Goal: Transaction & Acquisition: Purchase product/service

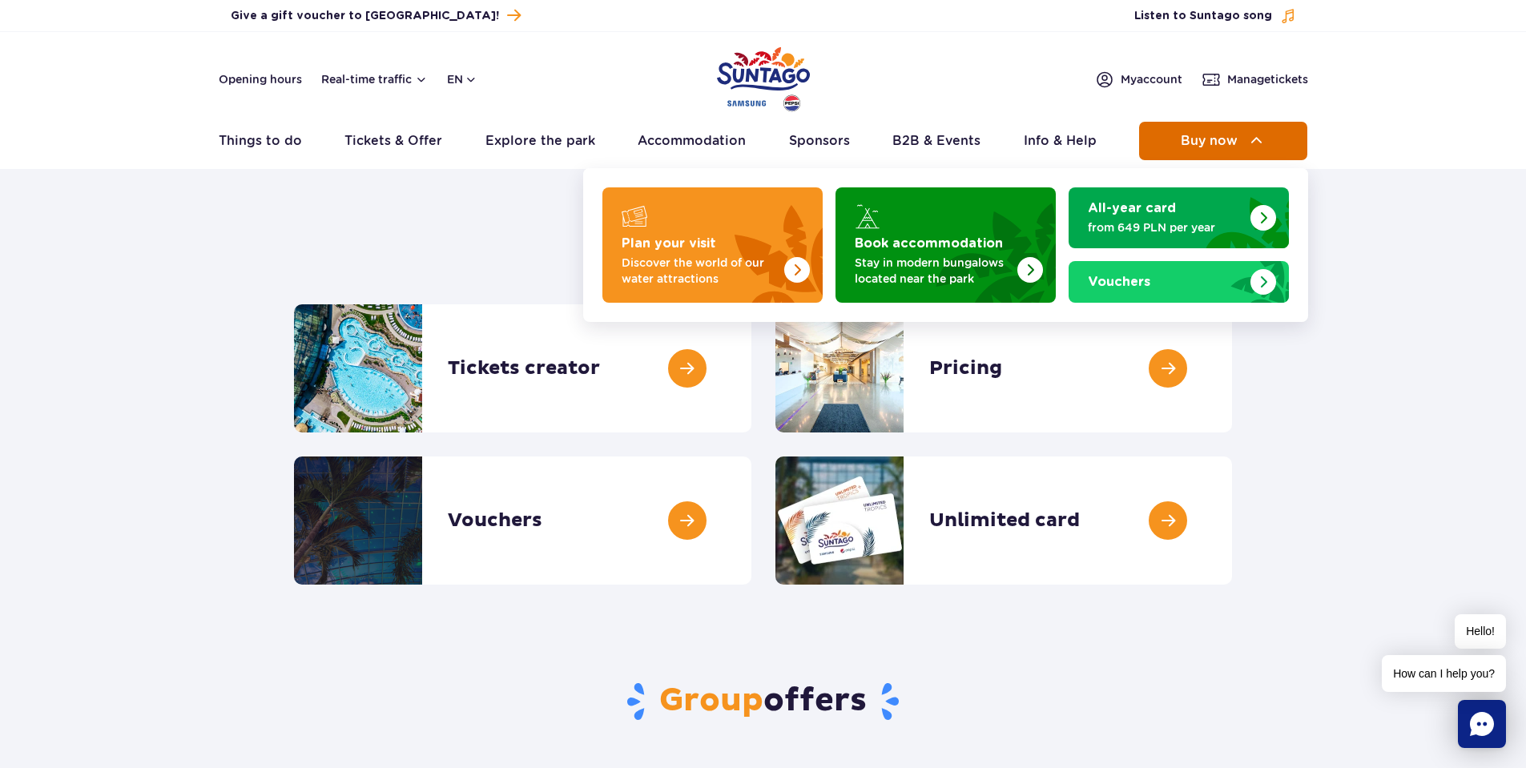
click at [1206, 136] on span "Buy now" at bounding box center [1209, 141] width 57 height 14
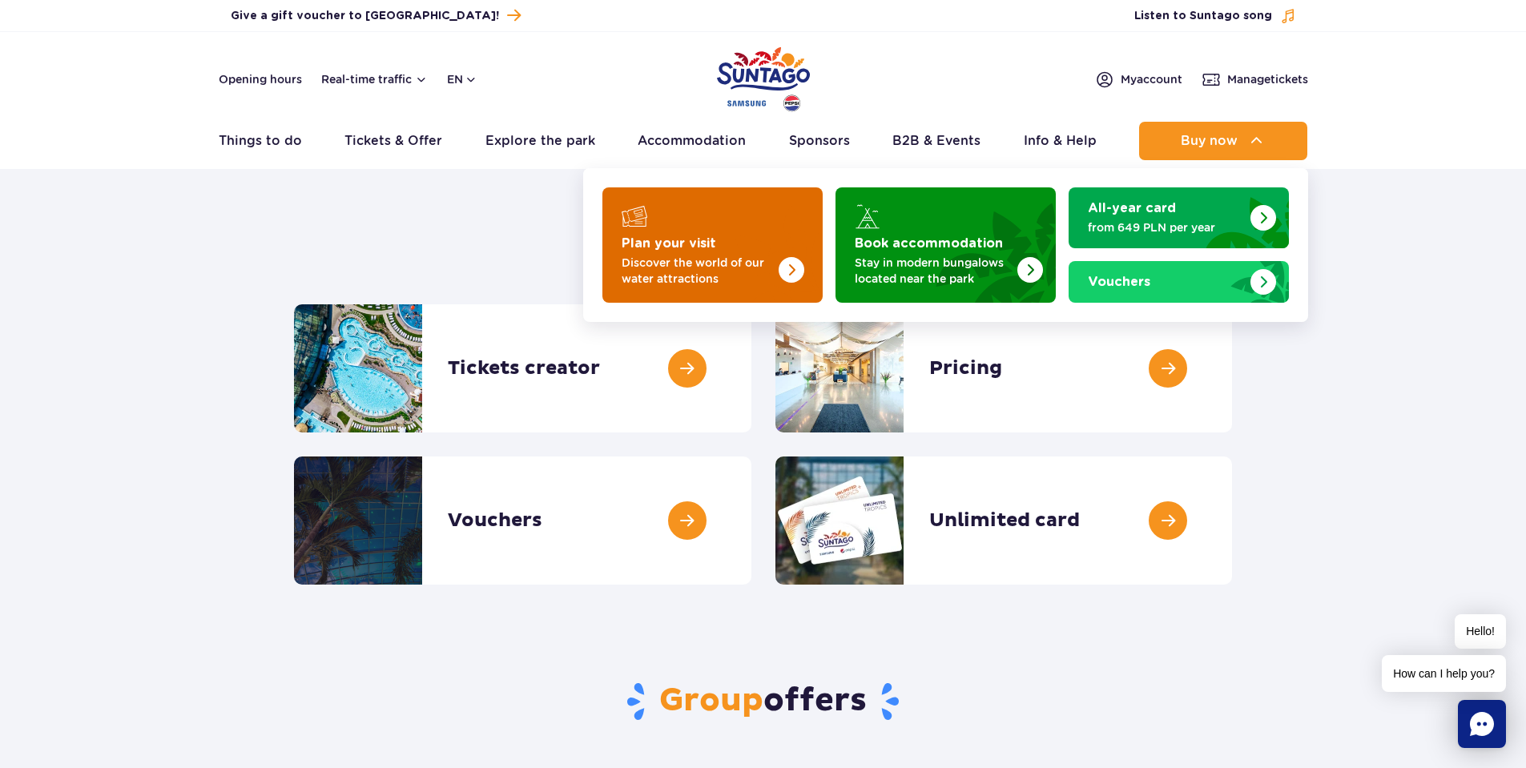
click at [730, 245] on img "Plan your visit" at bounding box center [758, 240] width 127 height 125
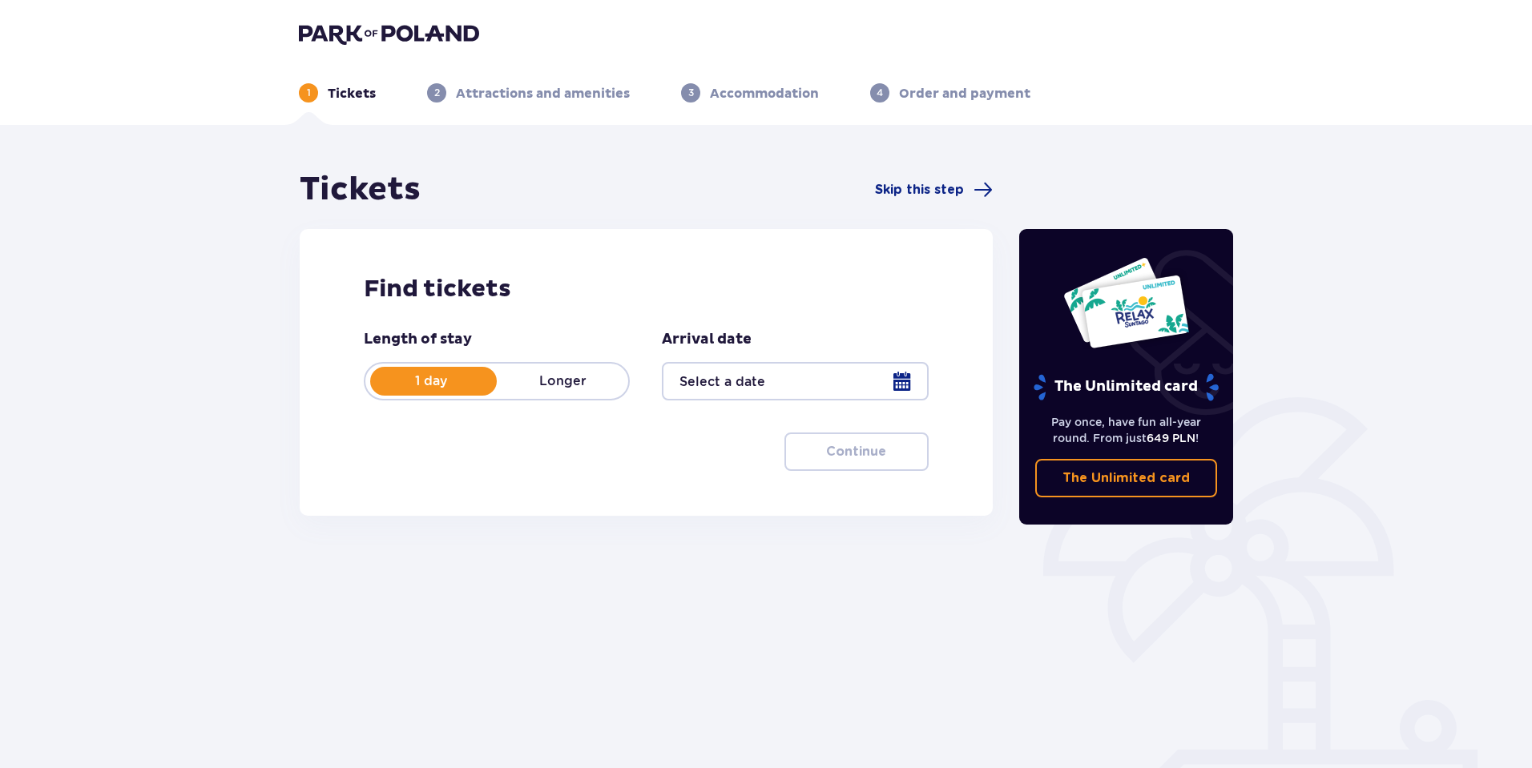
click at [897, 385] on div at bounding box center [795, 381] width 266 height 38
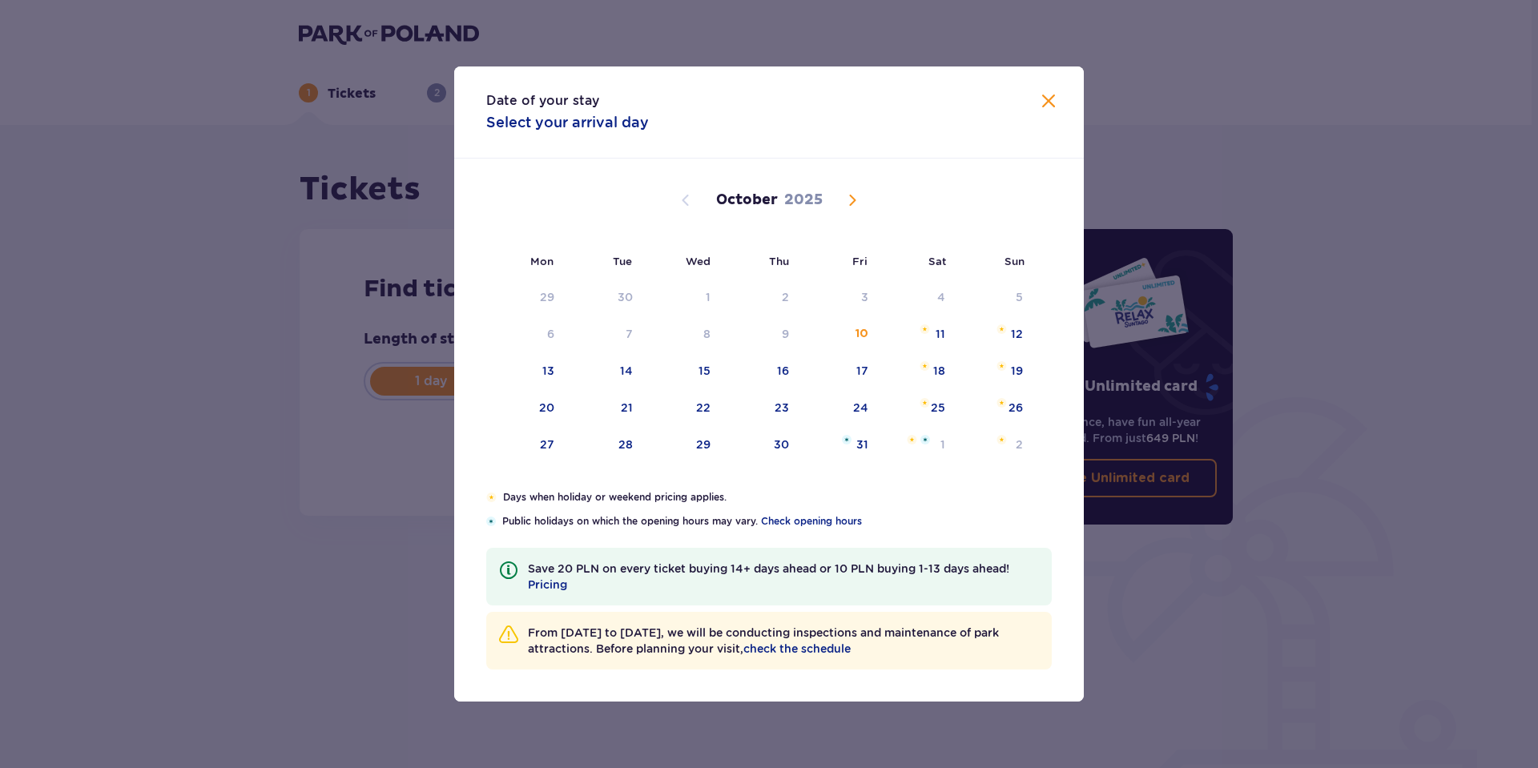
click at [853, 199] on span "Next month" at bounding box center [852, 200] width 19 height 19
click at [853, 198] on span "Next month" at bounding box center [852, 200] width 19 height 19
click at [938, 334] on div "13" at bounding box center [939, 334] width 12 height 16
type input "[DATE]"
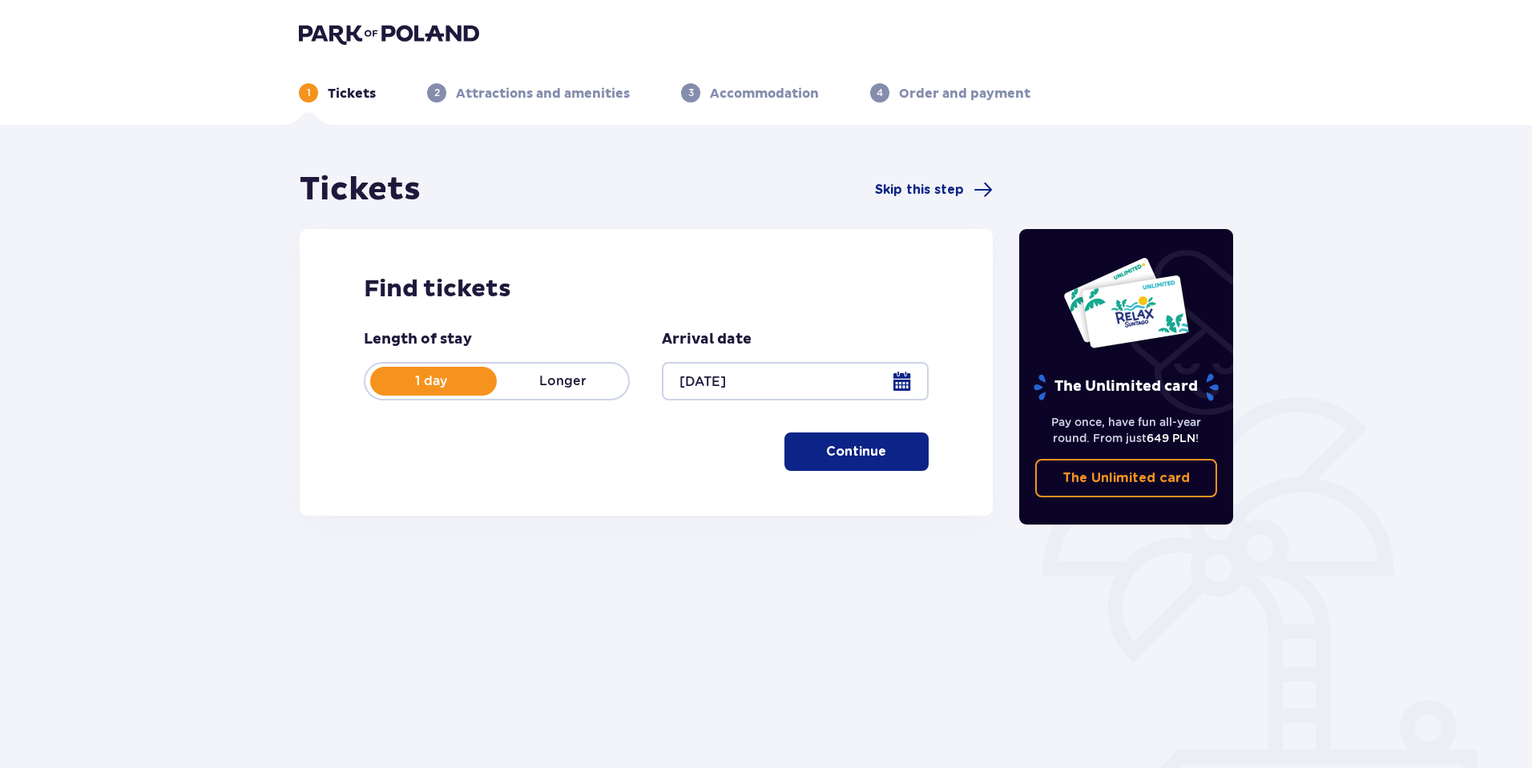
click at [829, 448] on p "Continue" at bounding box center [856, 452] width 60 height 18
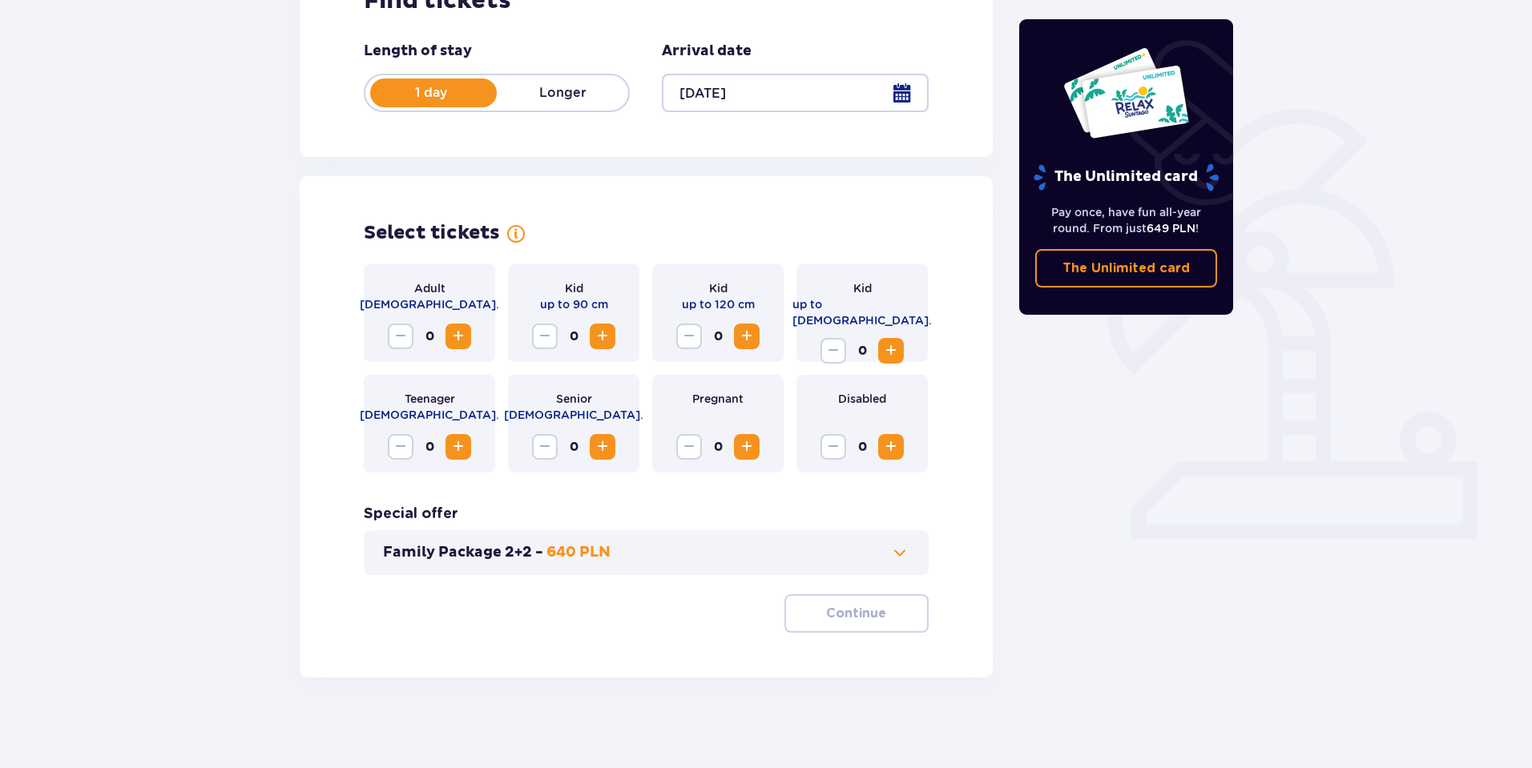
scroll to position [294, 0]
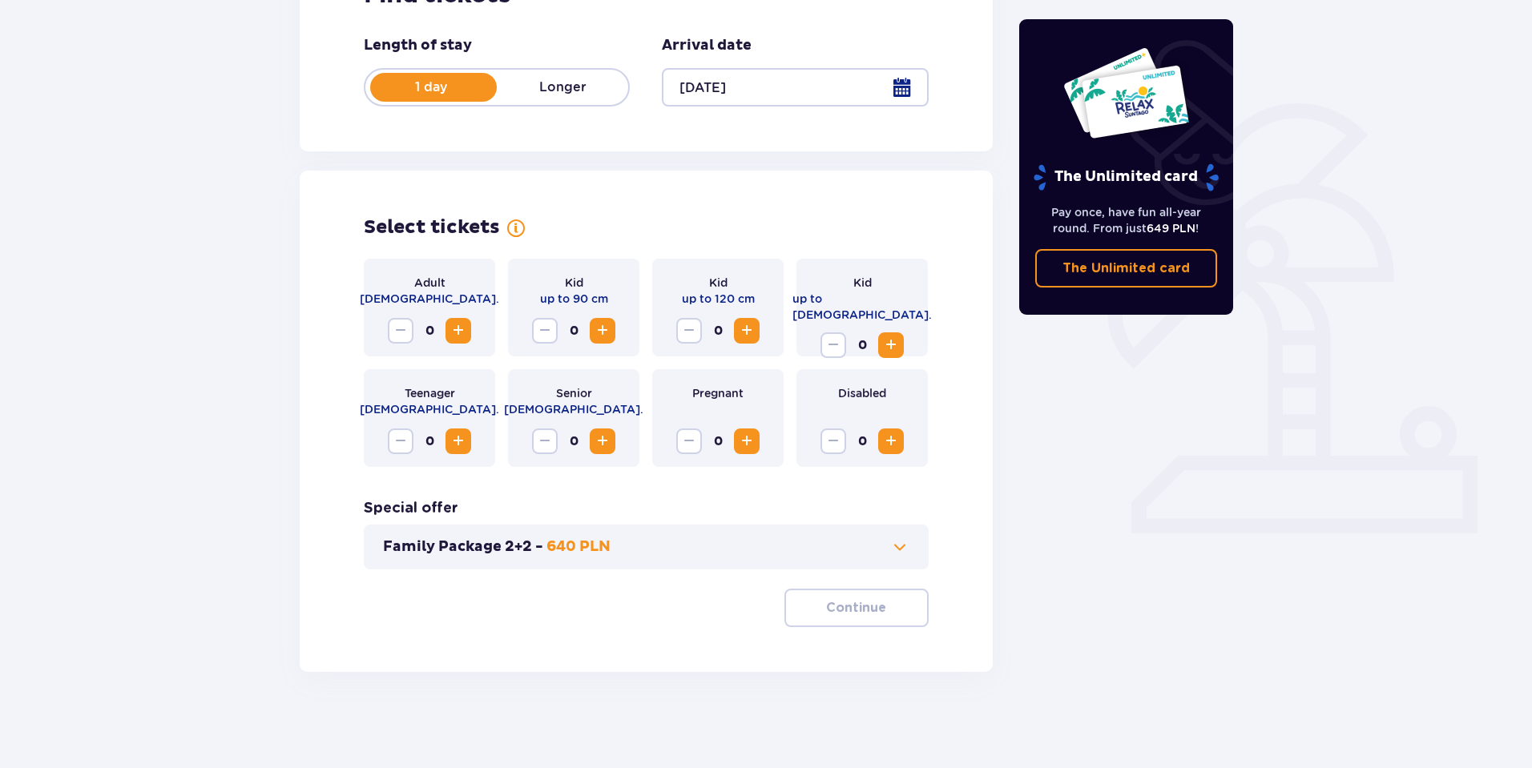
click at [896, 546] on span at bounding box center [899, 547] width 19 height 19
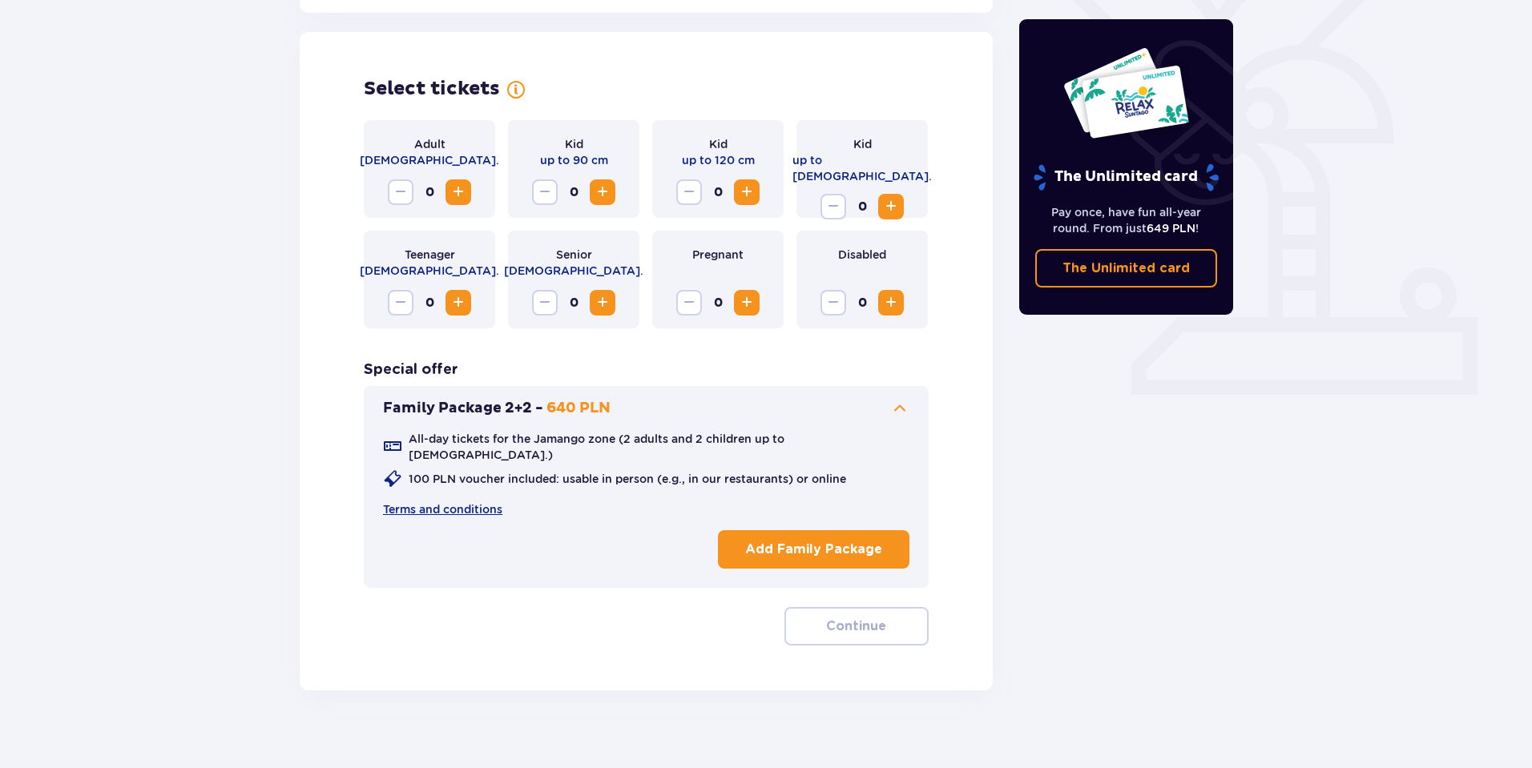
scroll to position [438, 0]
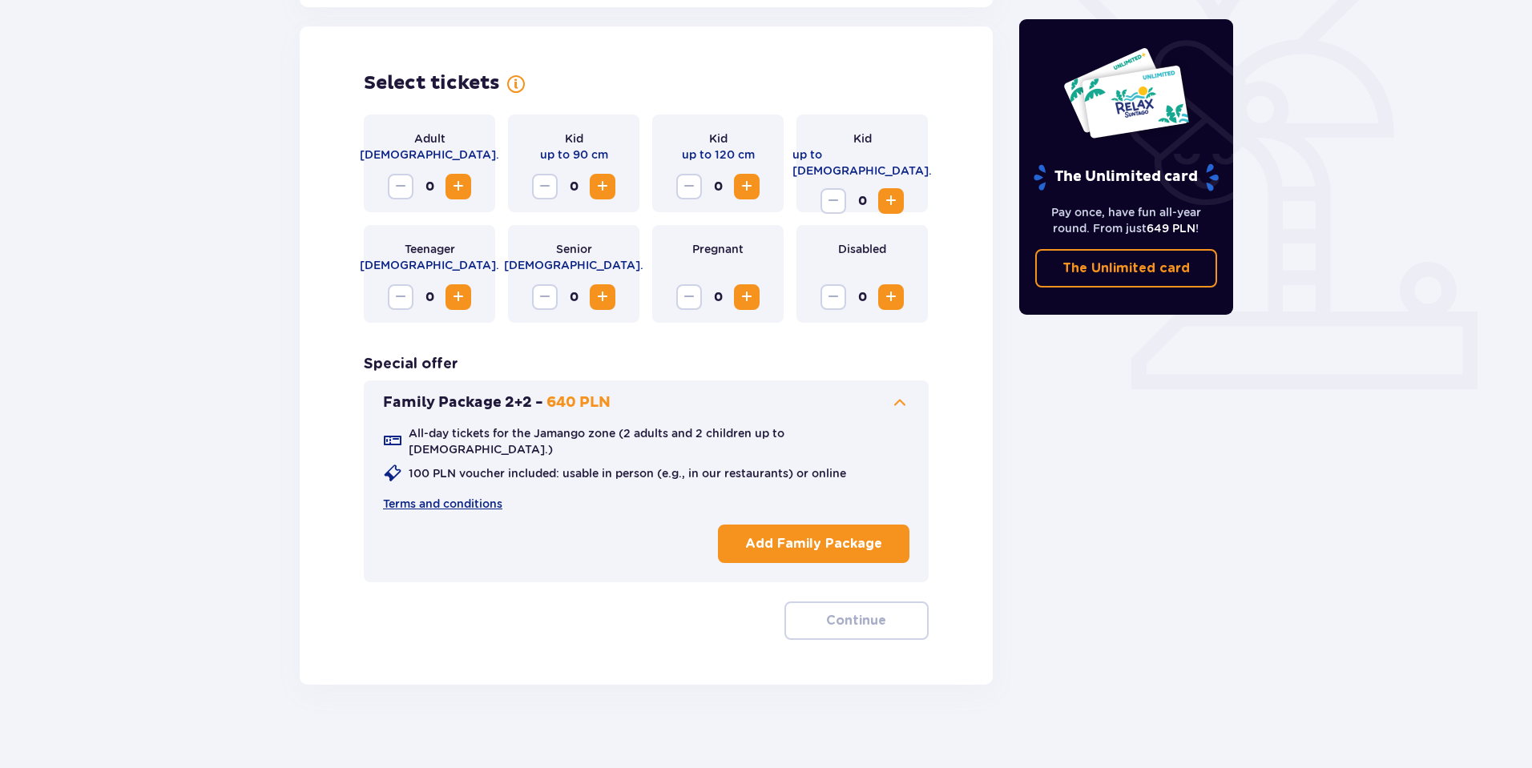
click at [816, 535] on p "Add Family Package" at bounding box center [813, 544] width 137 height 18
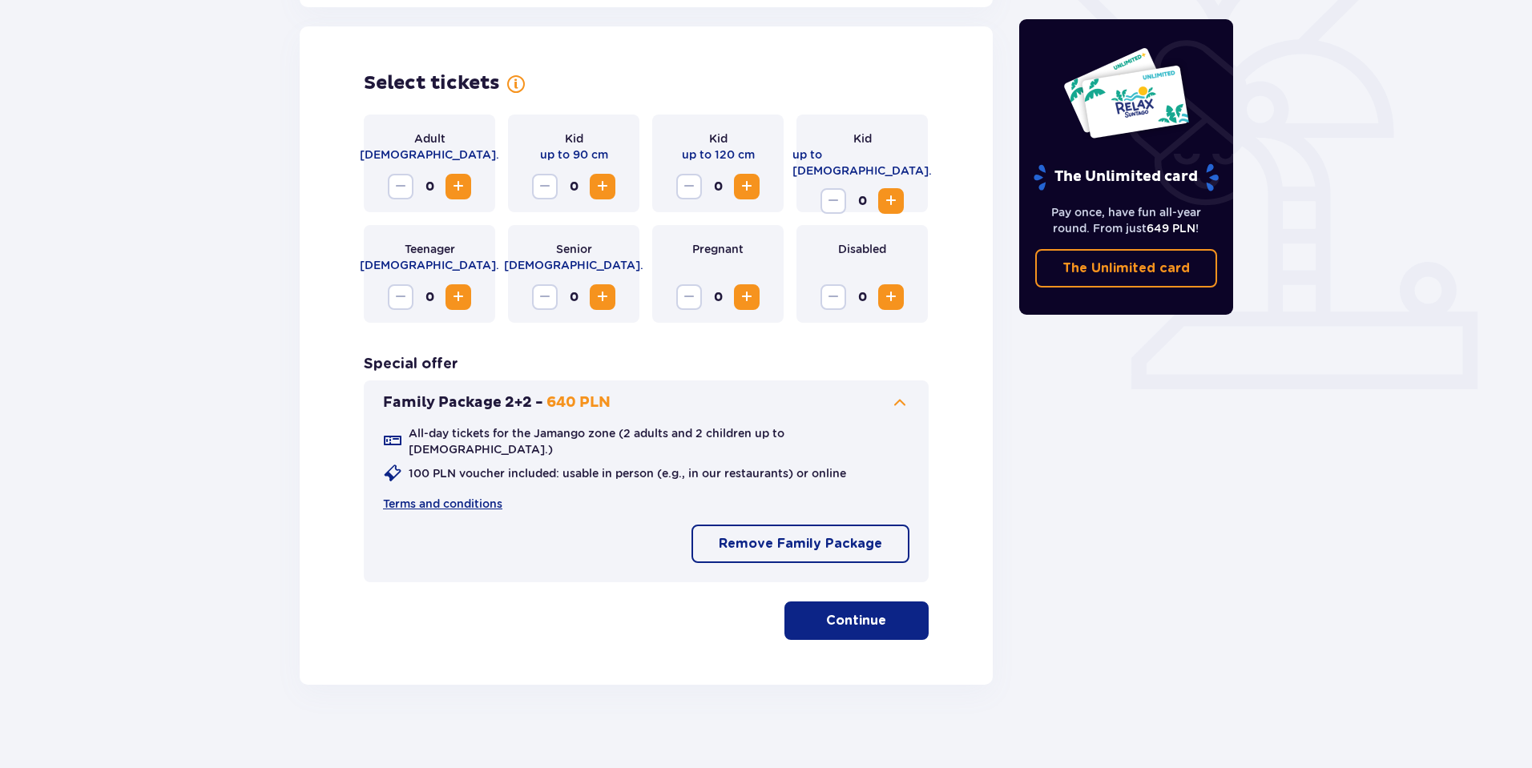
click at [853, 612] on p "Continue" at bounding box center [856, 621] width 60 height 18
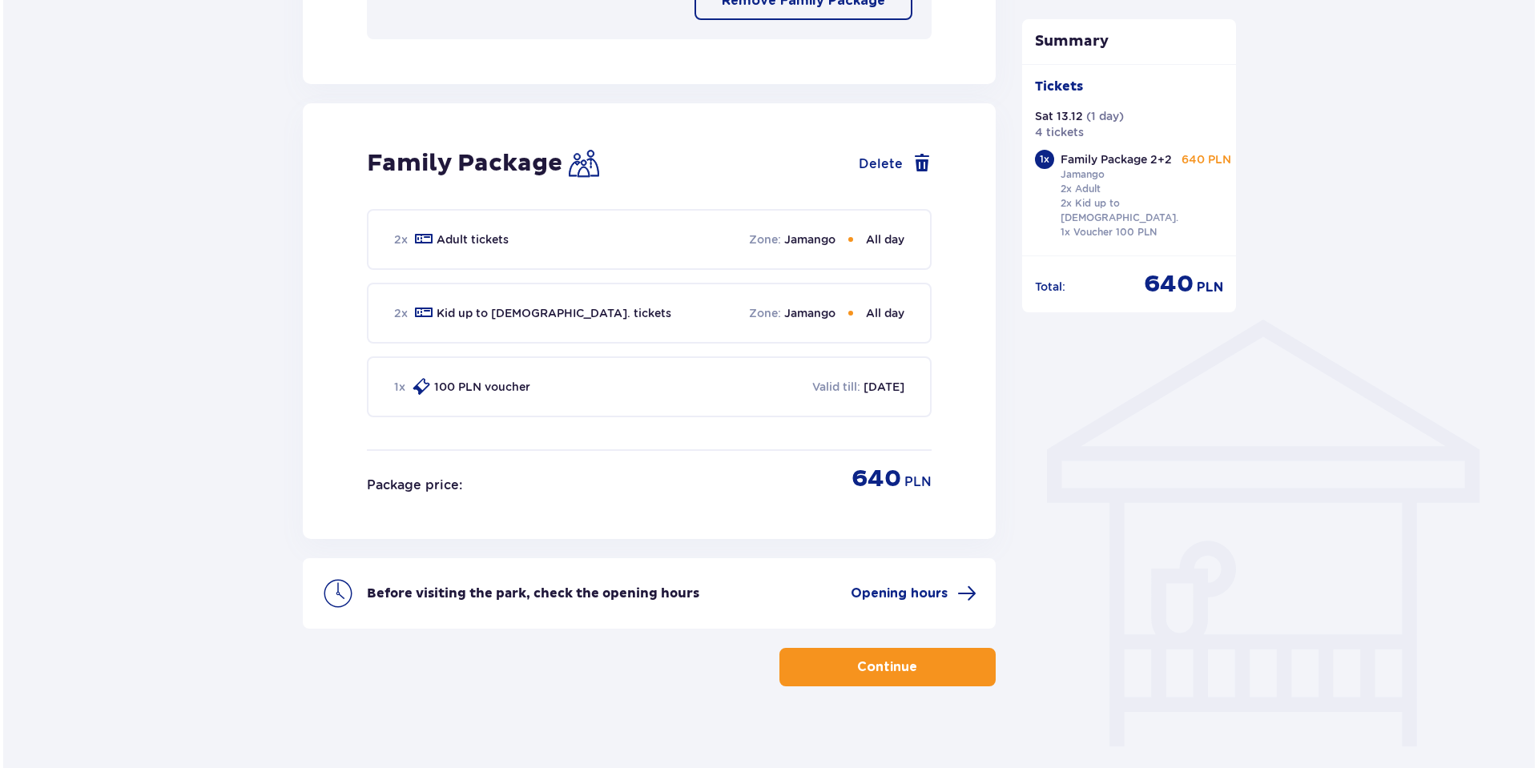
scroll to position [983, 0]
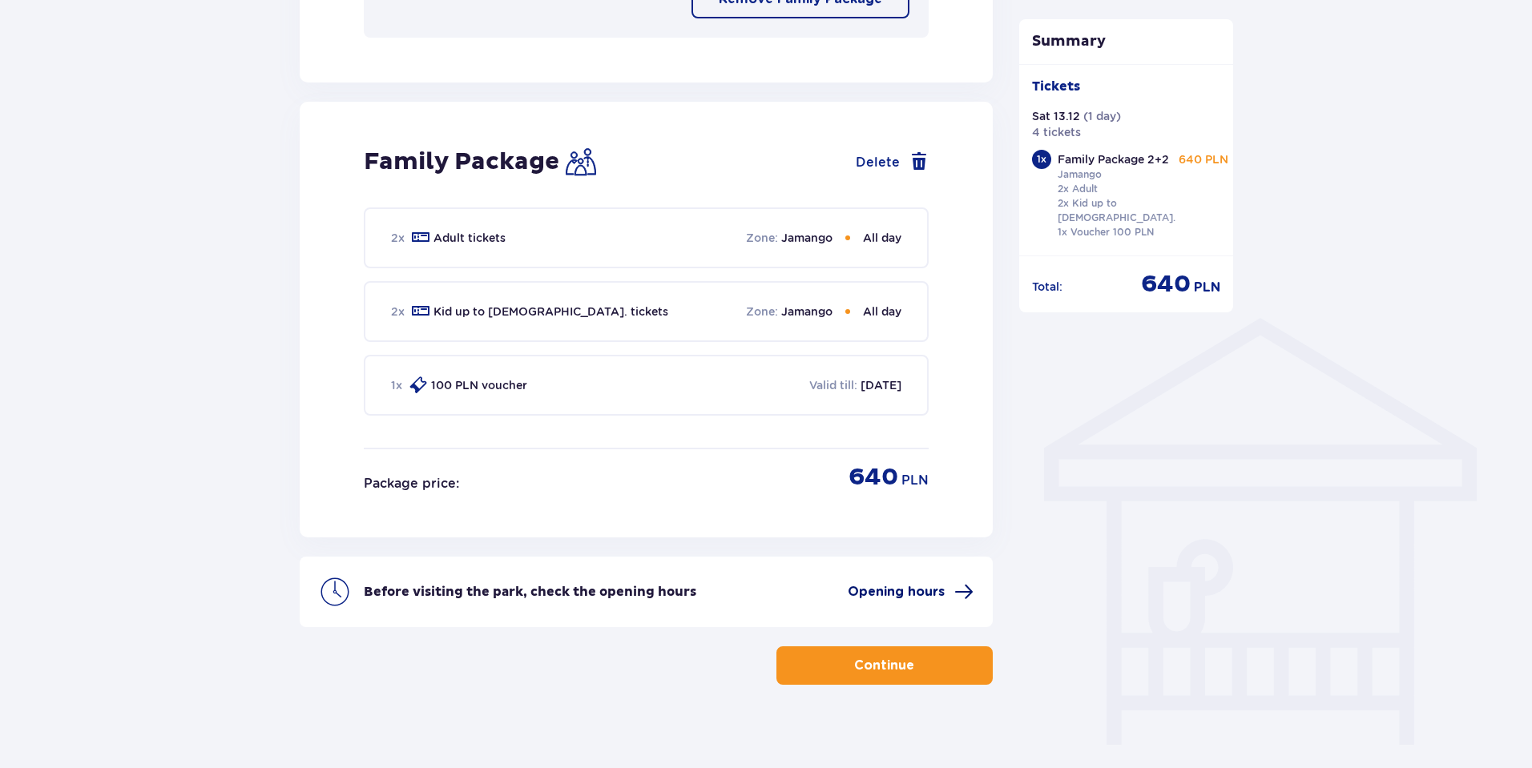
click at [915, 583] on span "Opening hours" at bounding box center [896, 592] width 97 height 18
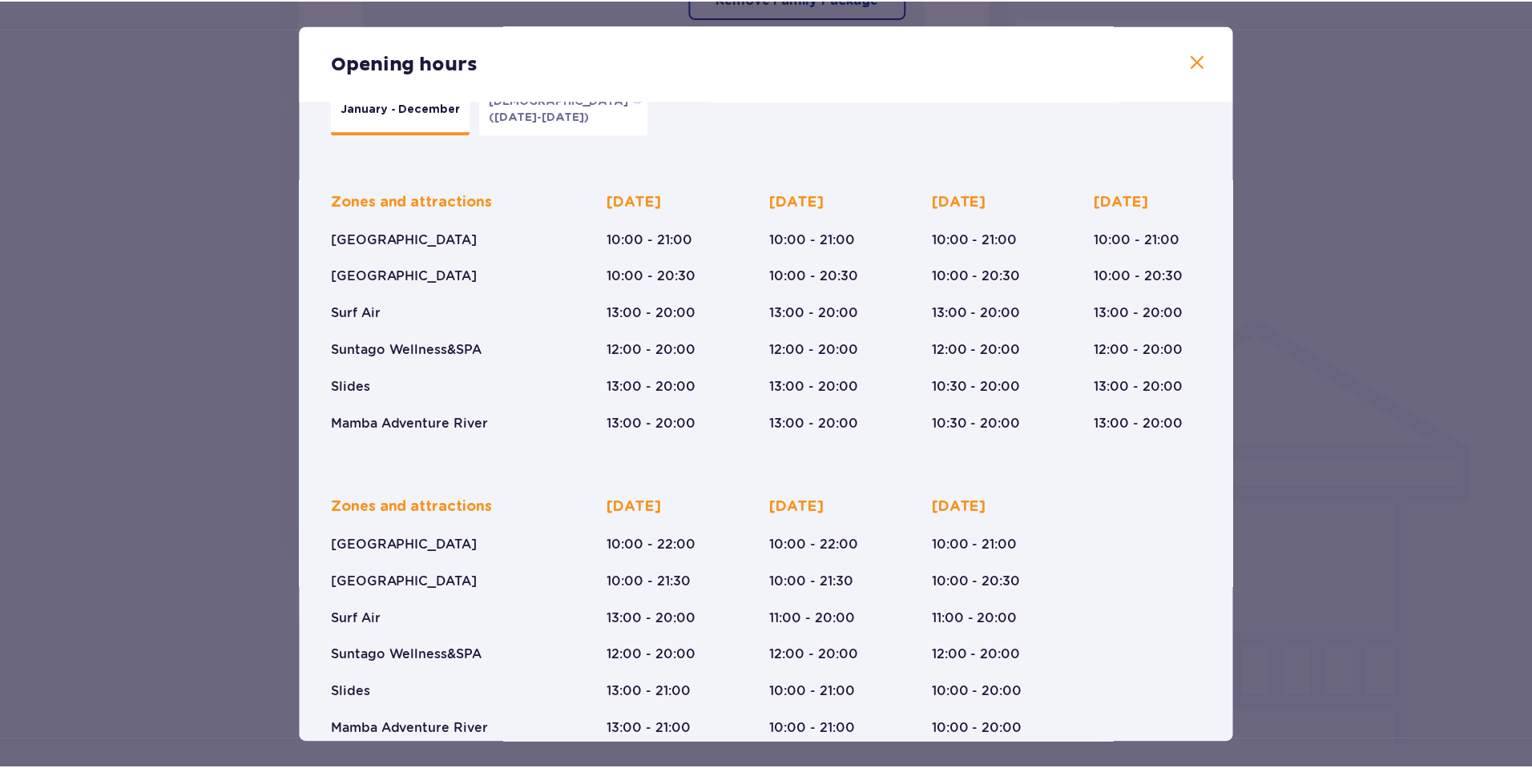
scroll to position [79, 0]
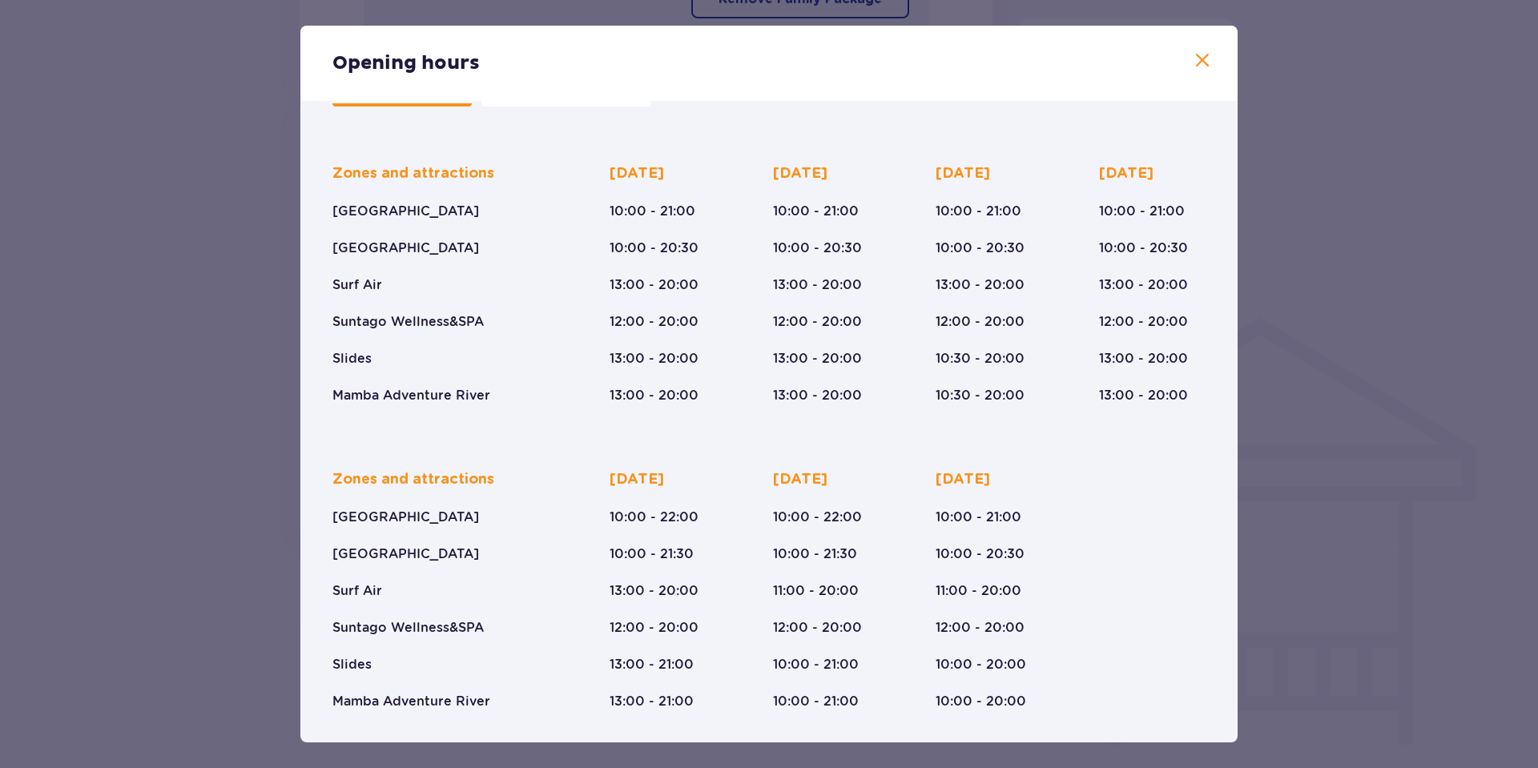
click at [1202, 58] on span at bounding box center [1202, 60] width 19 height 19
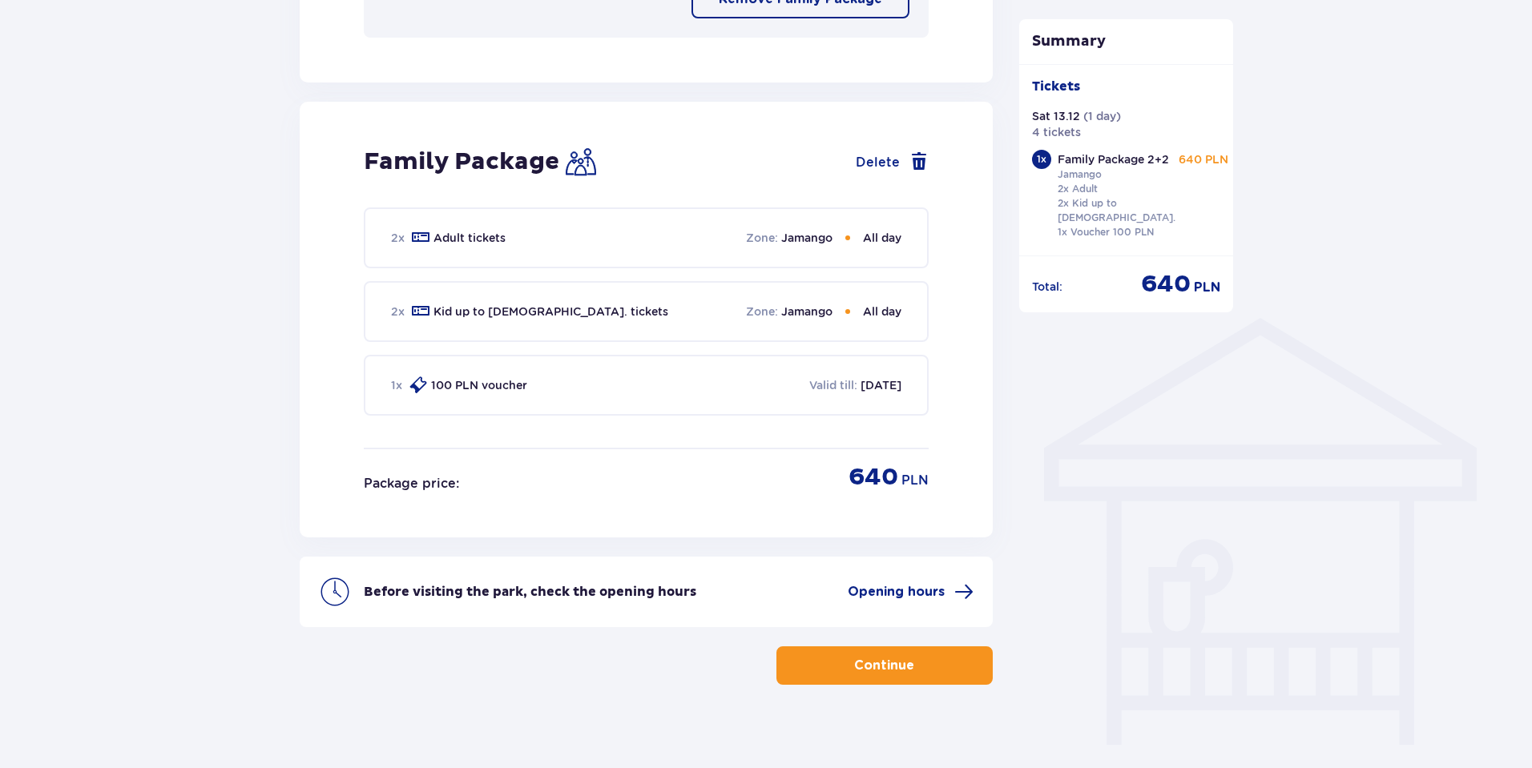
click at [873, 657] on p "Continue" at bounding box center [884, 666] width 60 height 18
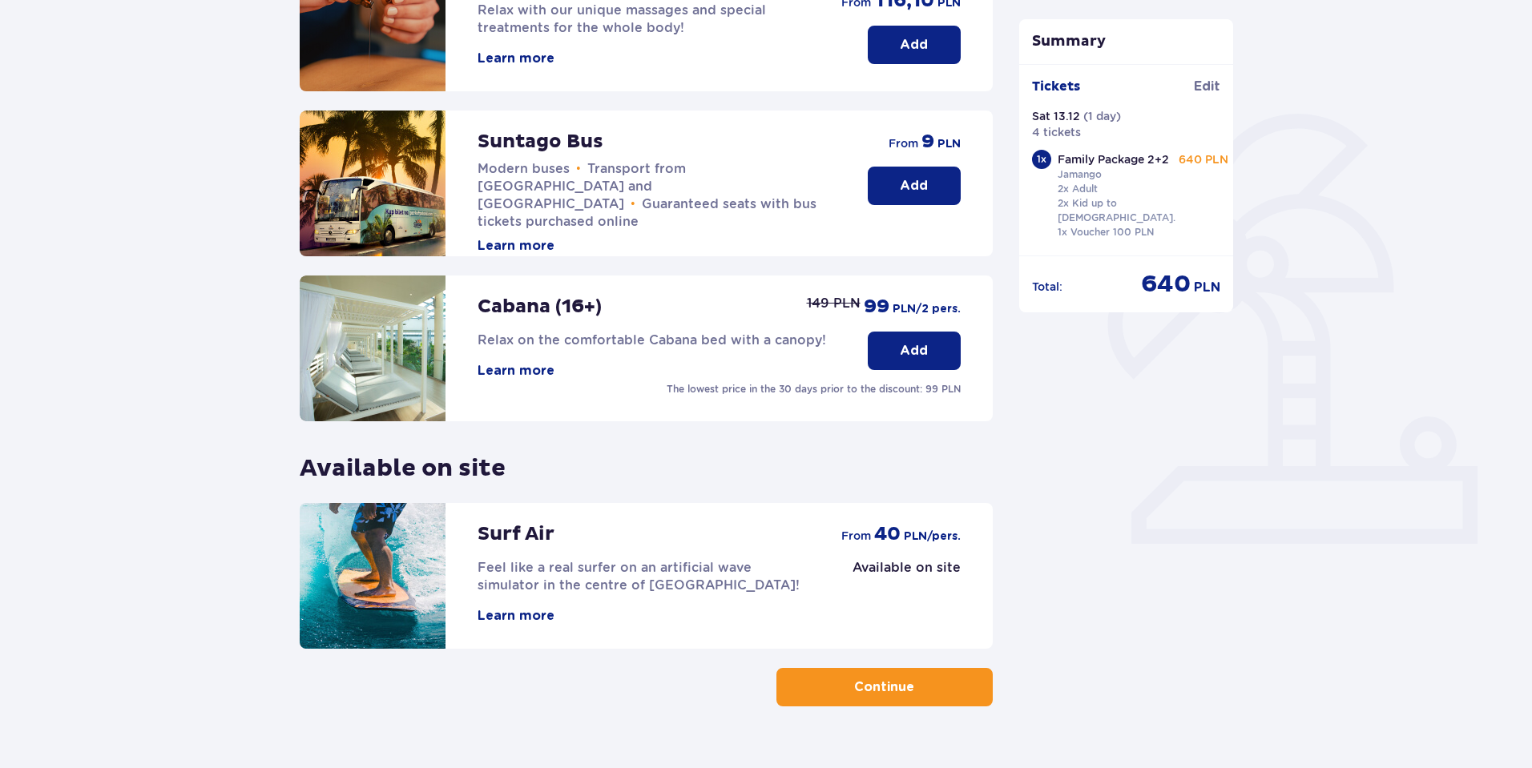
scroll to position [318, 0]
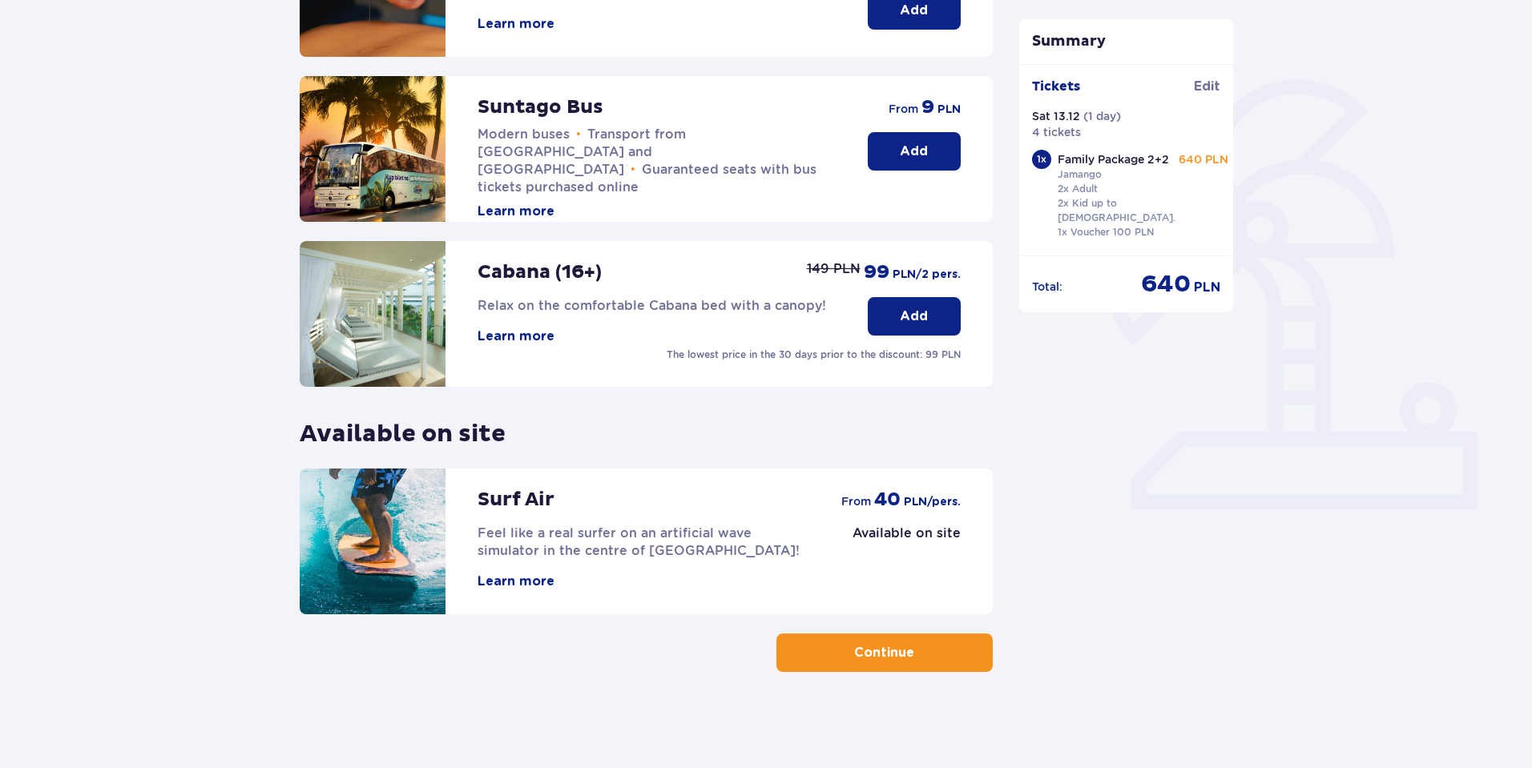
click at [869, 654] on p "Continue" at bounding box center [884, 653] width 60 height 18
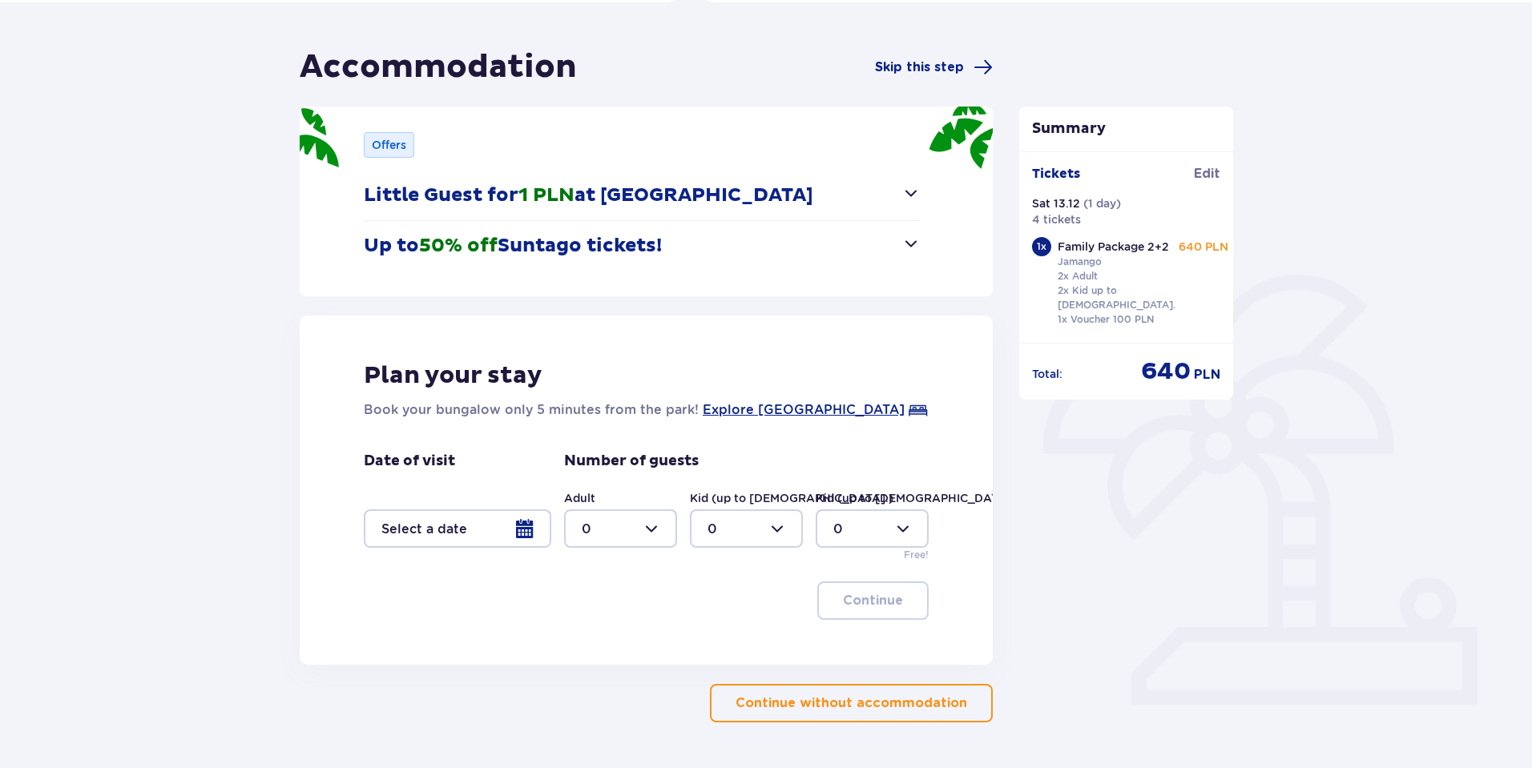
scroll to position [160, 0]
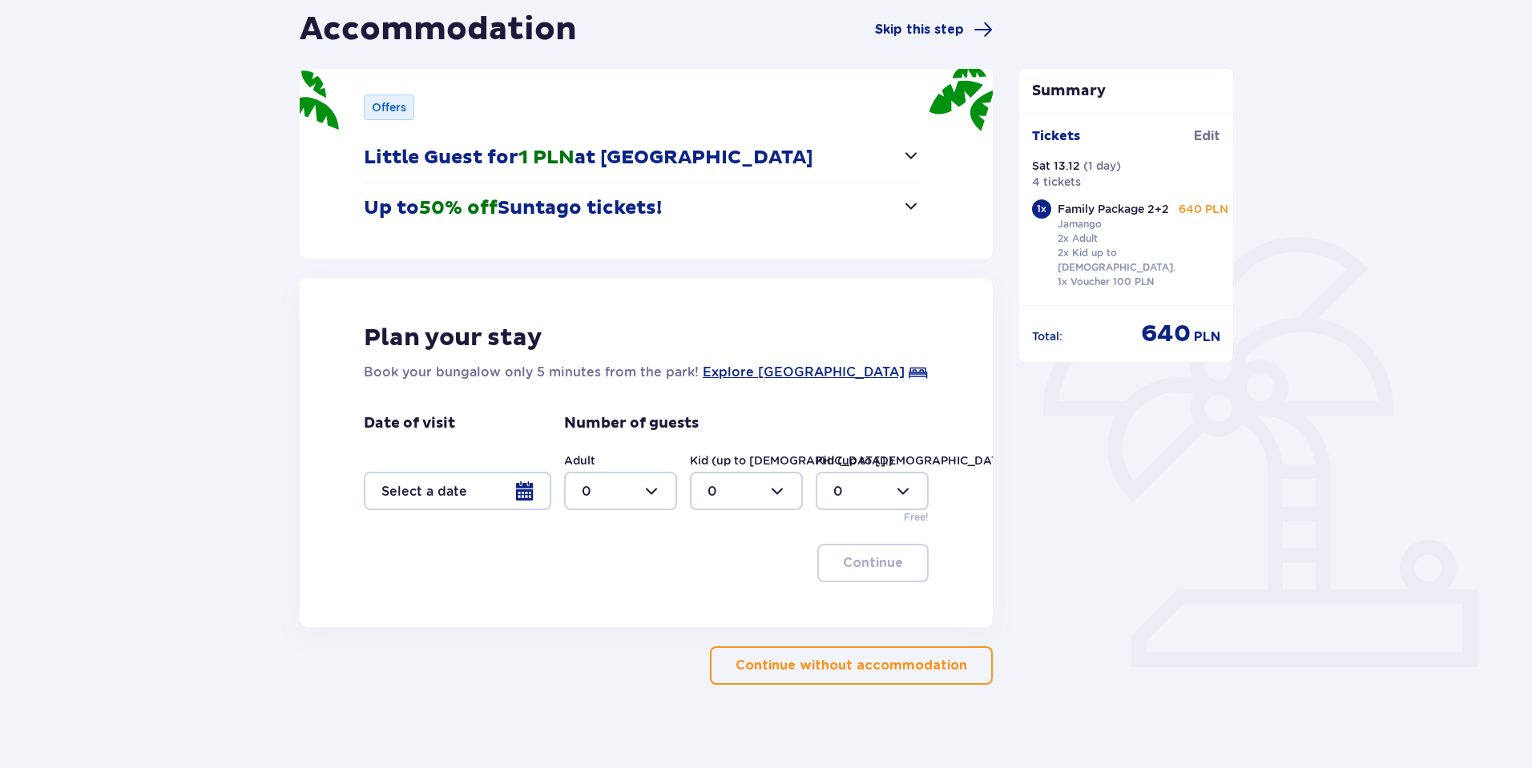
click at [843, 666] on p "Continue without accommodation" at bounding box center [851, 666] width 232 height 18
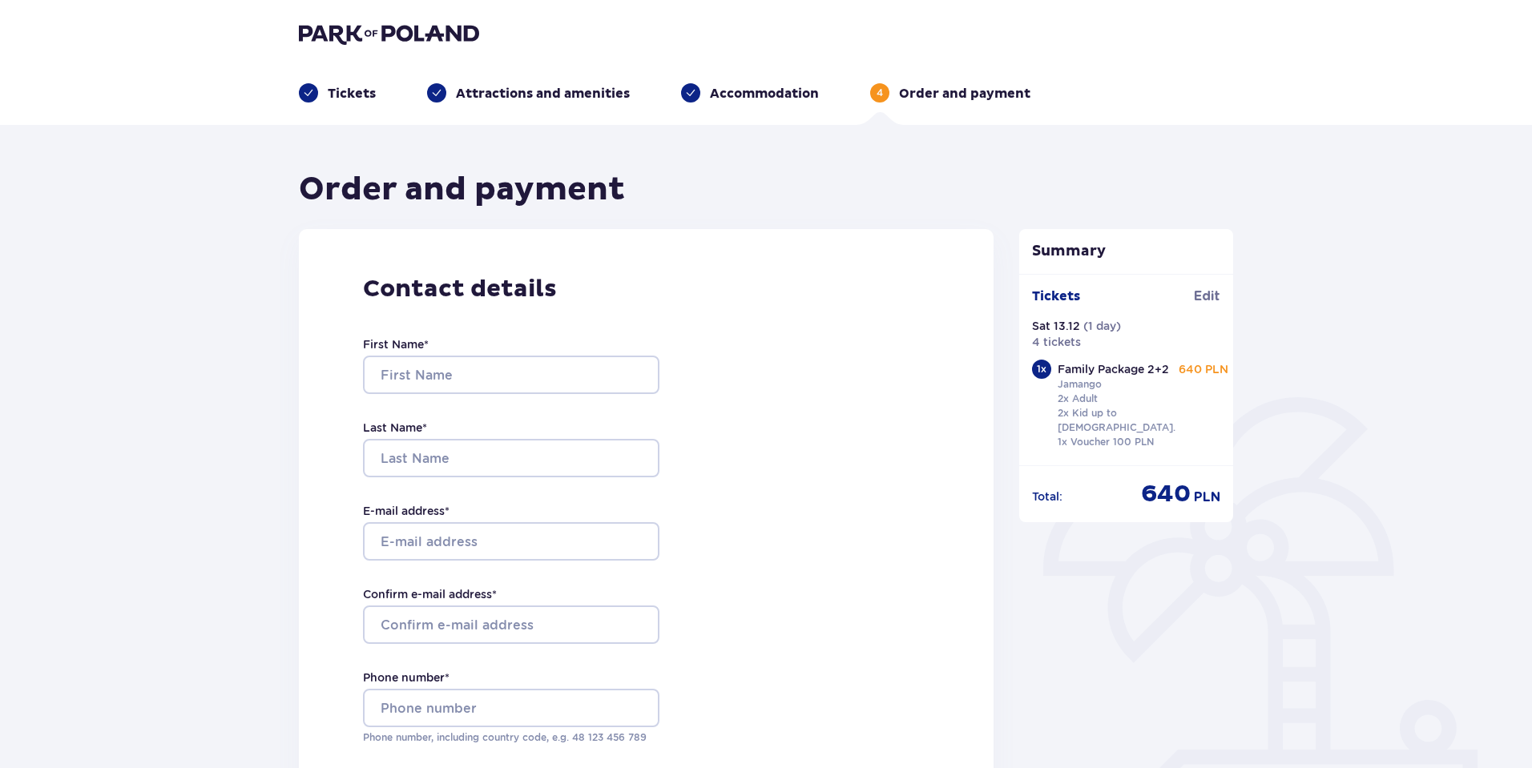
click at [362, 95] on p "Tickets" at bounding box center [352, 94] width 48 height 18
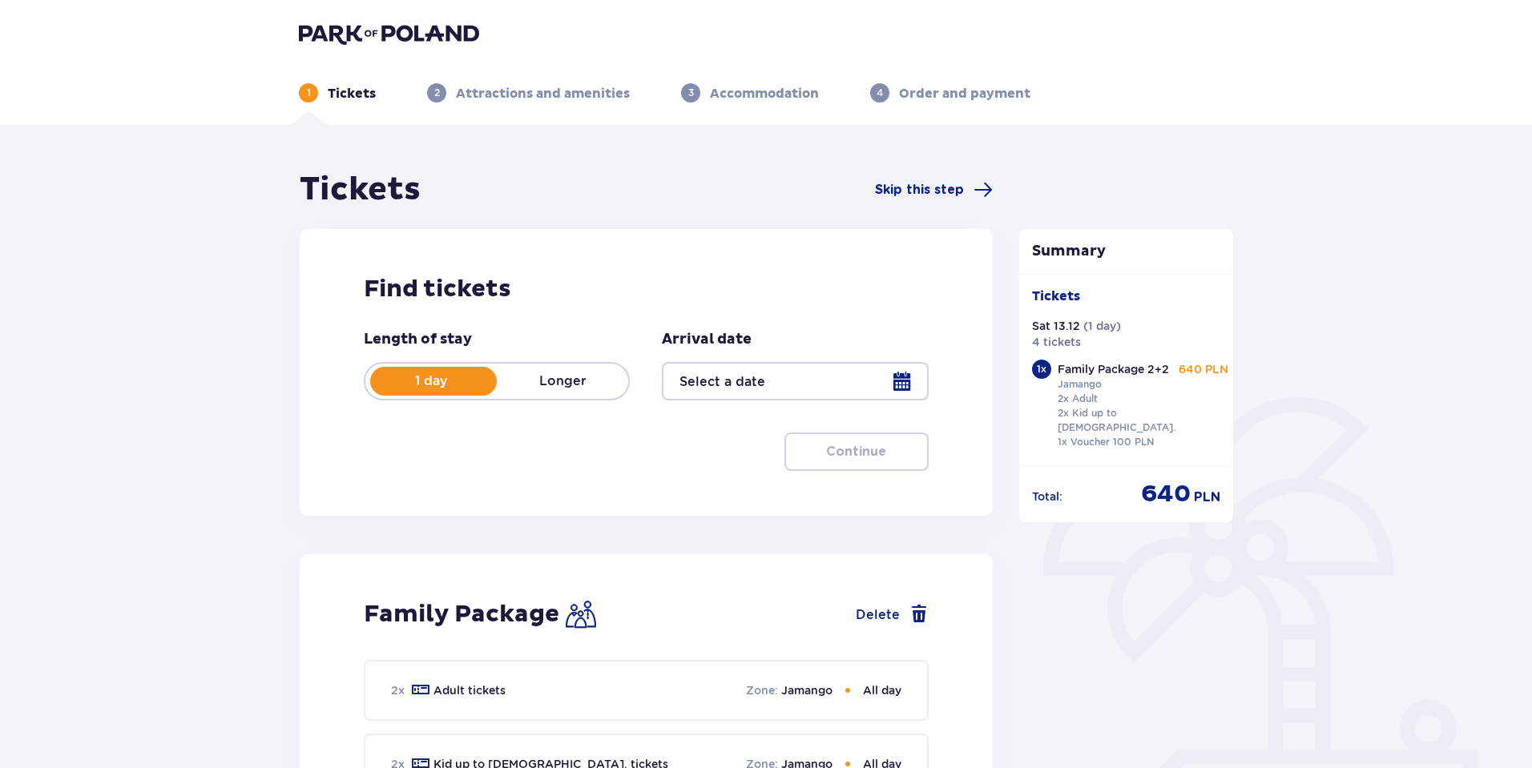
type input "[DATE]"
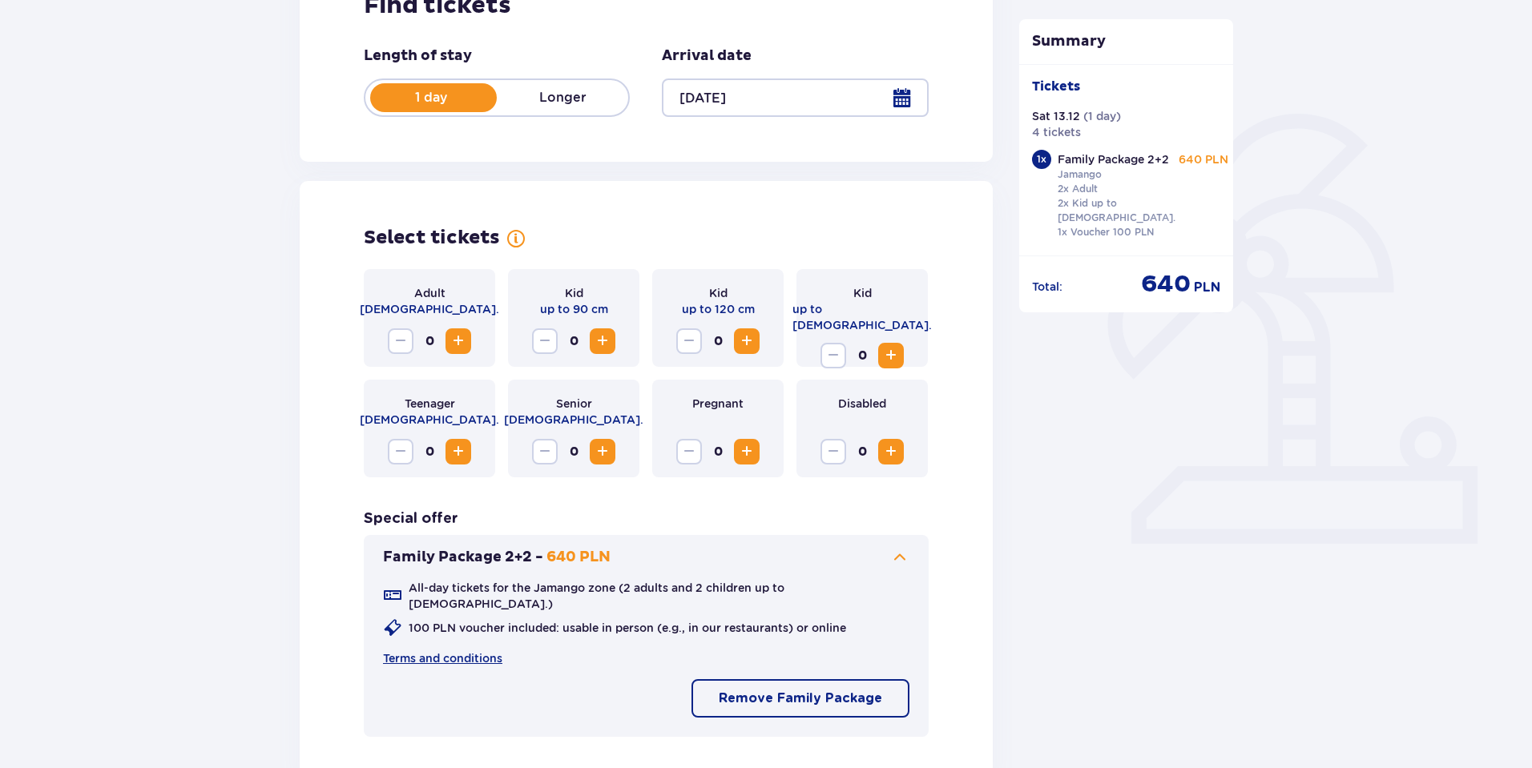
scroll to position [320, 0]
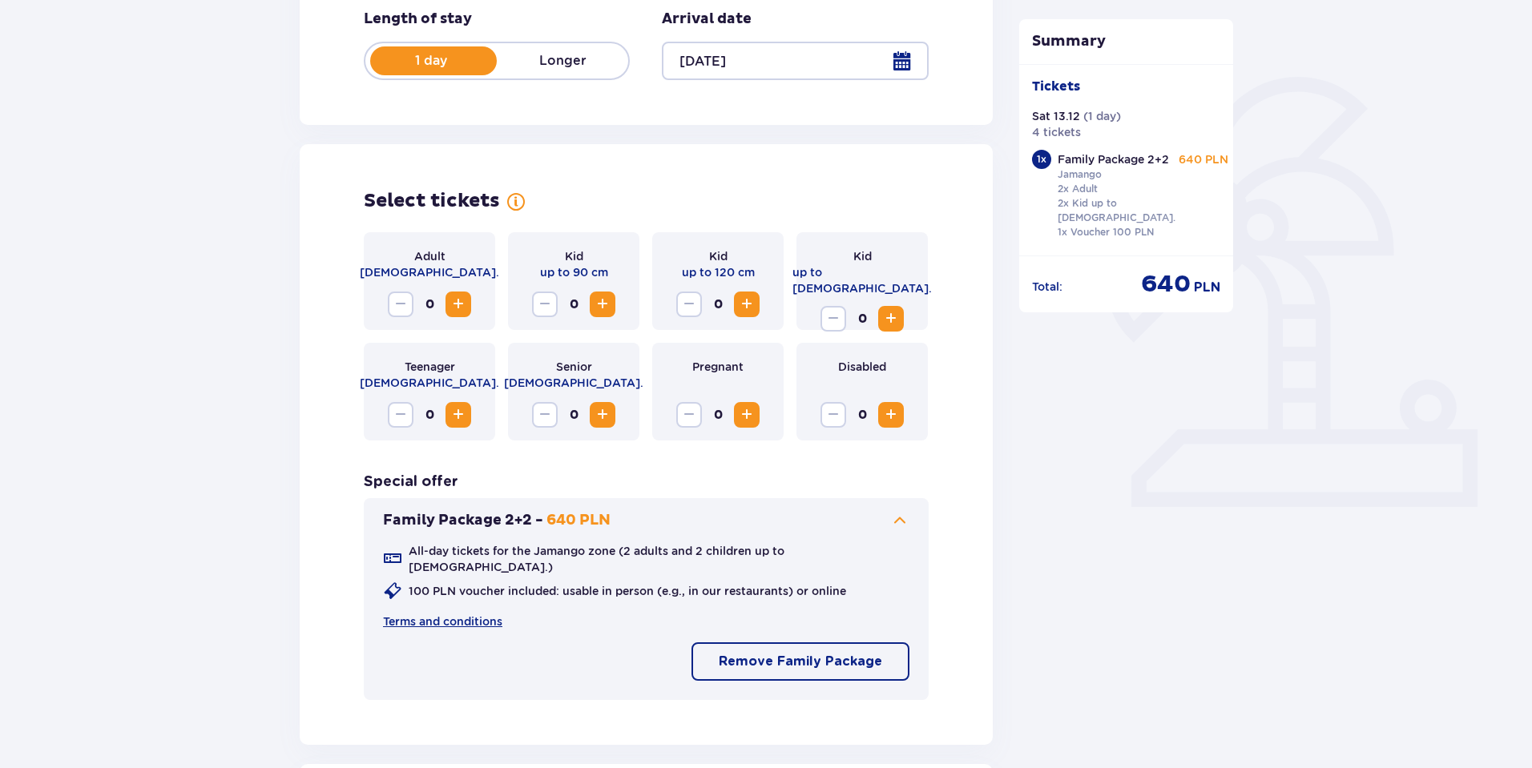
click at [902, 519] on span at bounding box center [899, 520] width 19 height 19
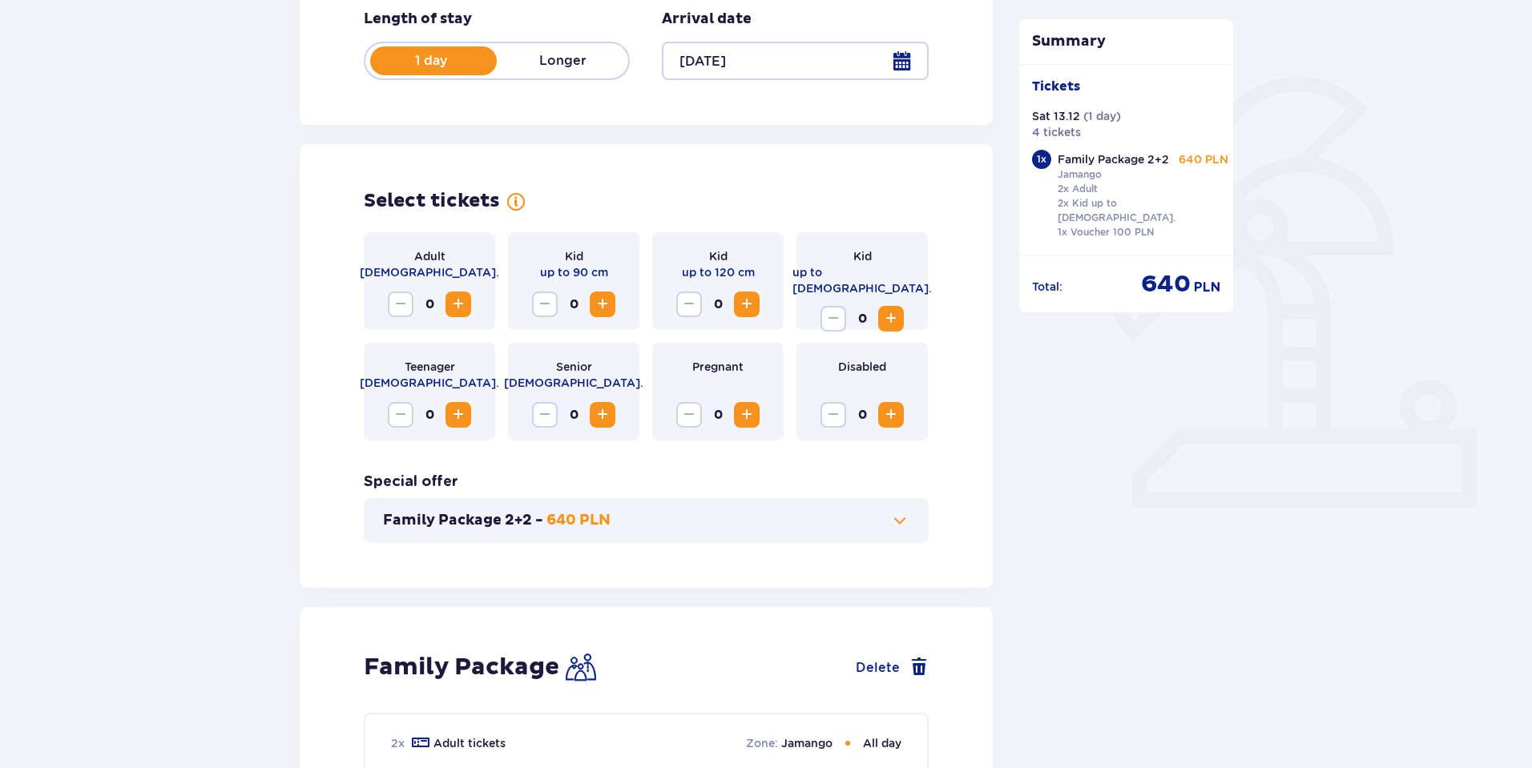
click at [902, 519] on span at bounding box center [899, 520] width 19 height 19
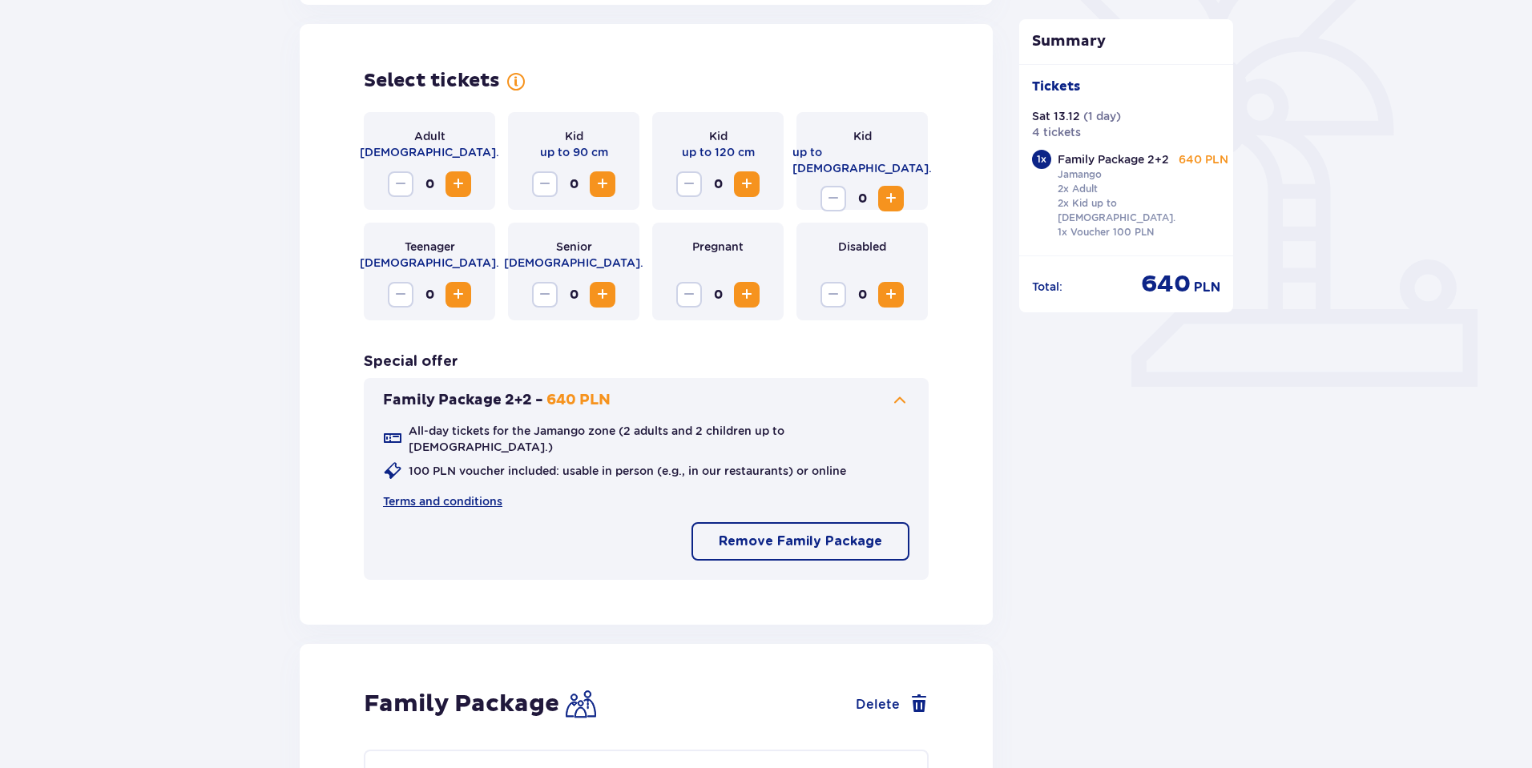
scroll to position [445, 0]
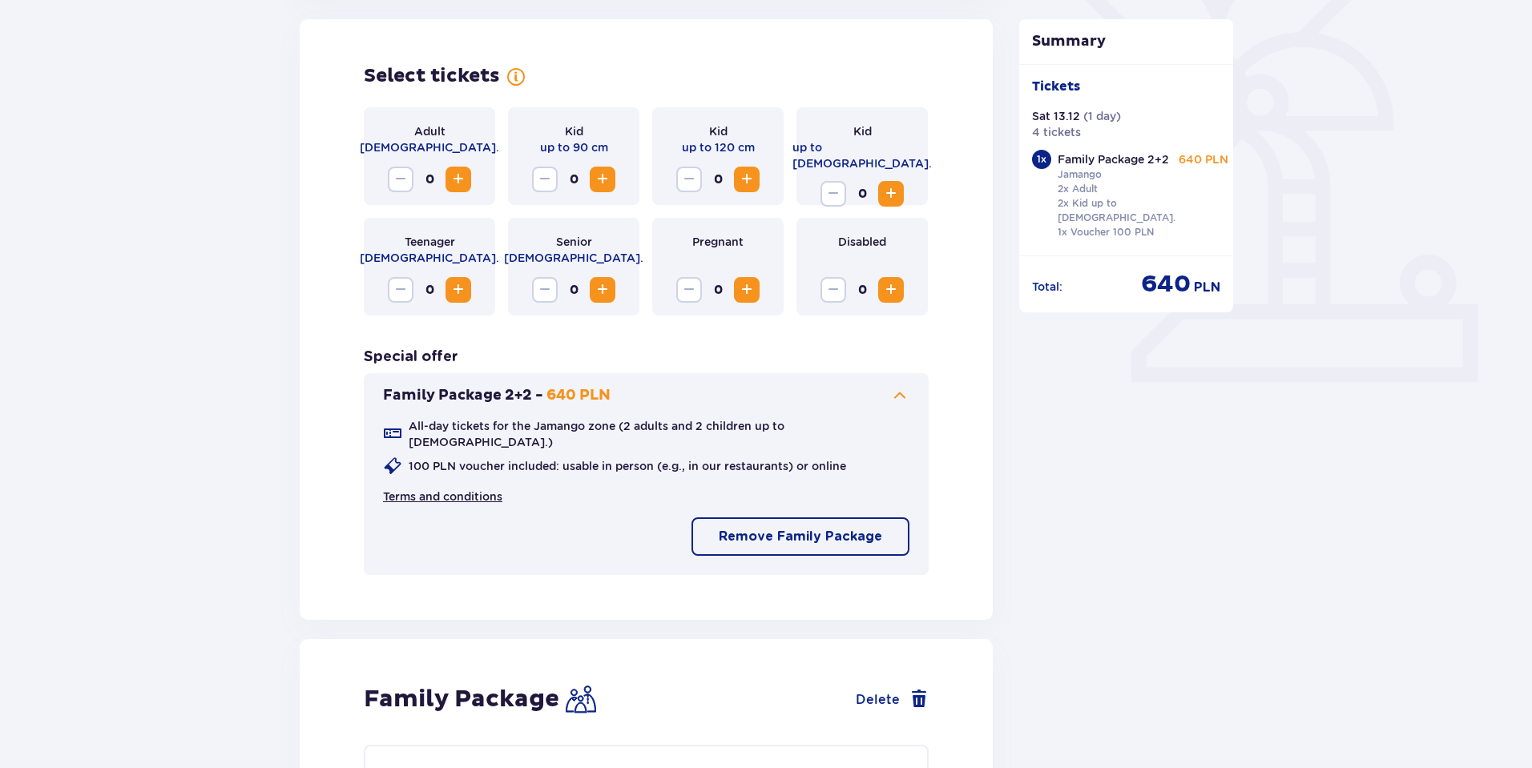
click at [435, 489] on link "Terms and conditions" at bounding box center [442, 497] width 119 height 16
click at [751, 179] on span "Increase" at bounding box center [746, 179] width 19 height 19
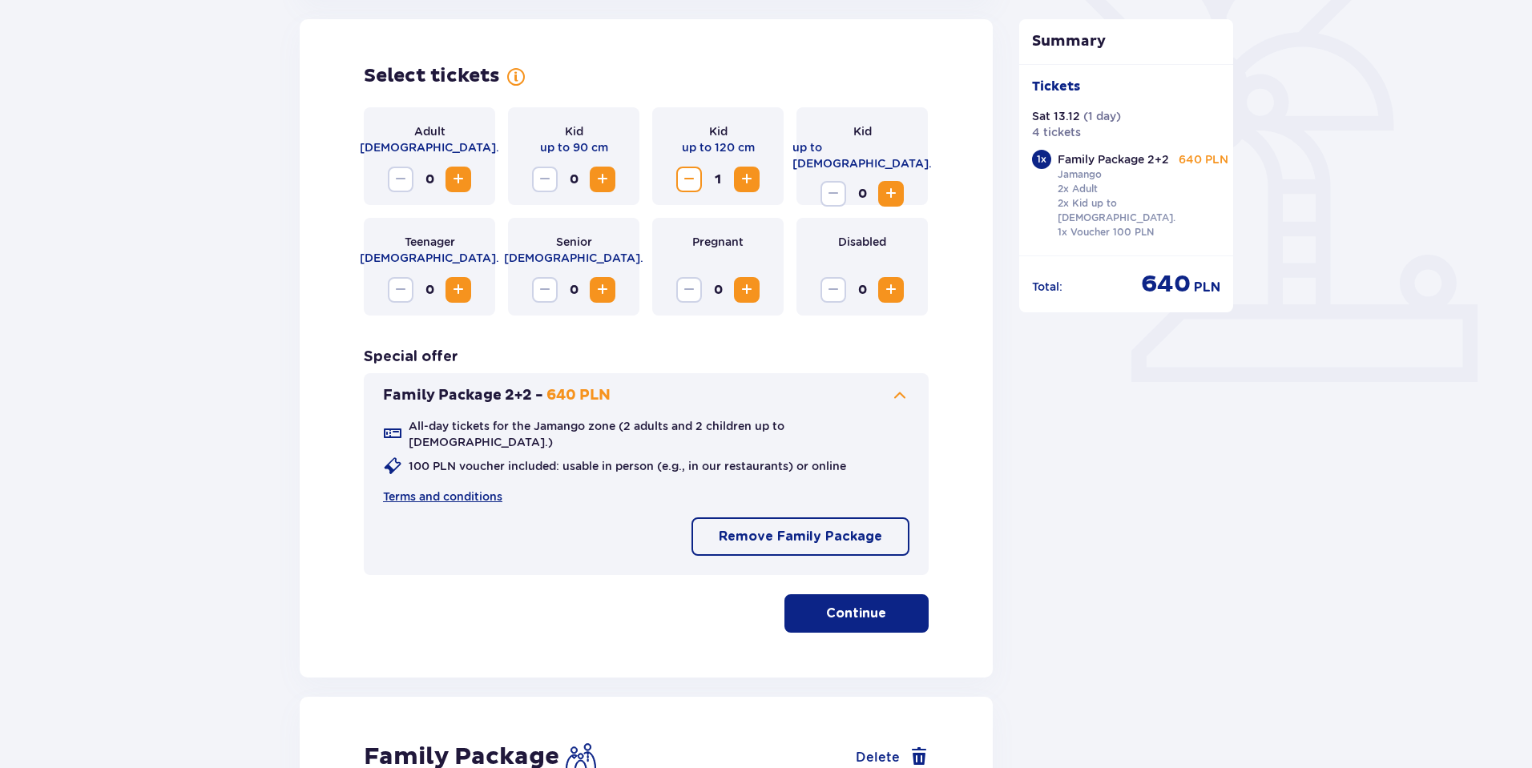
click at [848, 605] on p "Continue" at bounding box center [856, 614] width 60 height 18
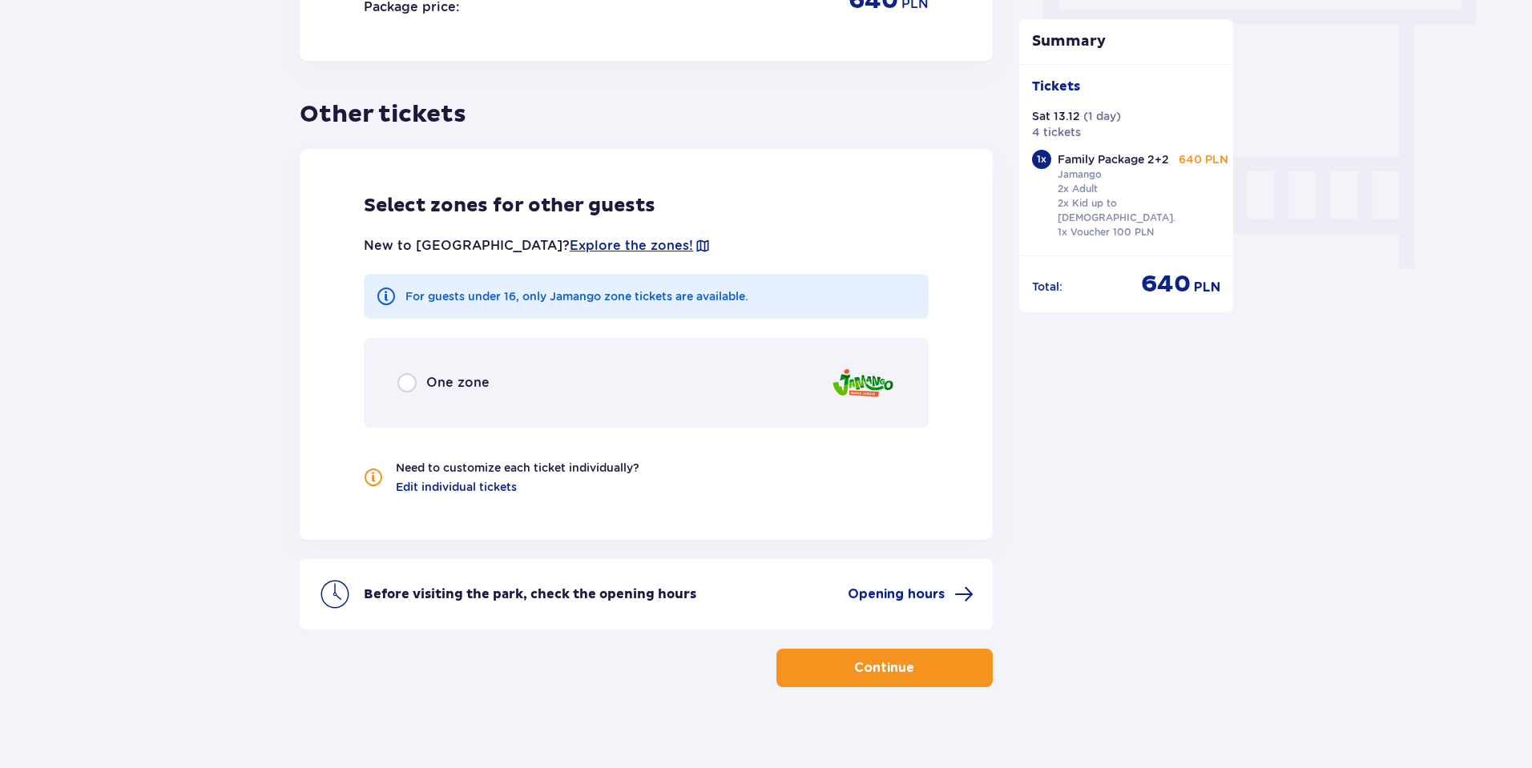
scroll to position [1462, 0]
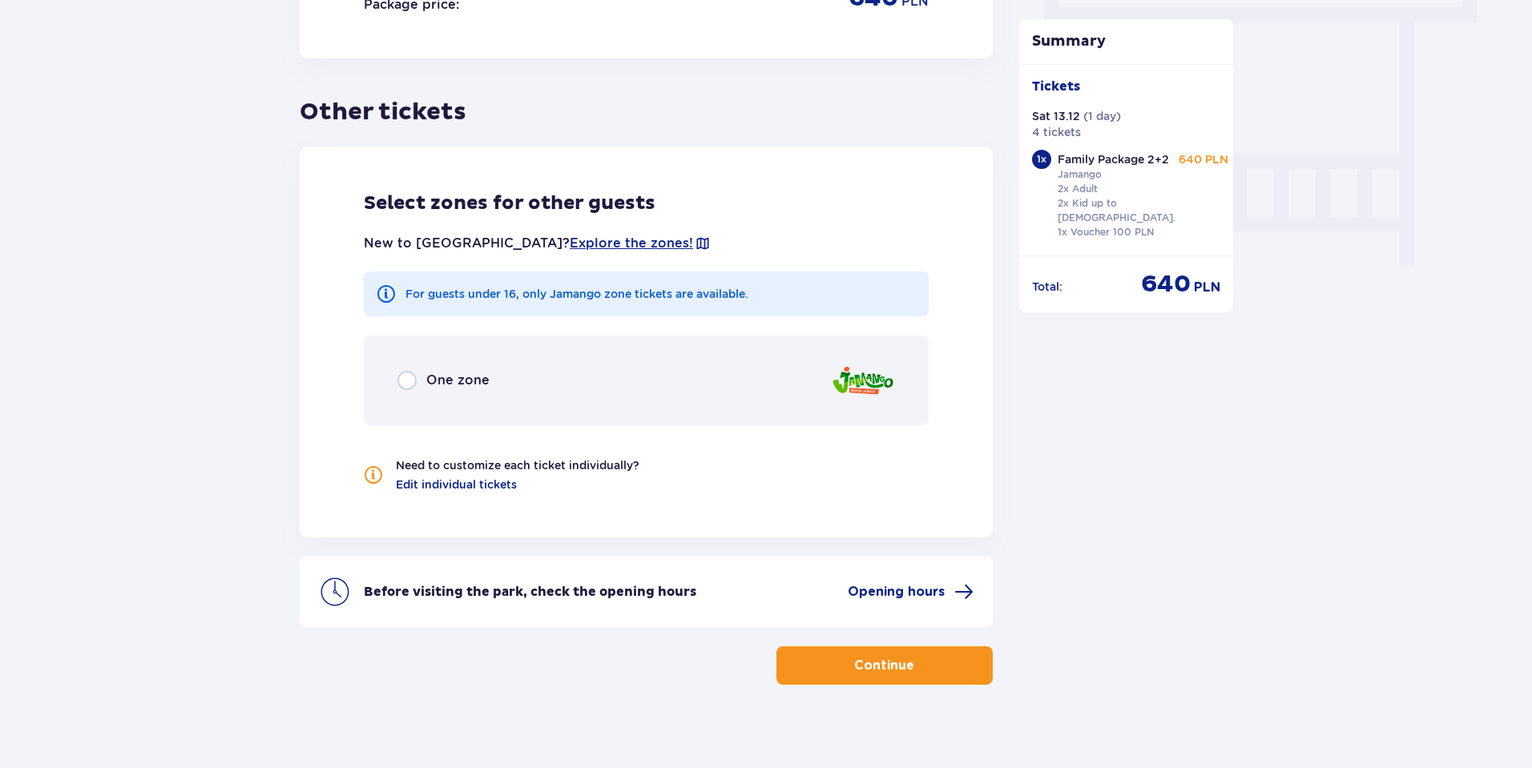
click at [405, 371] on input "radio" at bounding box center [406, 380] width 19 height 19
radio input "true"
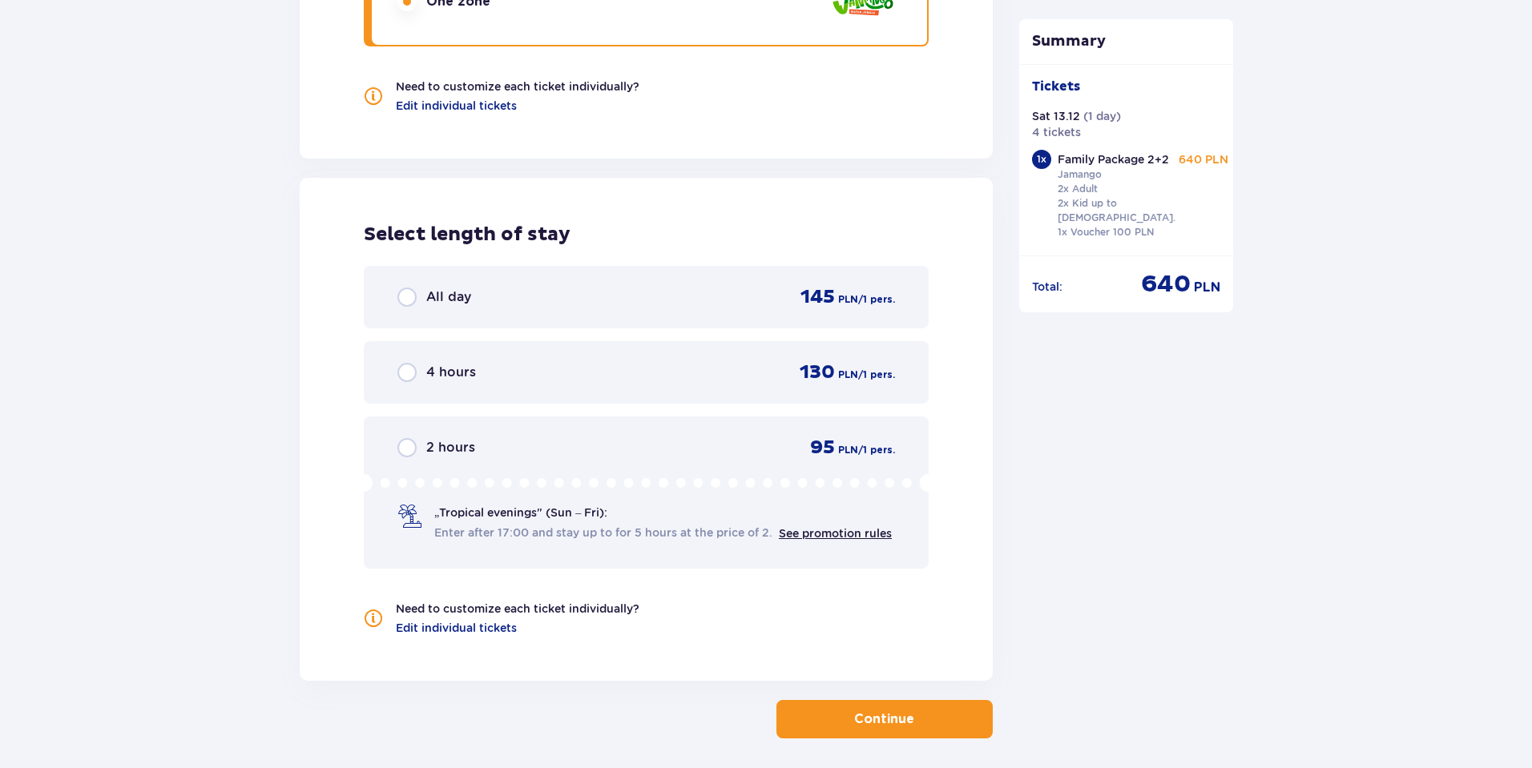
scroll to position [1895, 0]
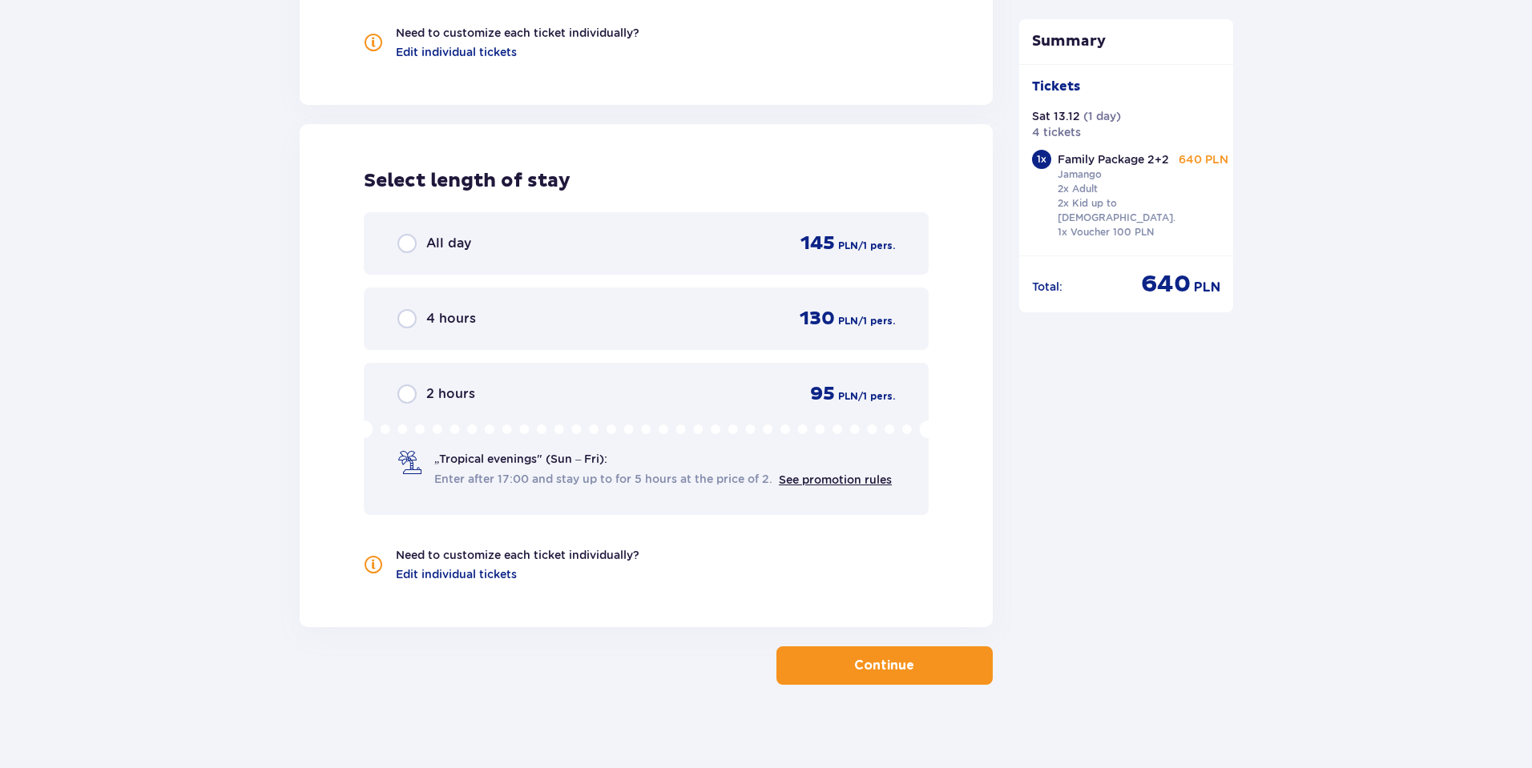
click at [409, 234] on input "radio" at bounding box center [406, 243] width 19 height 19
radio input "true"
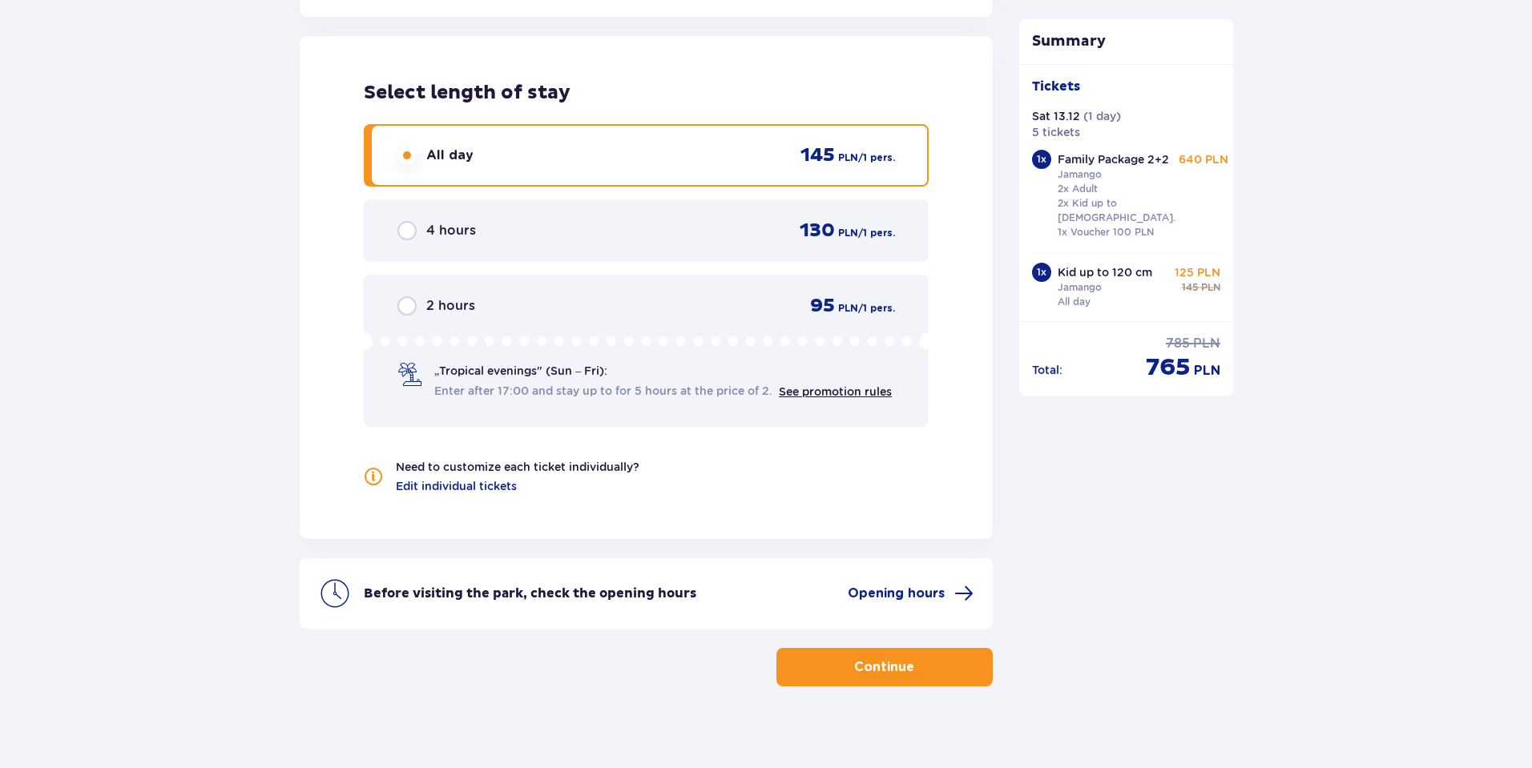
scroll to position [1984, 0]
click at [896, 657] on p "Continue" at bounding box center [884, 666] width 60 height 18
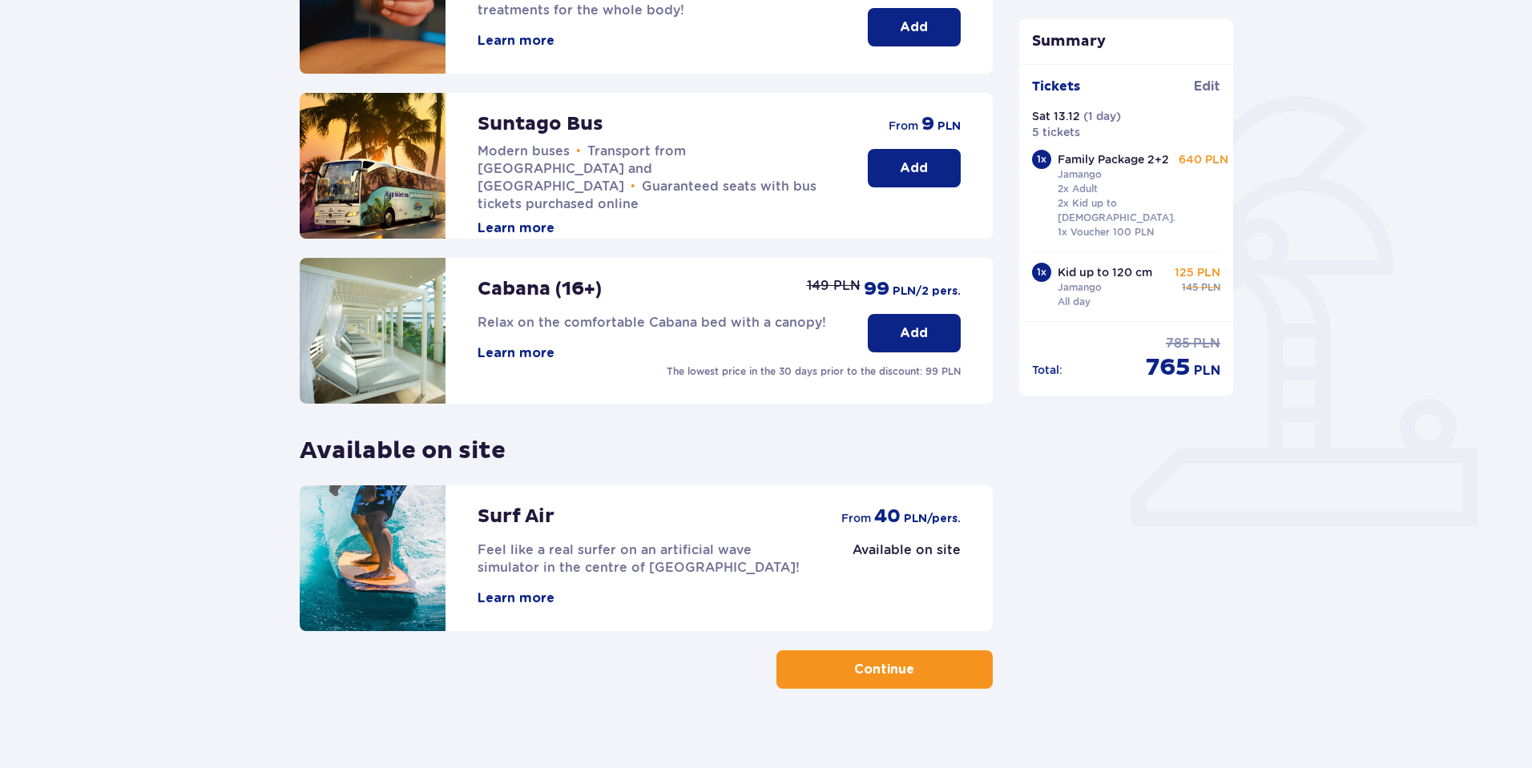
scroll to position [318, 0]
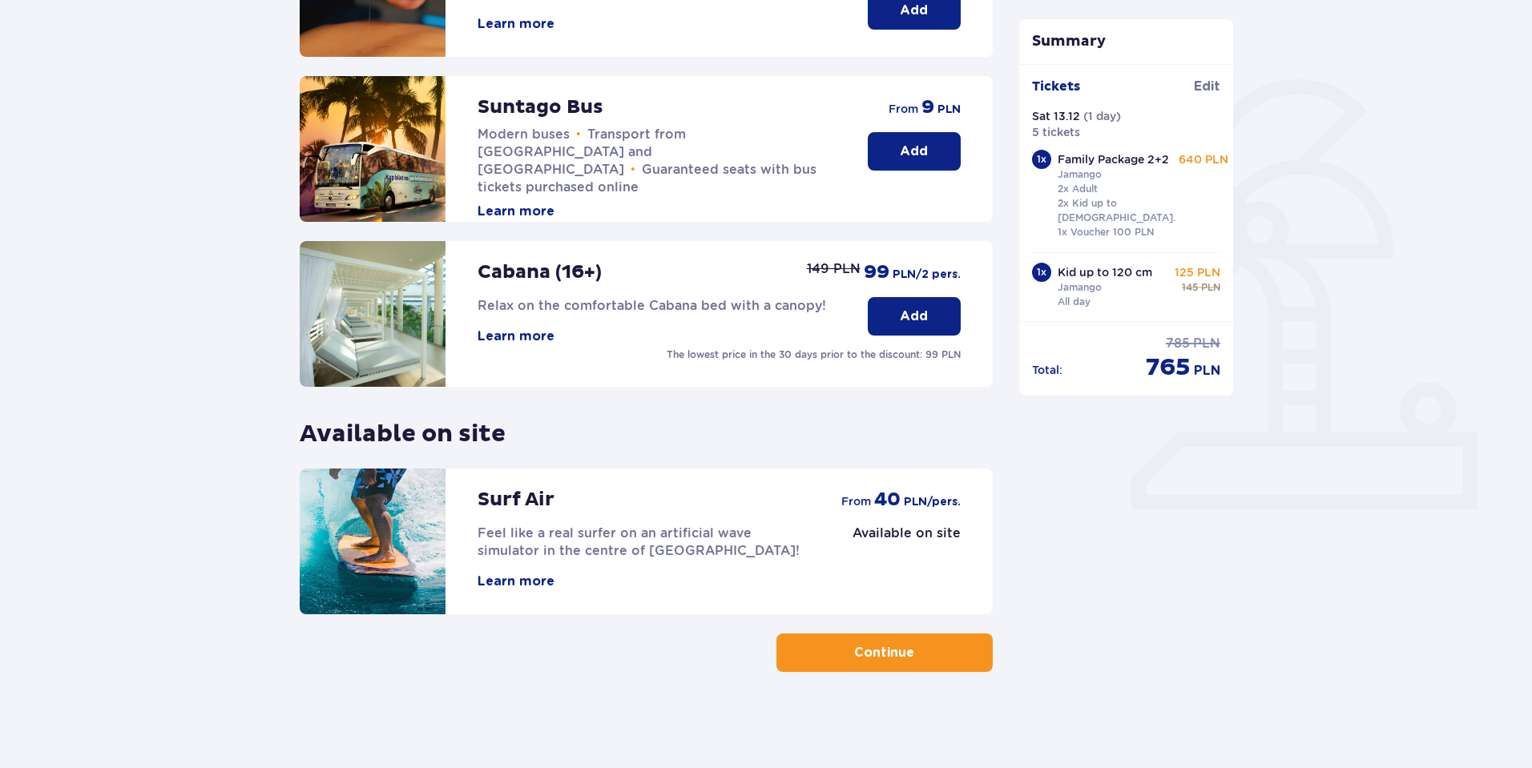
click at [876, 650] on p "Continue" at bounding box center [884, 653] width 60 height 18
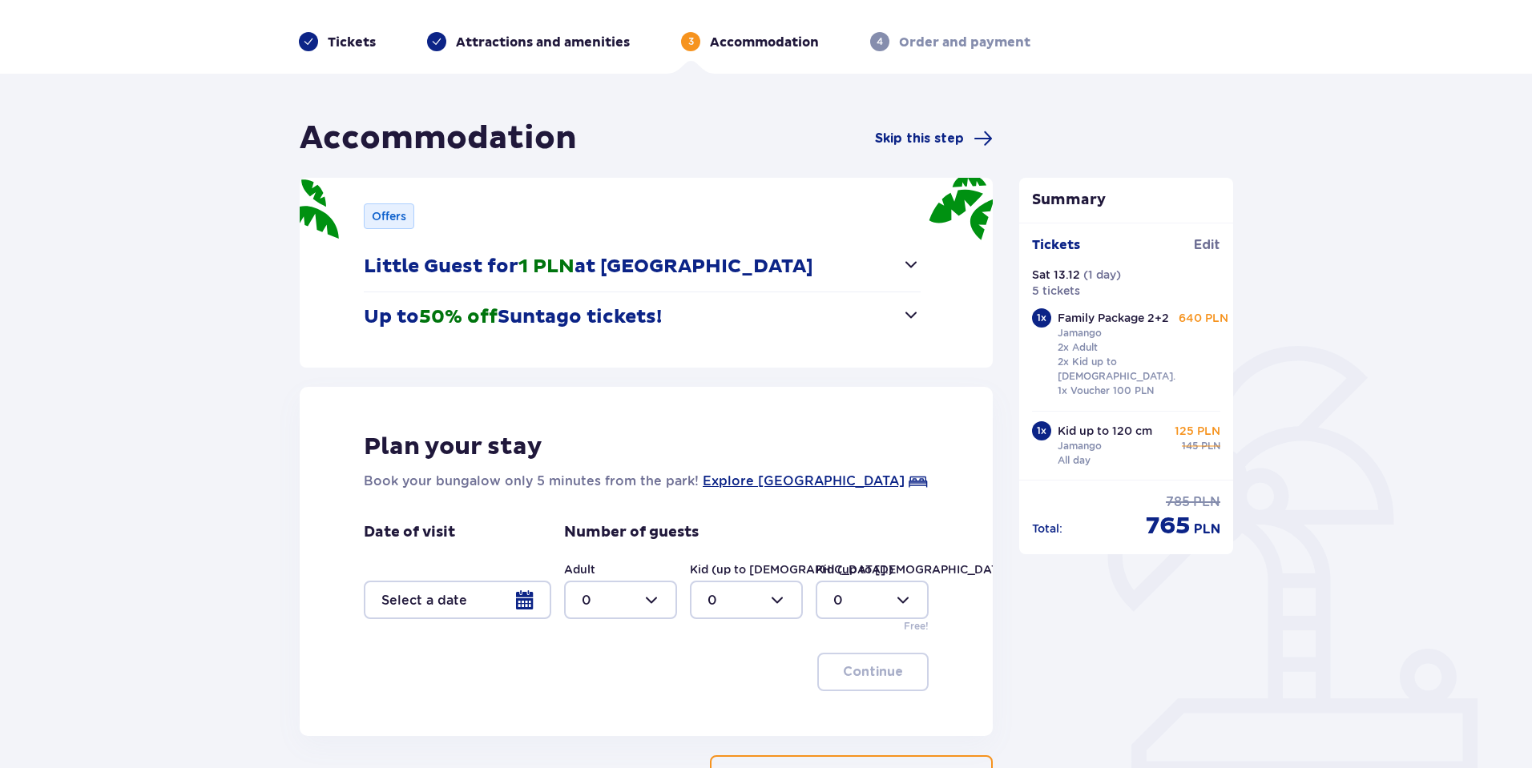
scroll to position [80, 0]
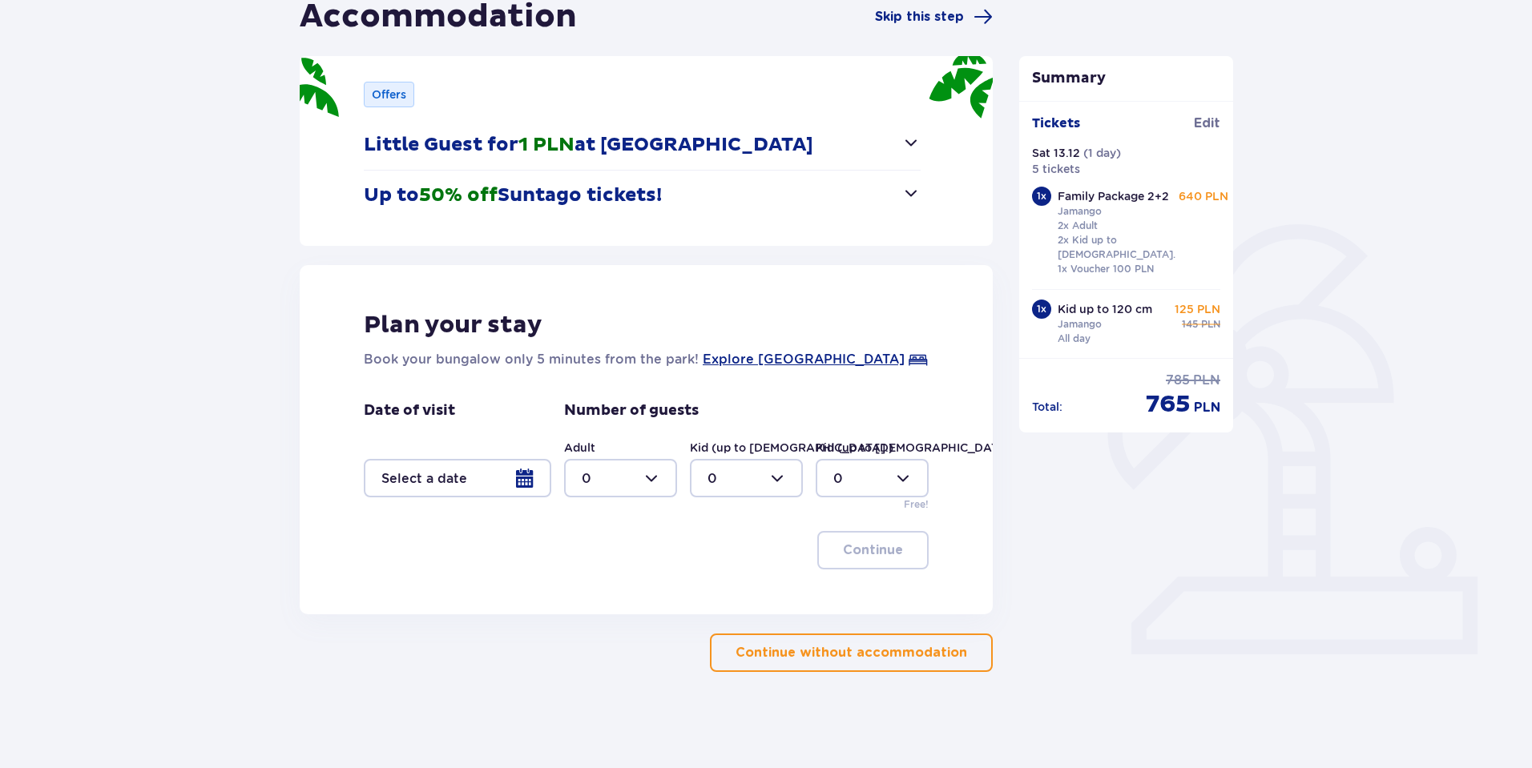
click at [790, 647] on p "Continue without accommodation" at bounding box center [851, 653] width 232 height 18
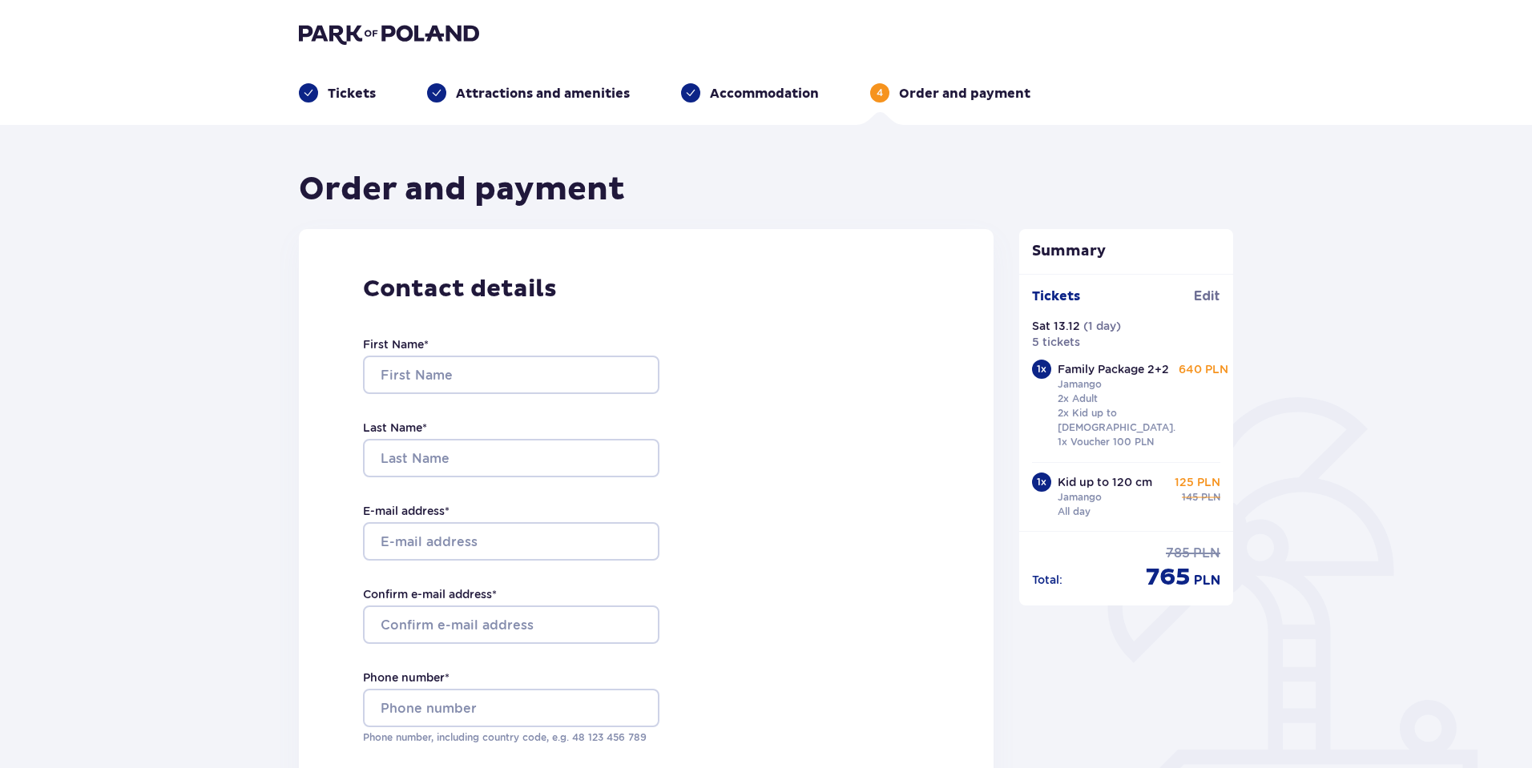
click at [397, 32] on img at bounding box center [389, 33] width 180 height 22
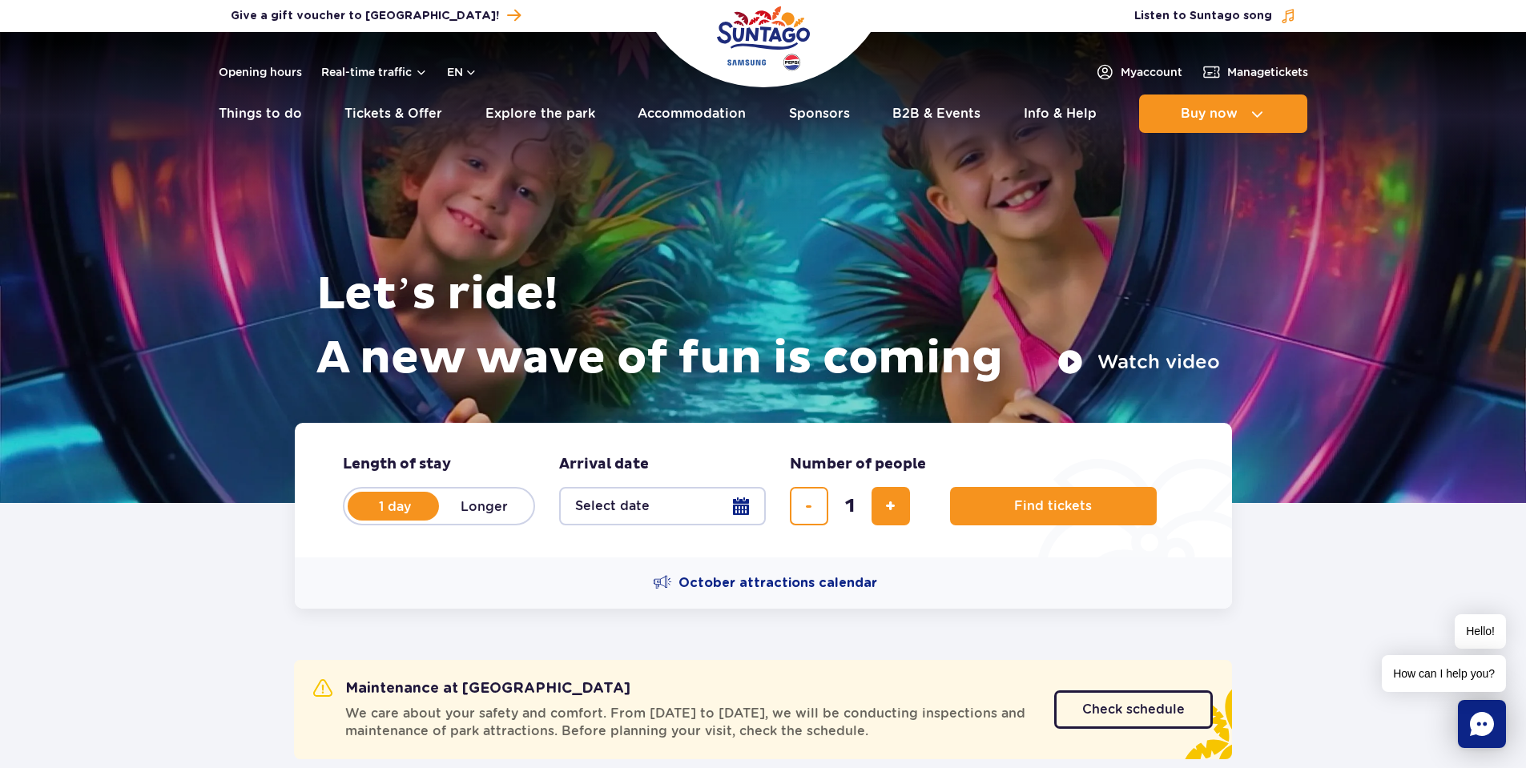
click at [742, 502] on button "Select date" at bounding box center [662, 506] width 207 height 38
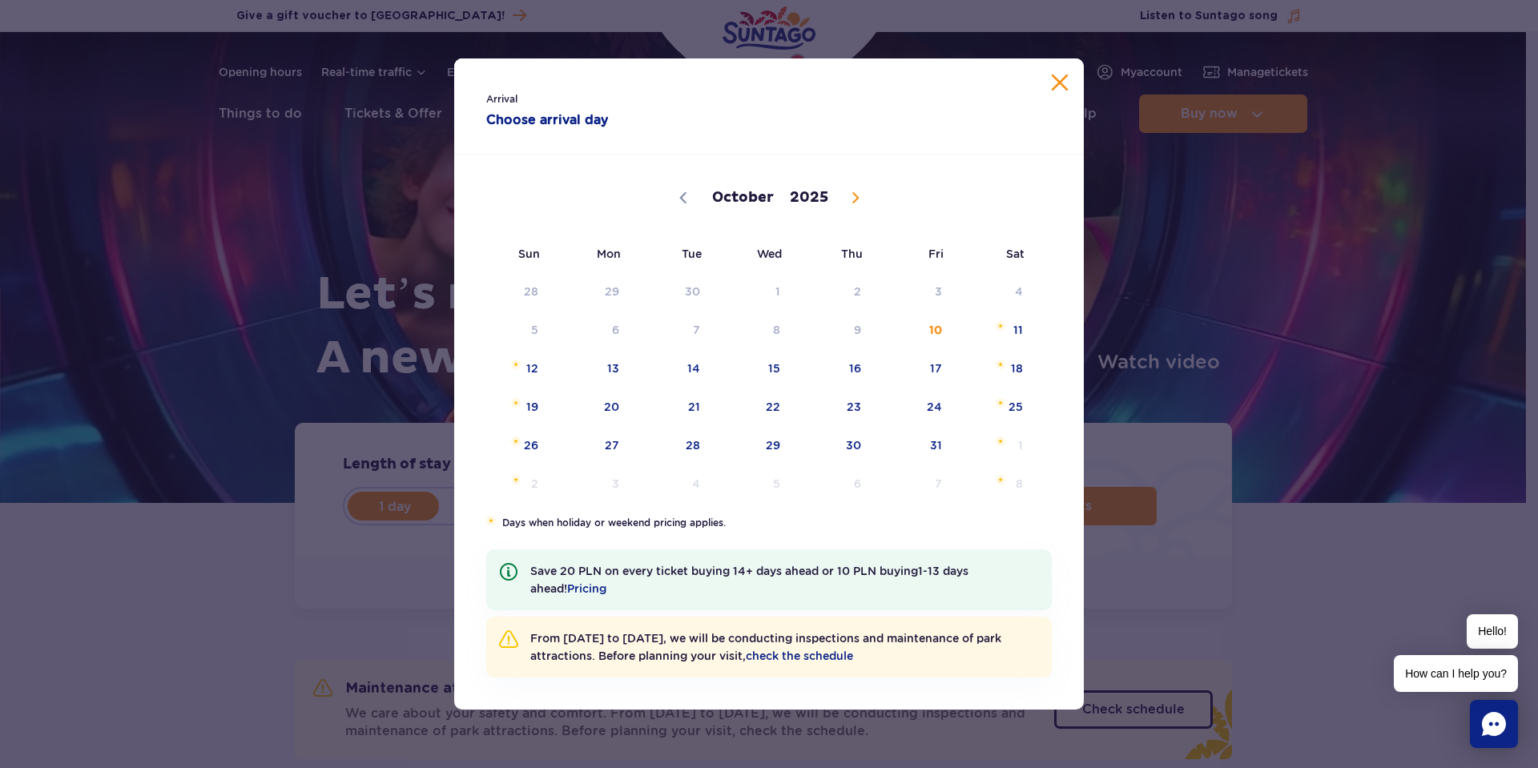
click at [857, 196] on icon at bounding box center [855, 197] width 11 height 11
select select "11"
click at [1025, 328] on span "13" at bounding box center [995, 330] width 81 height 37
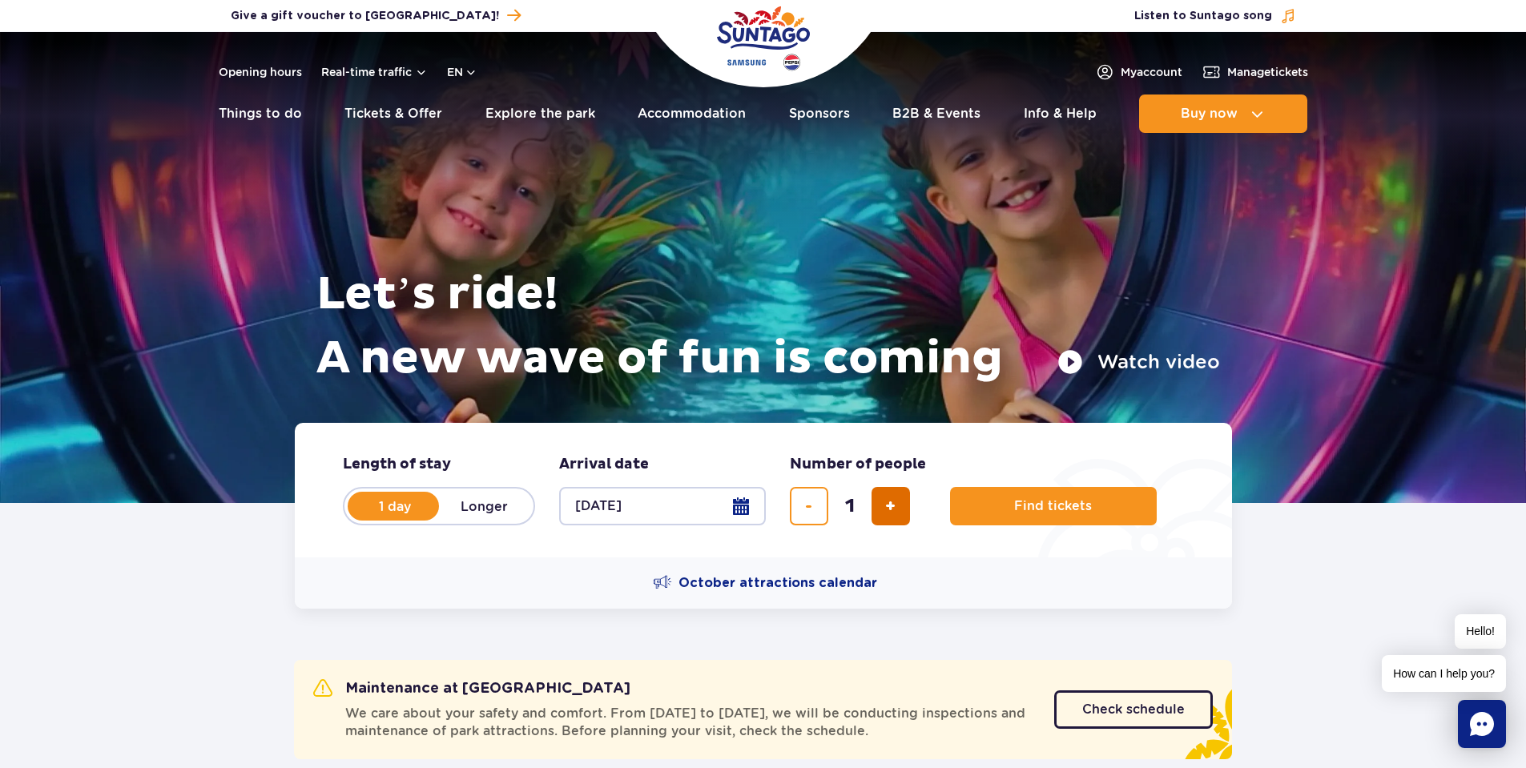
click at [889, 506] on span "add ticket" at bounding box center [890, 506] width 10 height 0
type input "5"
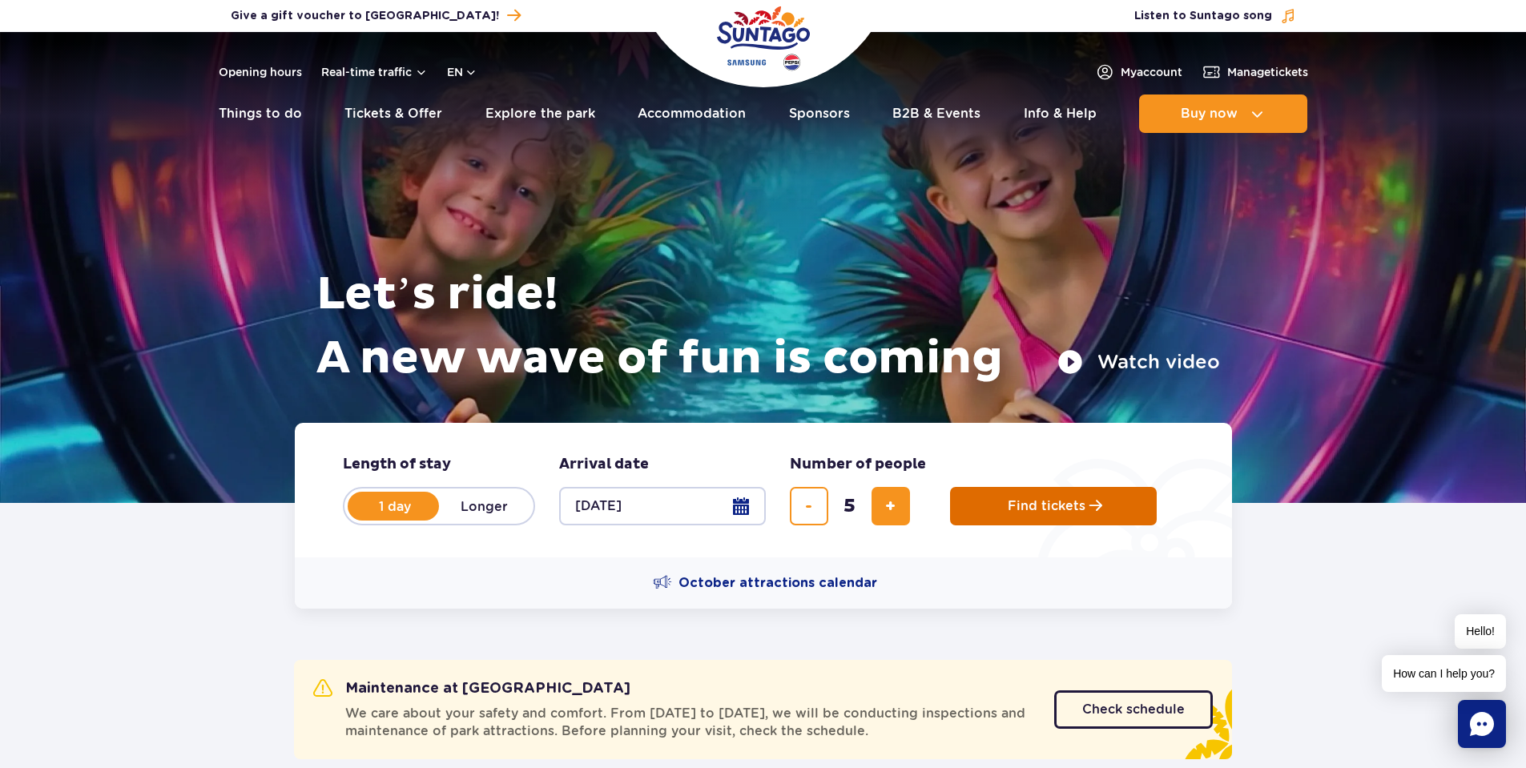
click at [1036, 500] on span "Find tickets" at bounding box center [1047, 506] width 78 height 14
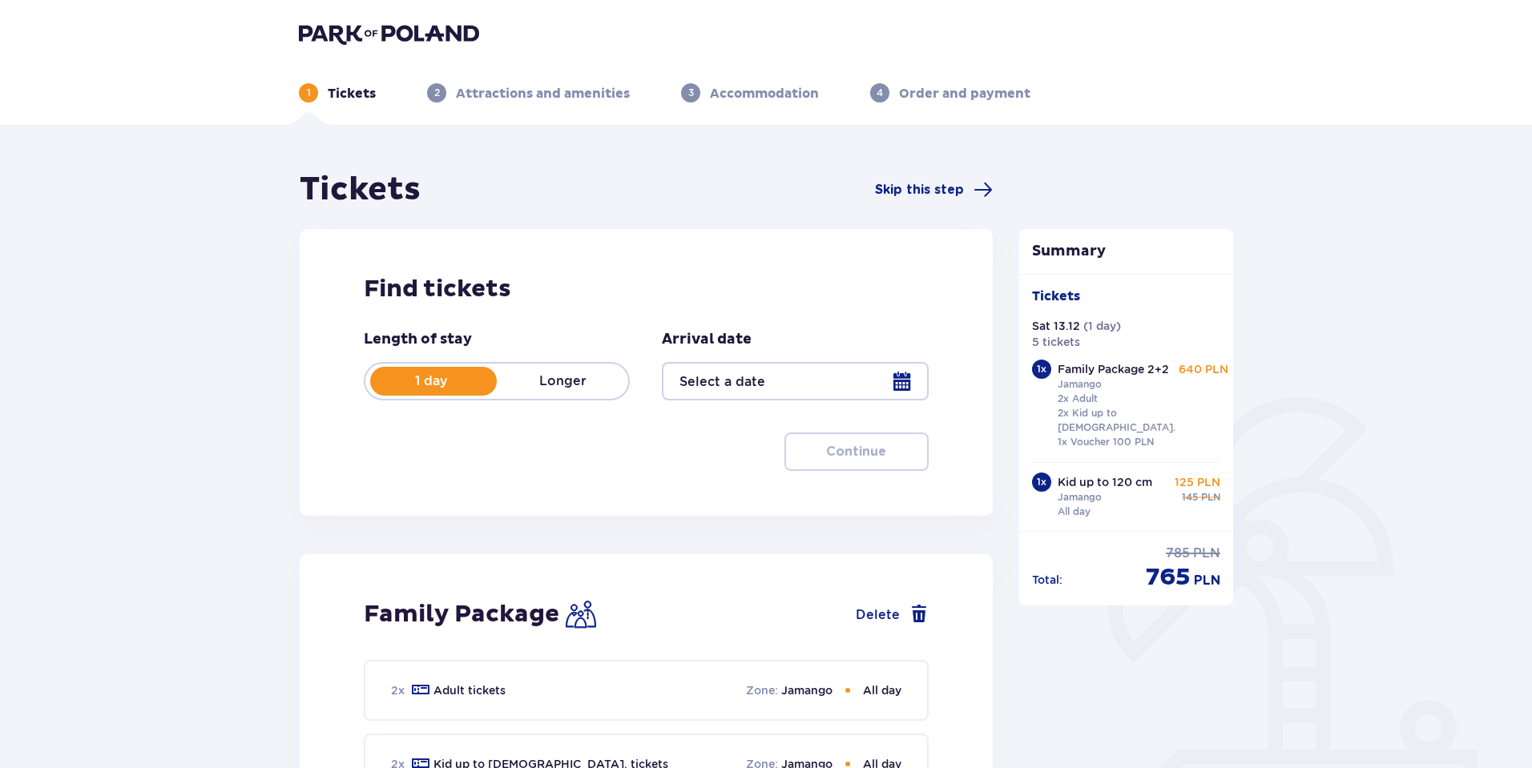
type input "13.12.25"
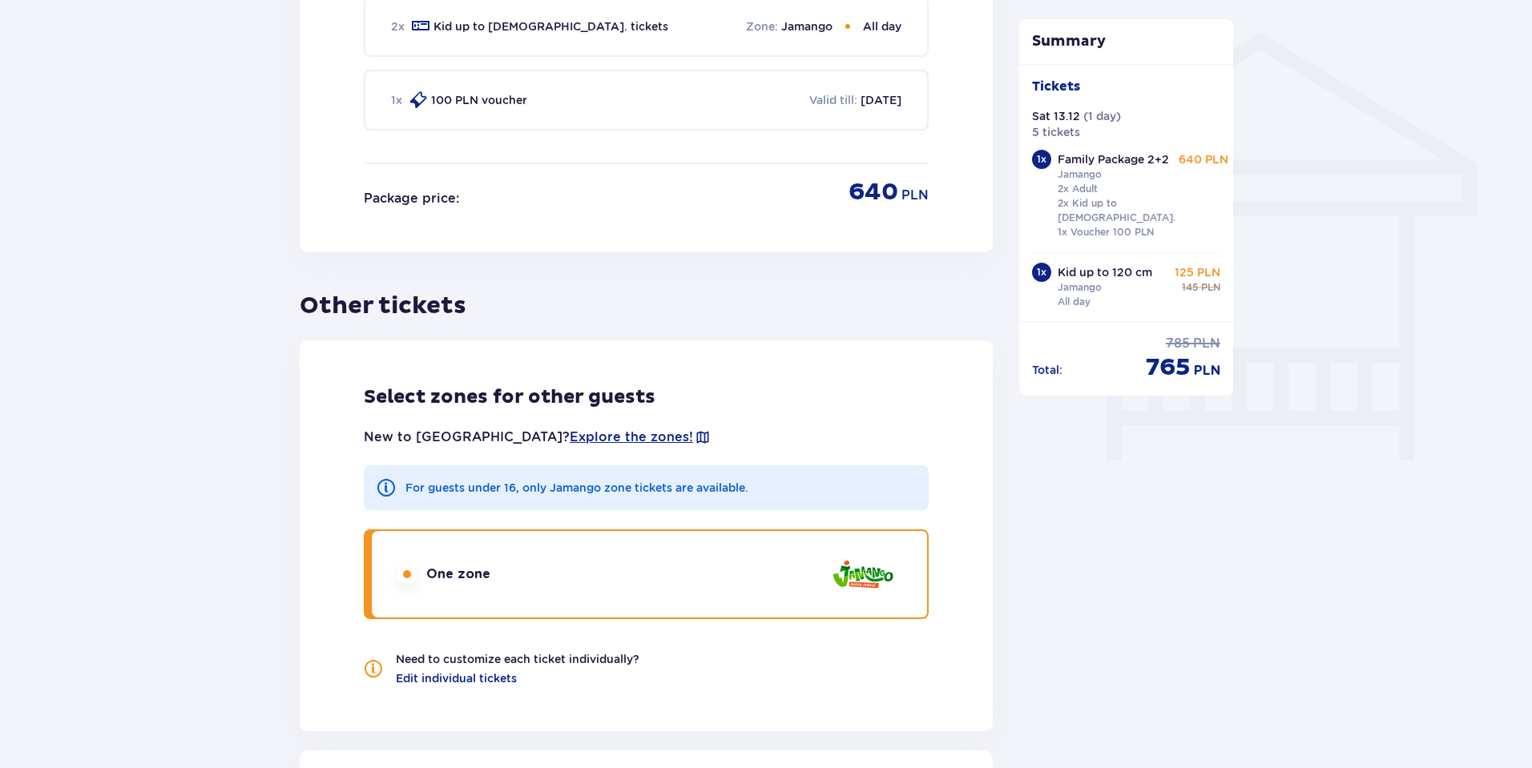
scroll to position [1282, 0]
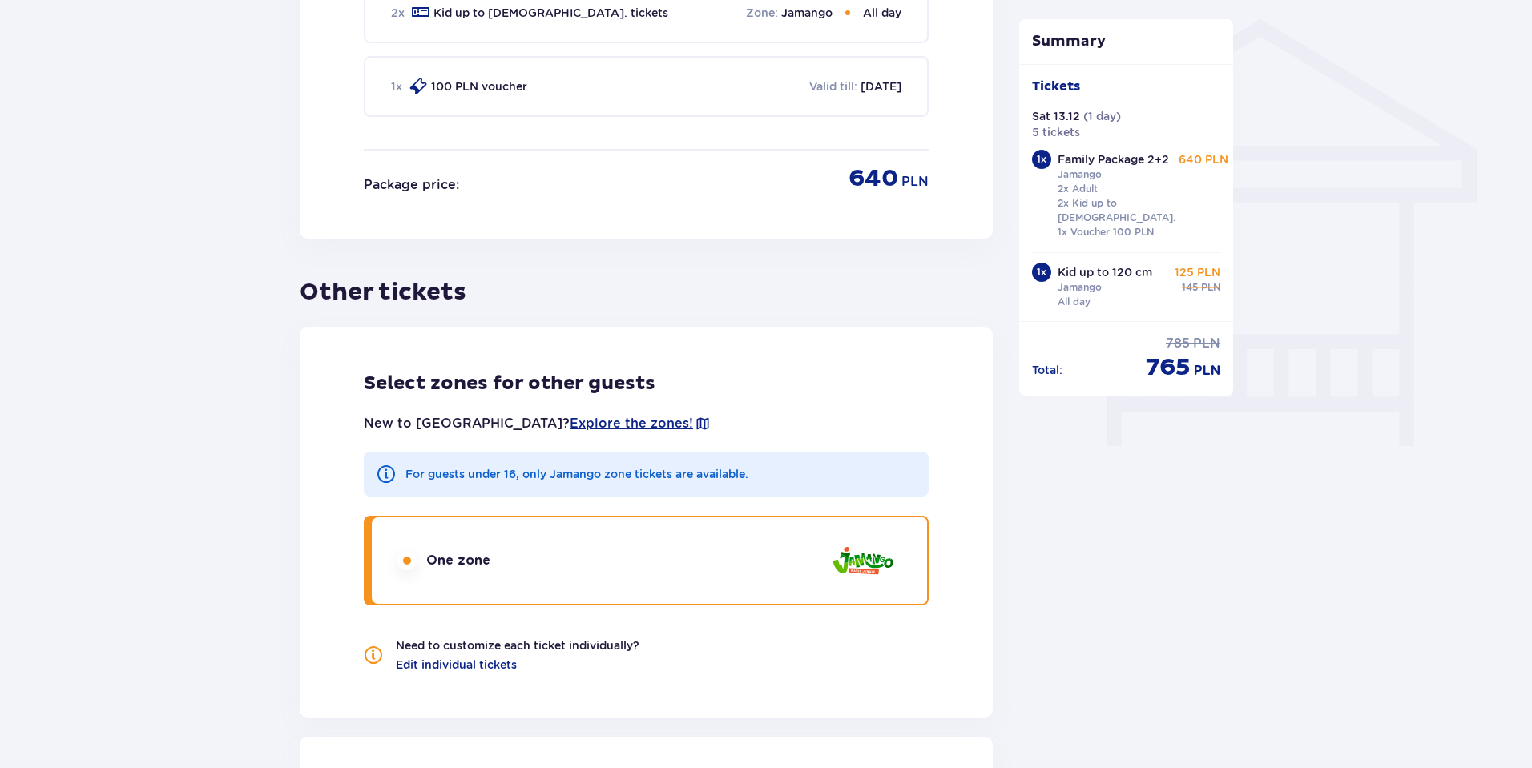
click at [450, 552] on span "One zone" at bounding box center [458, 561] width 64 height 18
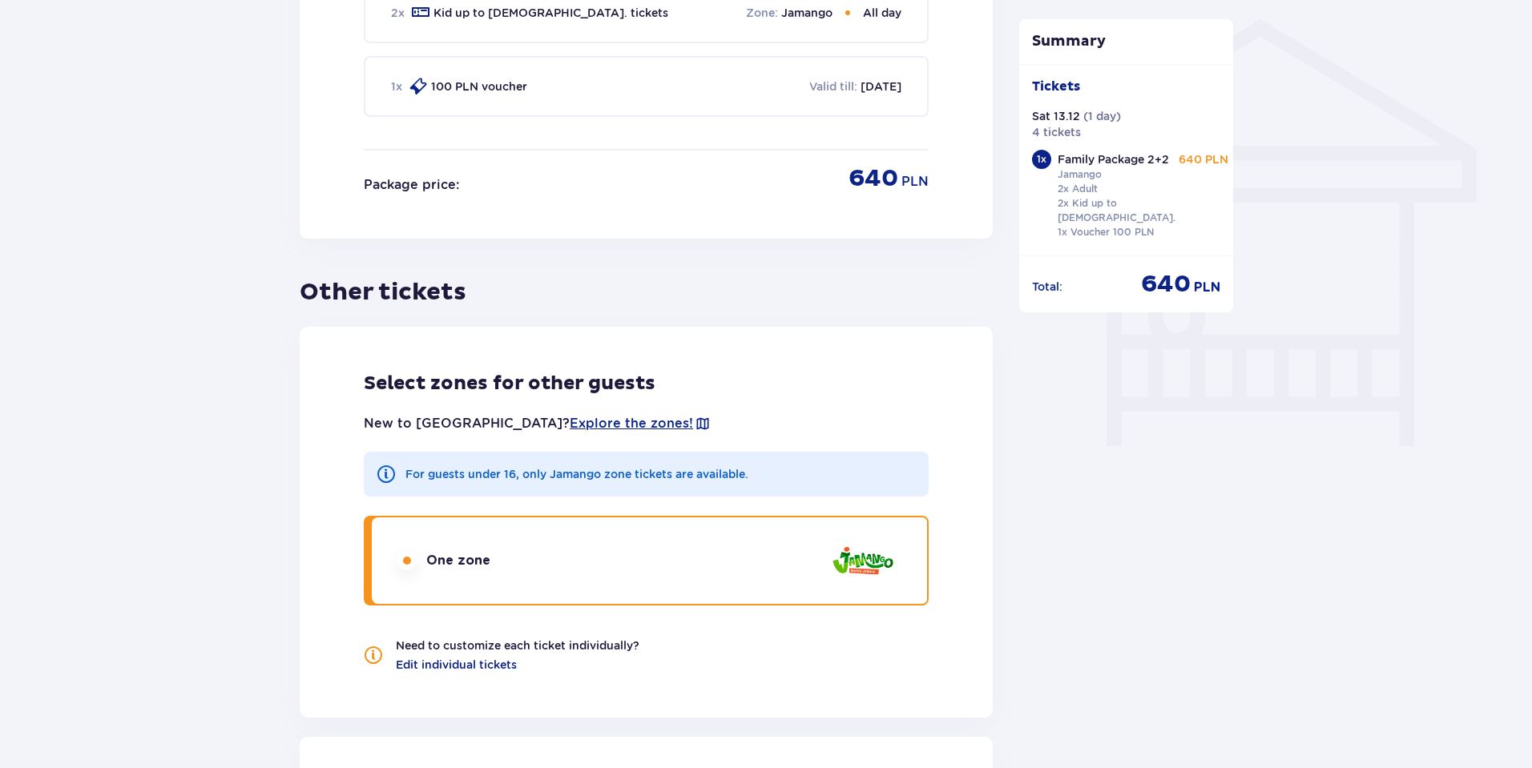
scroll to position [1895, 0]
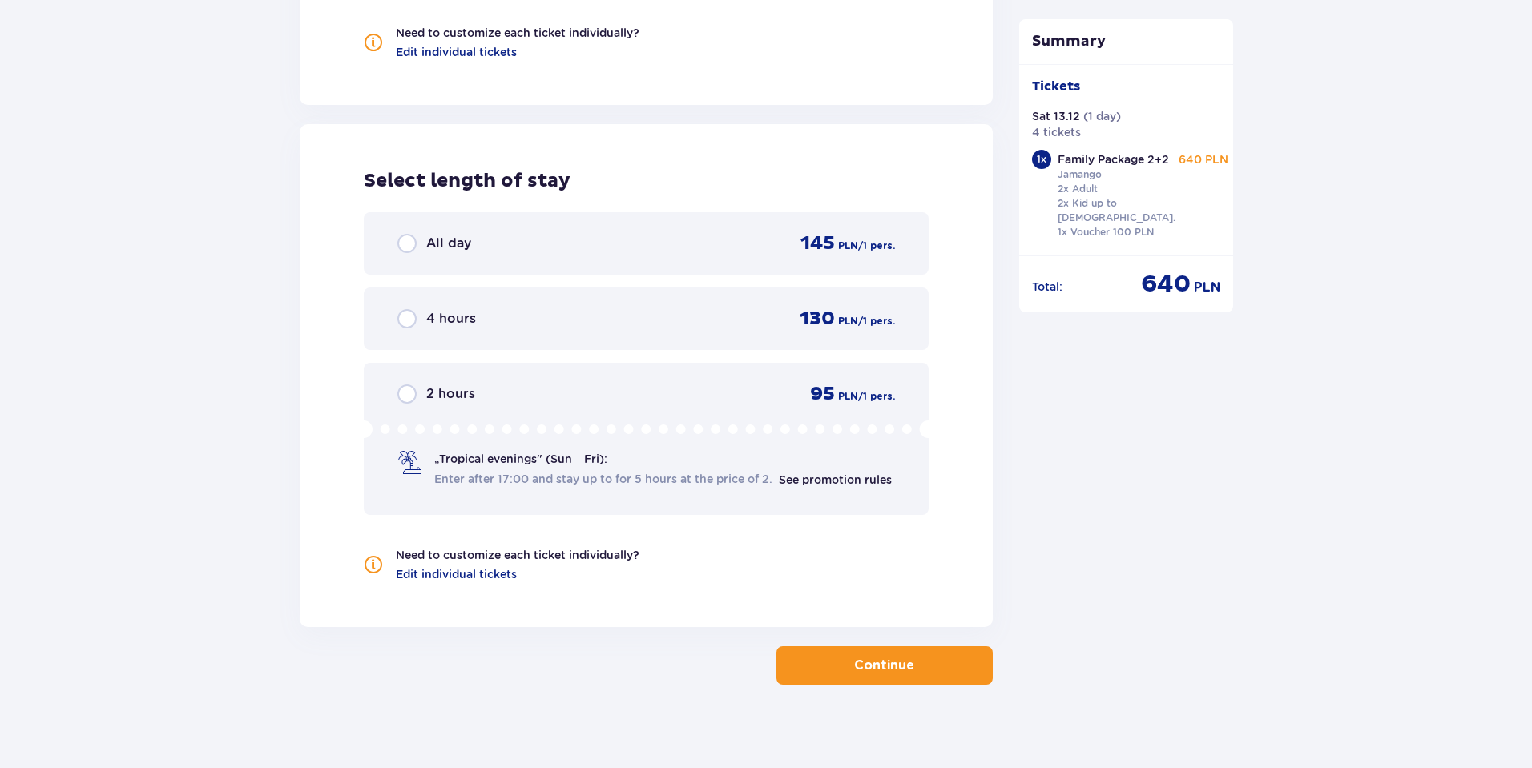
click at [488, 232] on div "All day 145 PLN / 1 pers." at bounding box center [646, 244] width 498 height 24
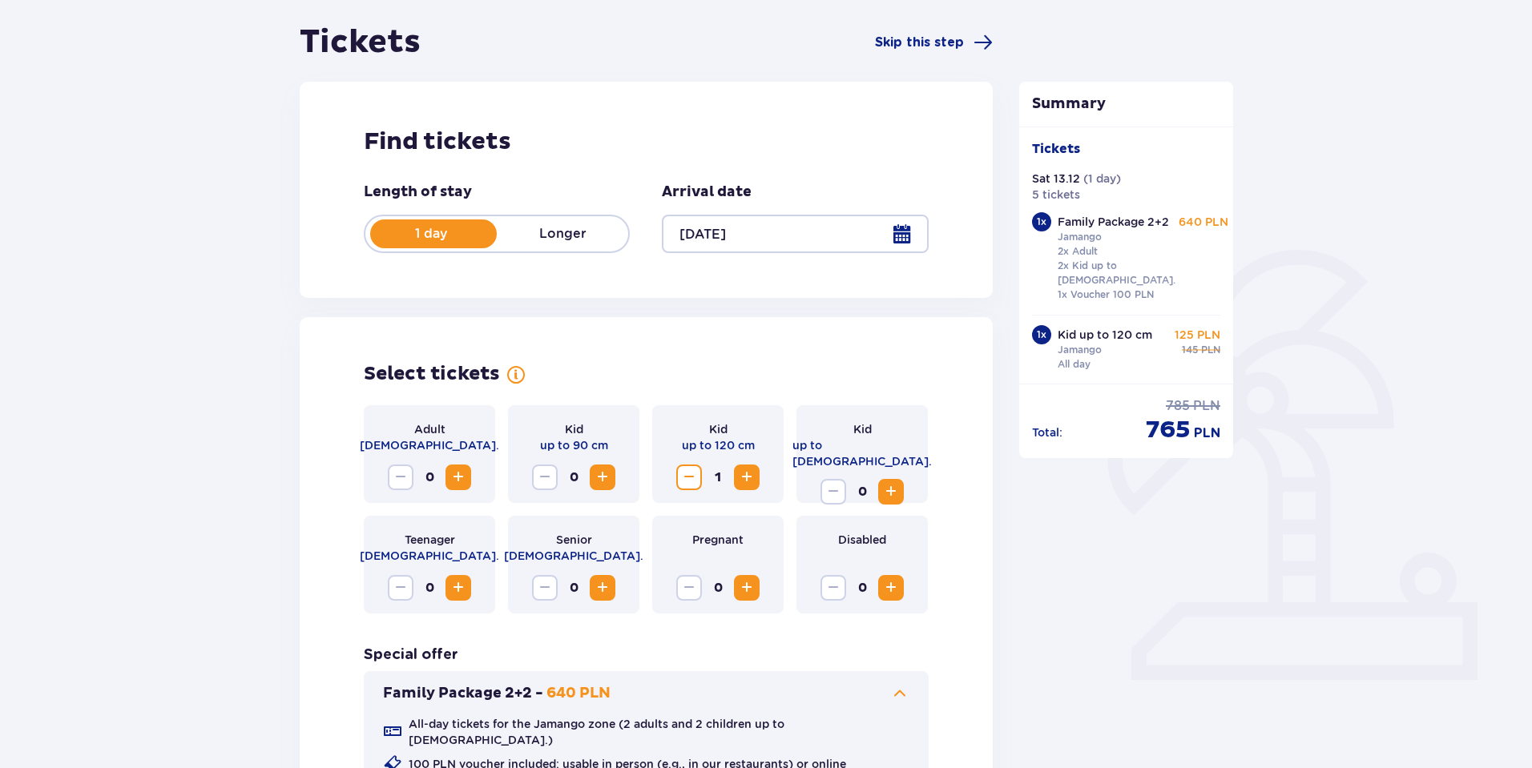
scroll to position [142, 0]
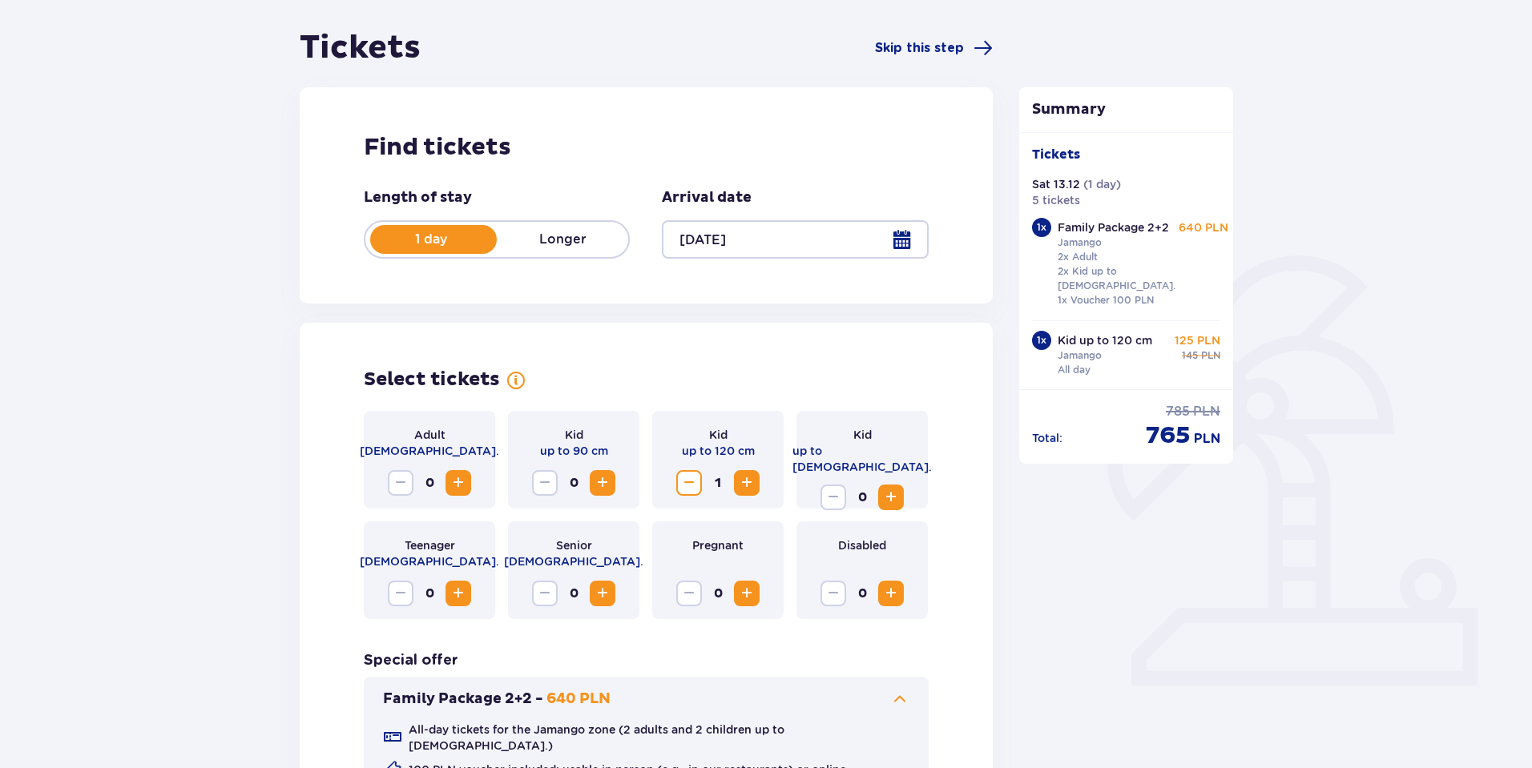
click at [691, 479] on span "Decrease" at bounding box center [688, 482] width 19 height 19
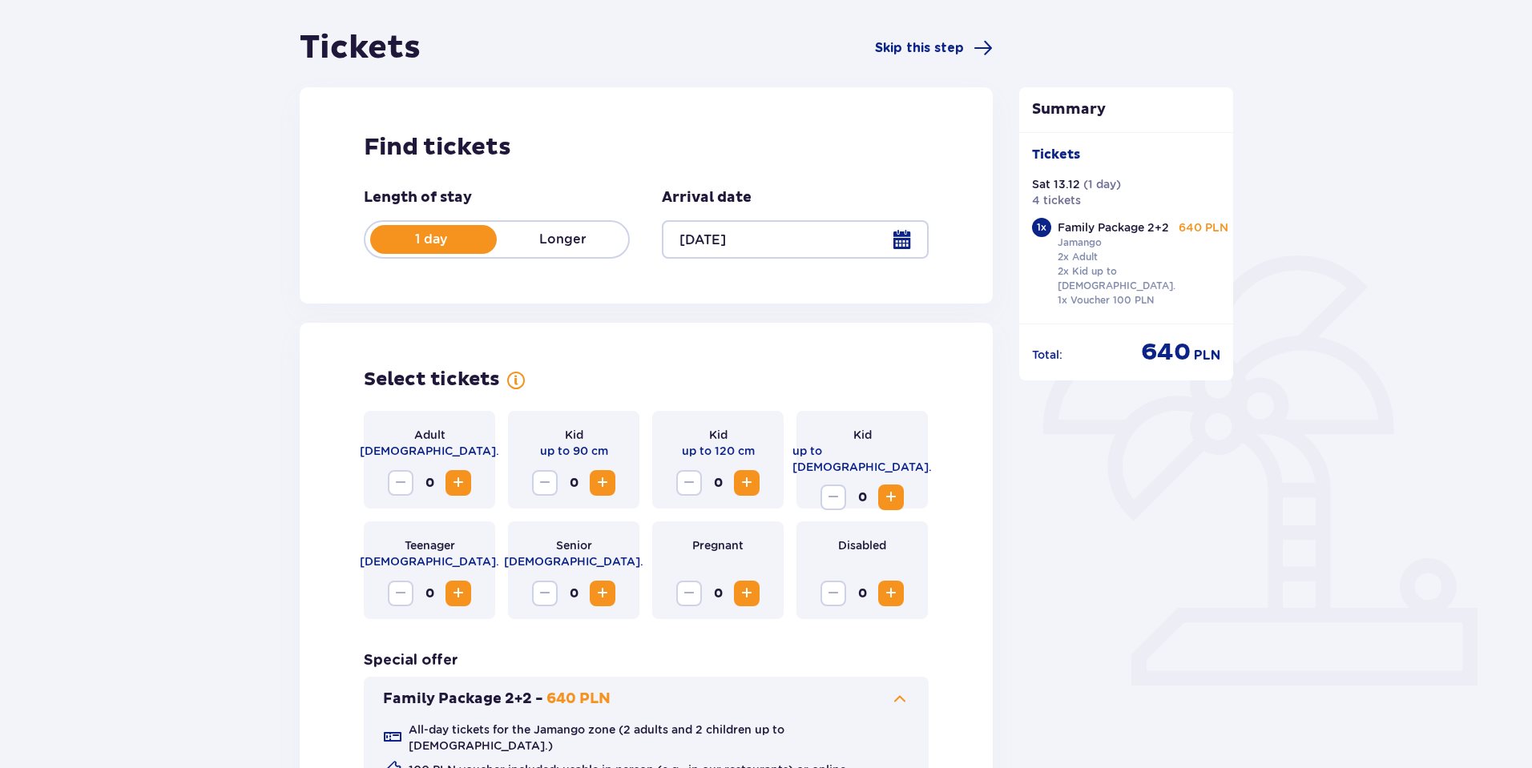
click at [451, 478] on span "Increase" at bounding box center [458, 482] width 19 height 19
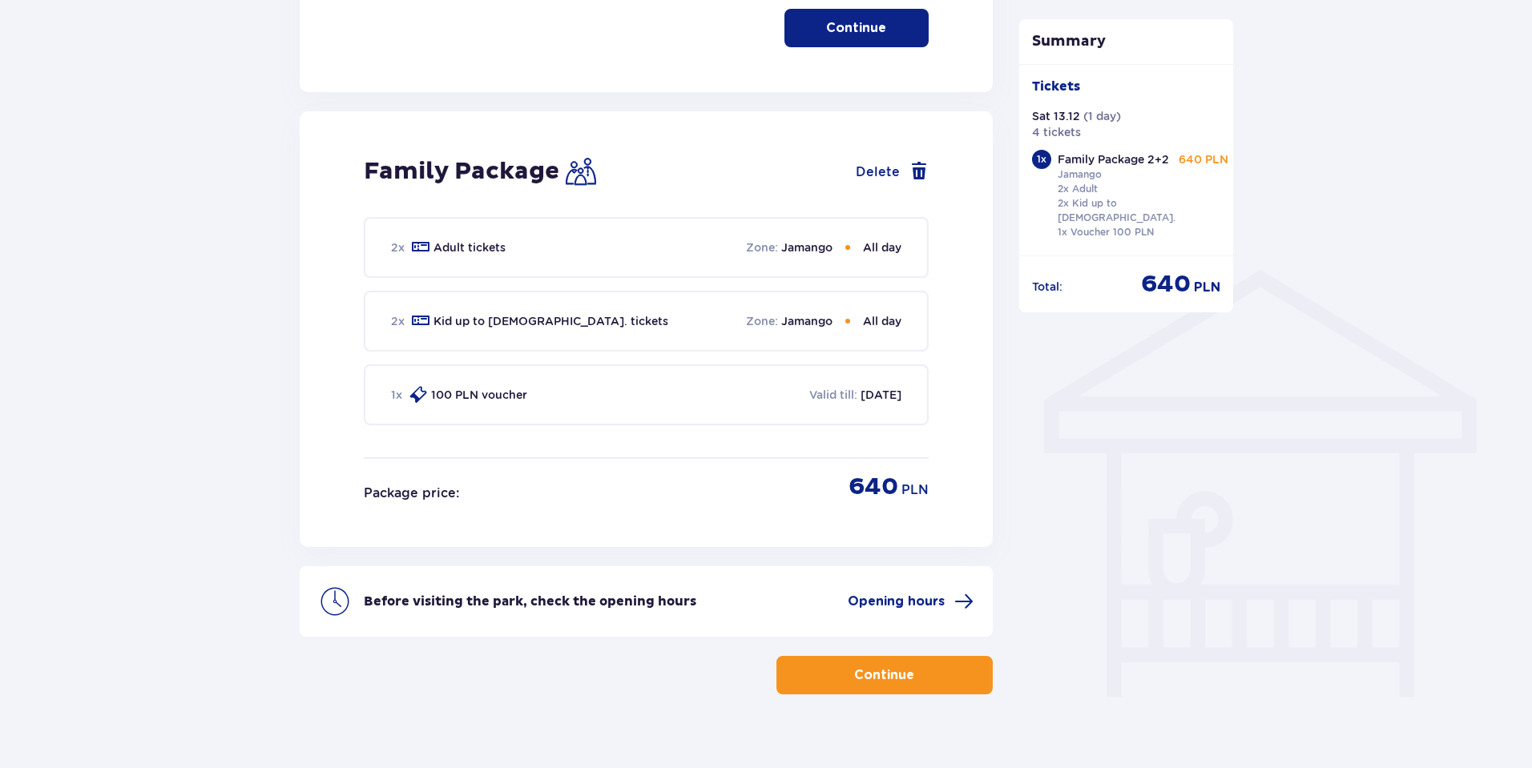
scroll to position [1041, 0]
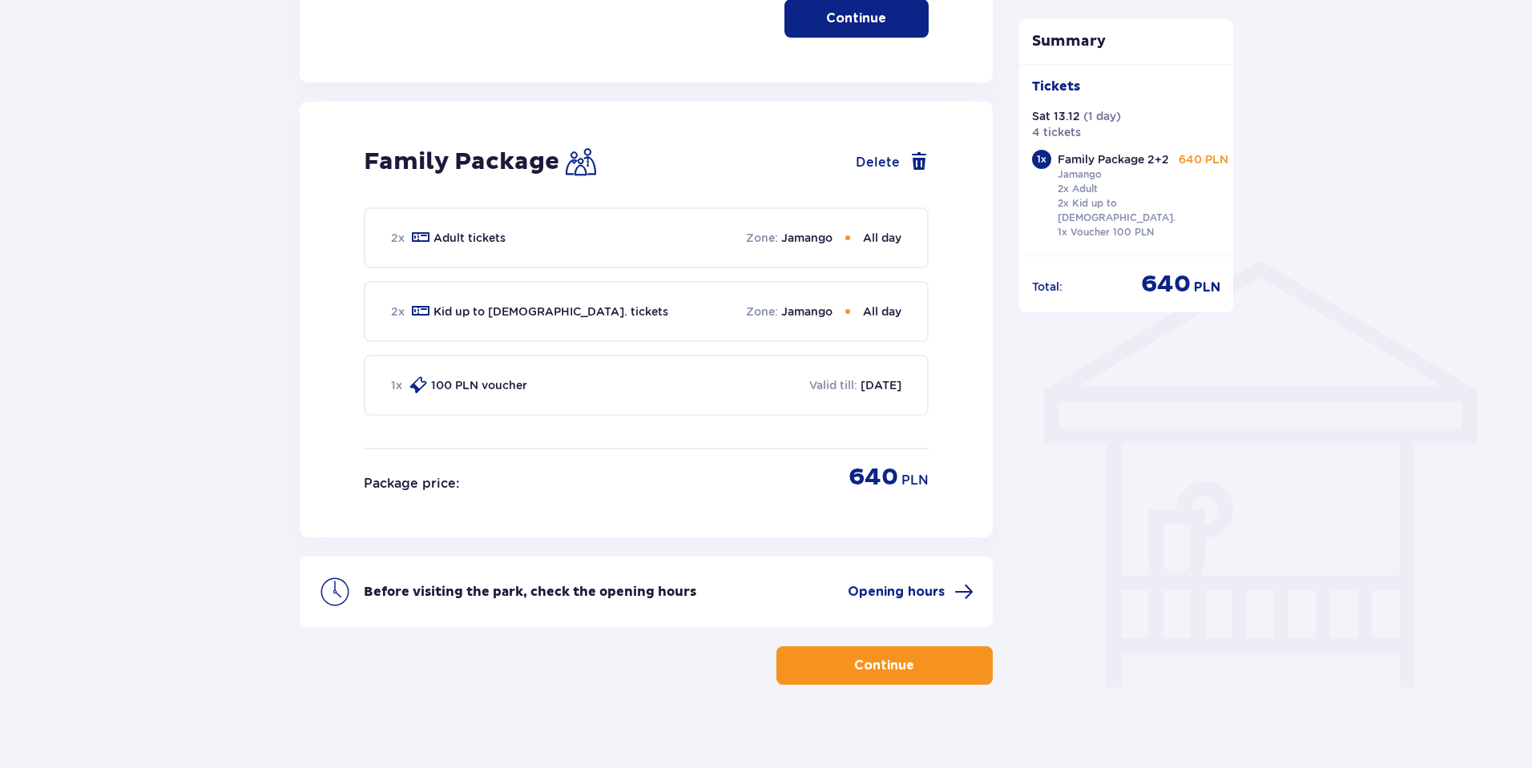
click at [868, 661] on p "Continue" at bounding box center [884, 666] width 60 height 18
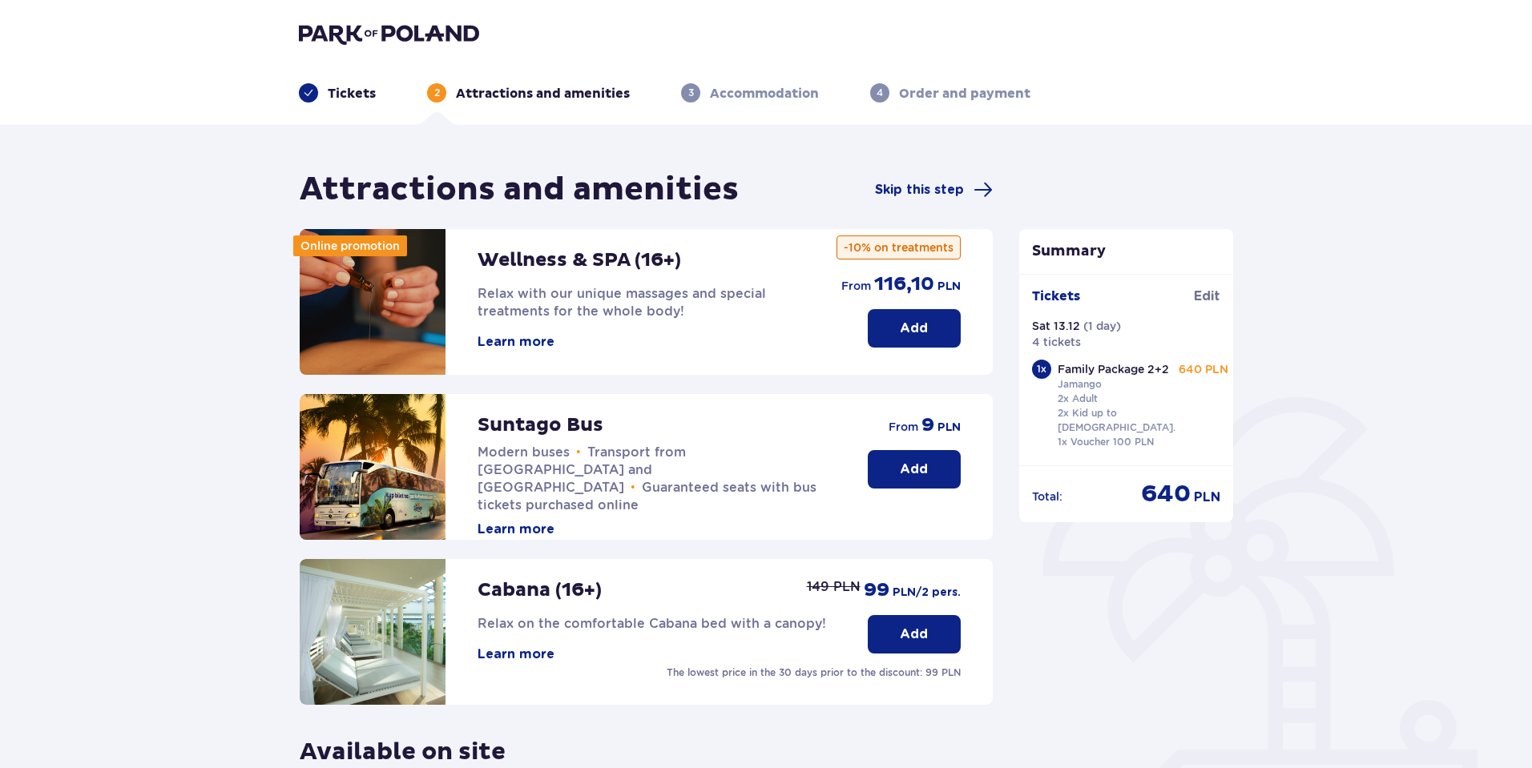
click at [357, 95] on p "Tickets" at bounding box center [352, 94] width 48 height 18
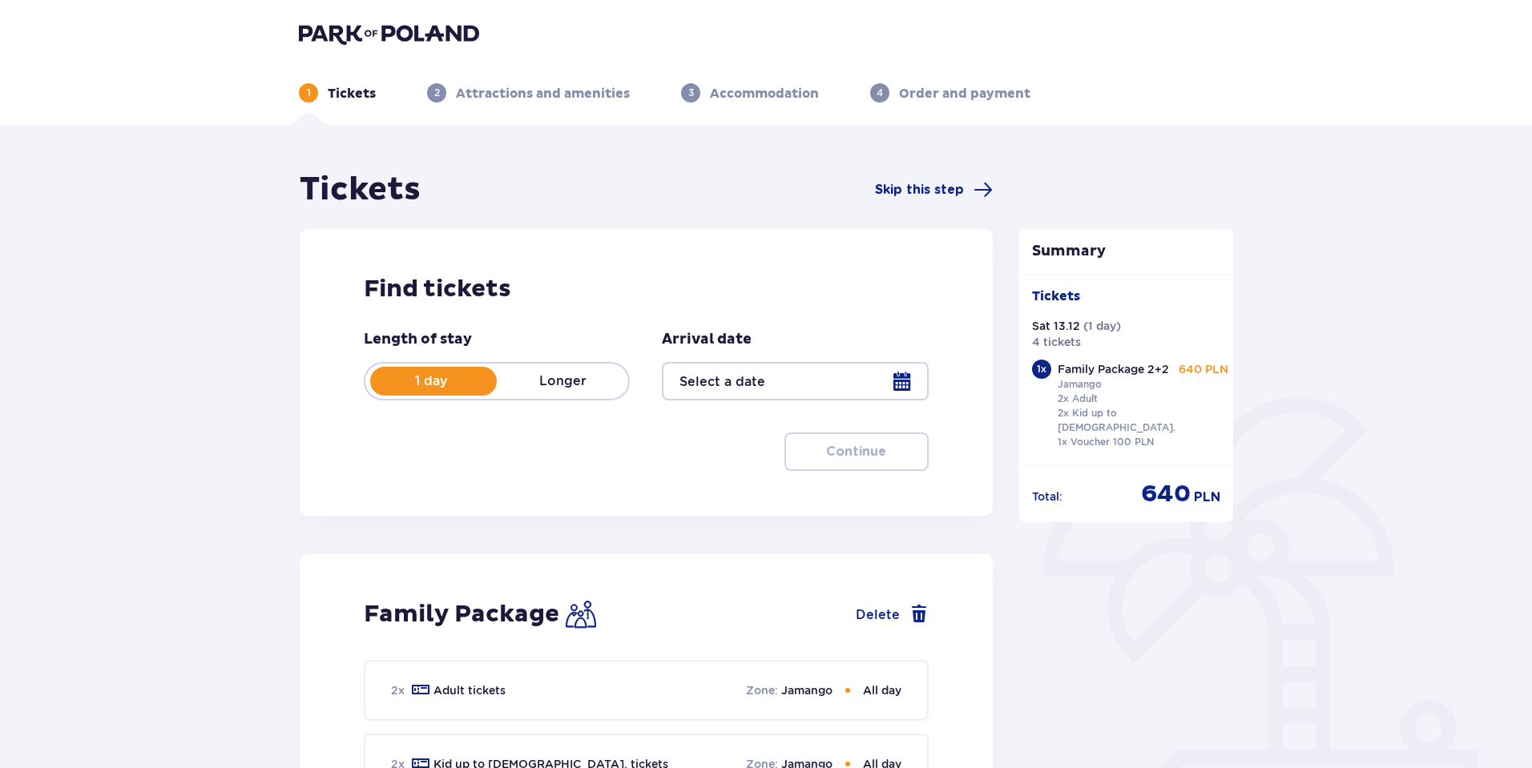
type input "[DATE]"
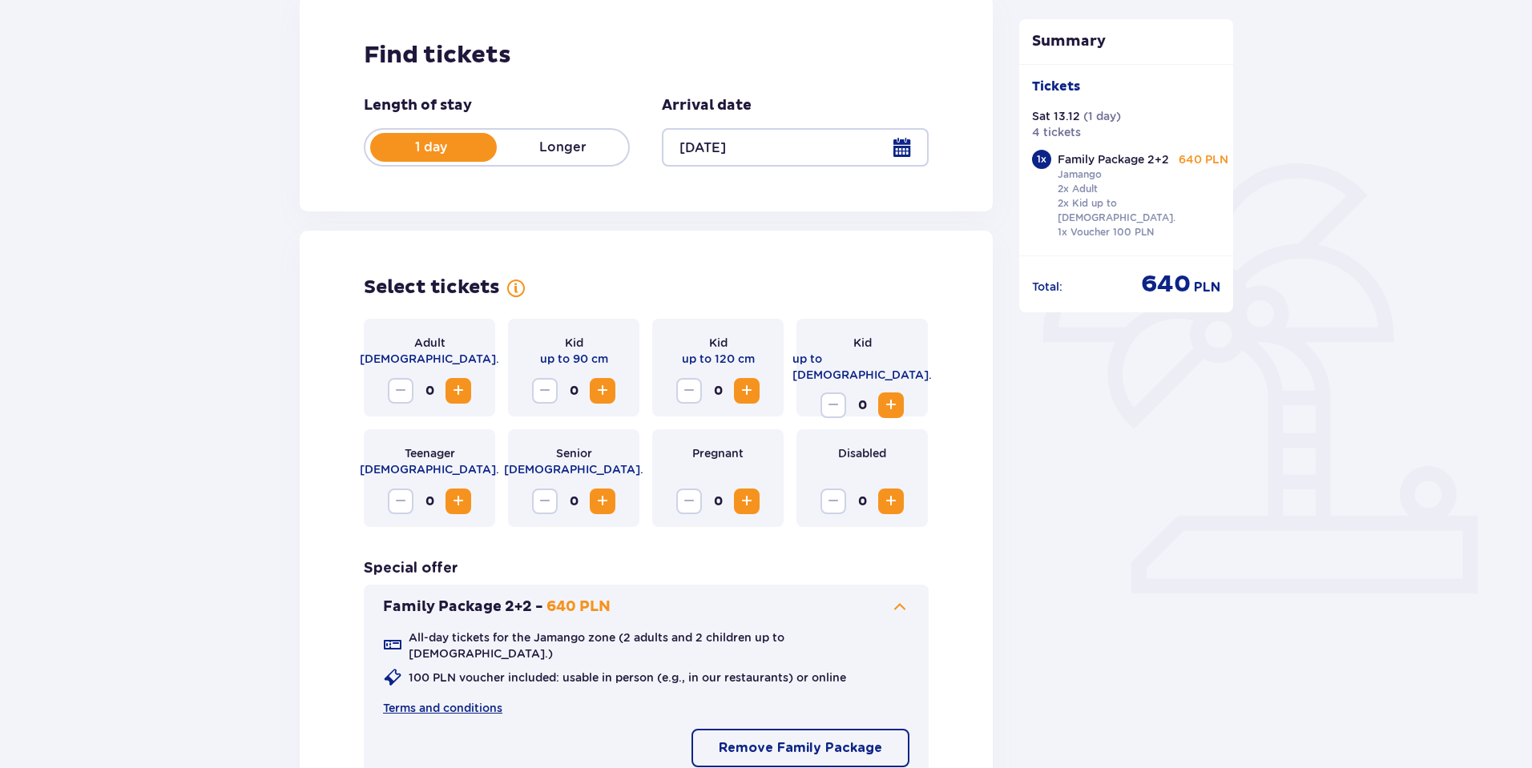
scroll to position [240, 0]
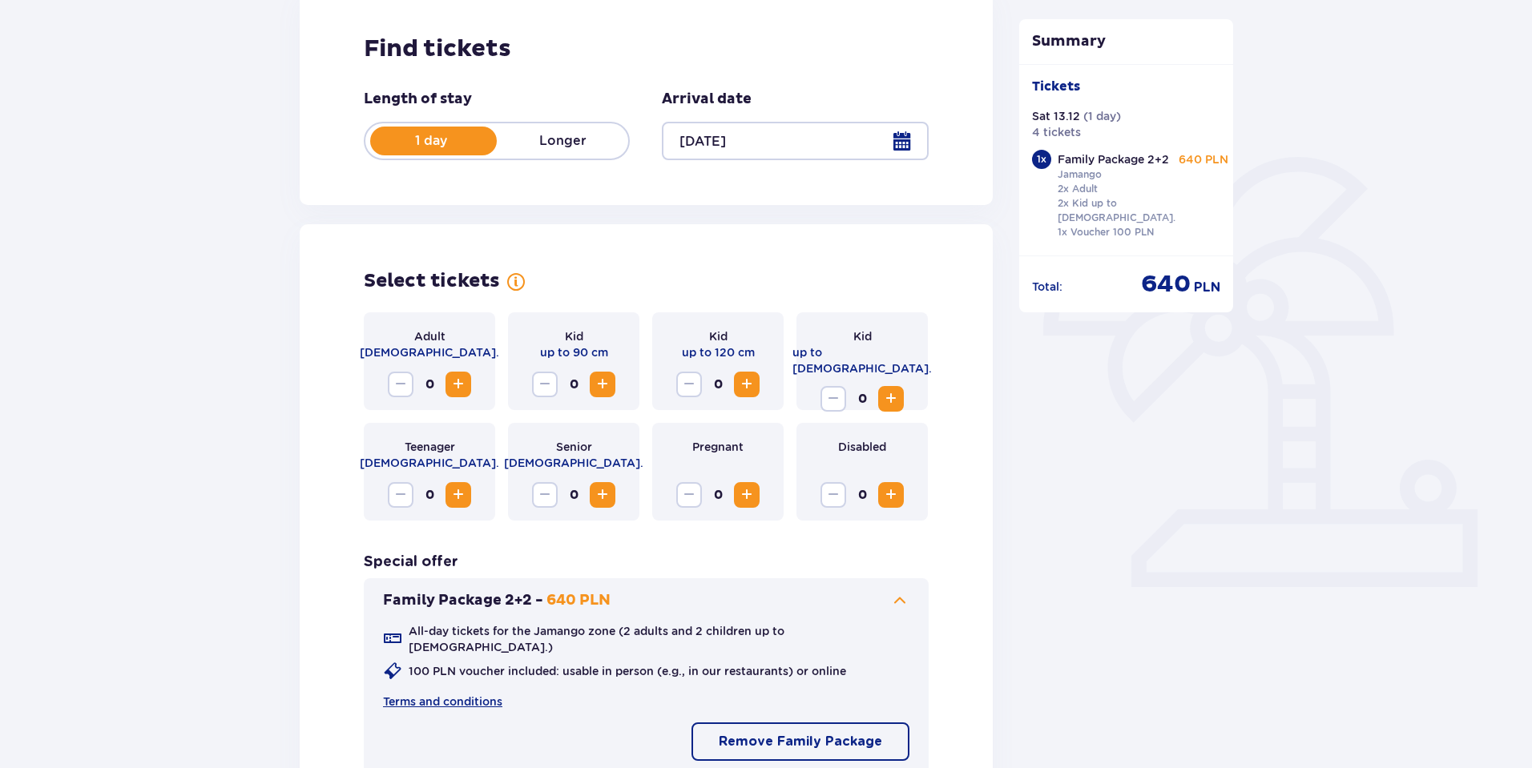
click at [461, 390] on span "Increase" at bounding box center [458, 384] width 19 height 19
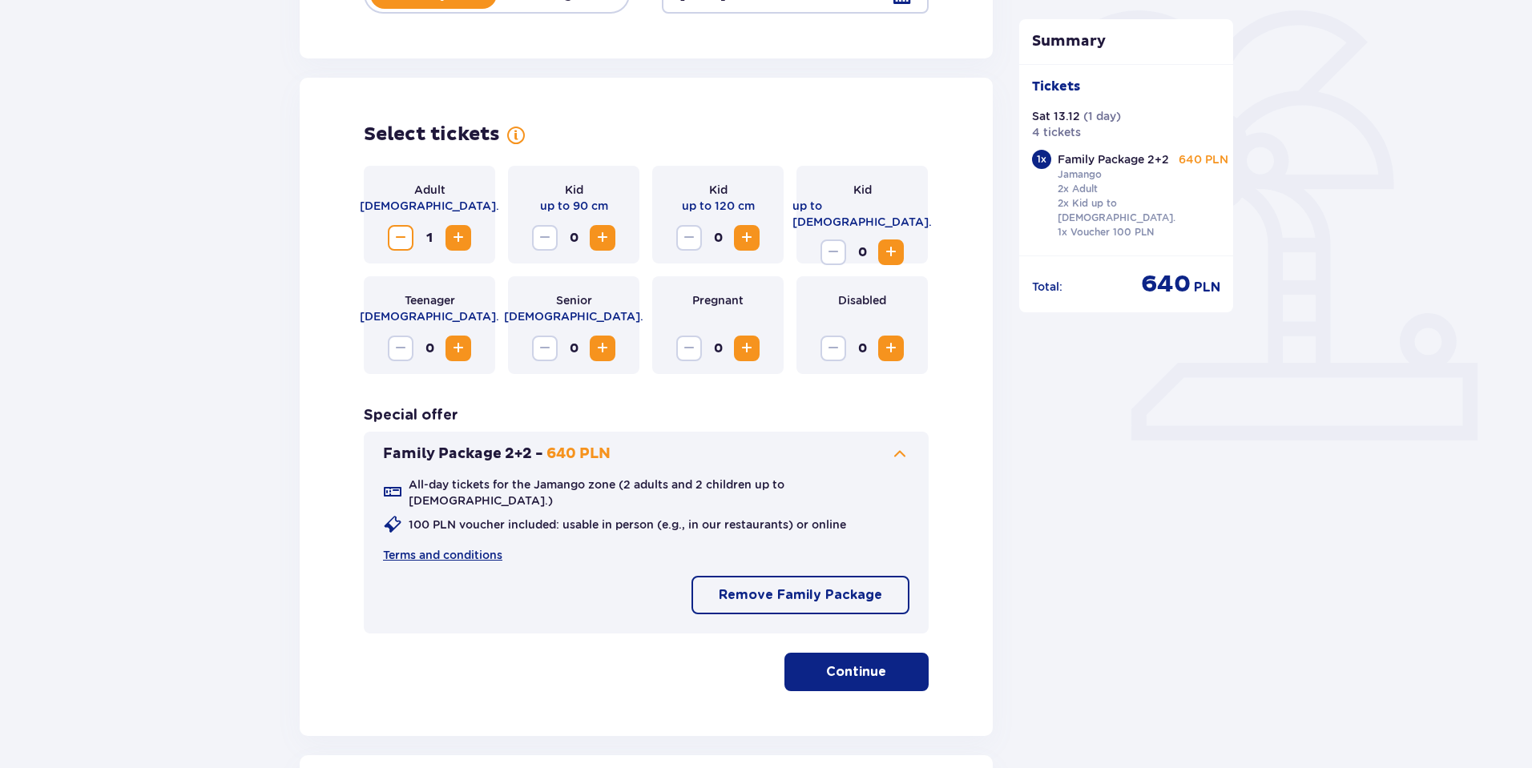
scroll to position [401, 0]
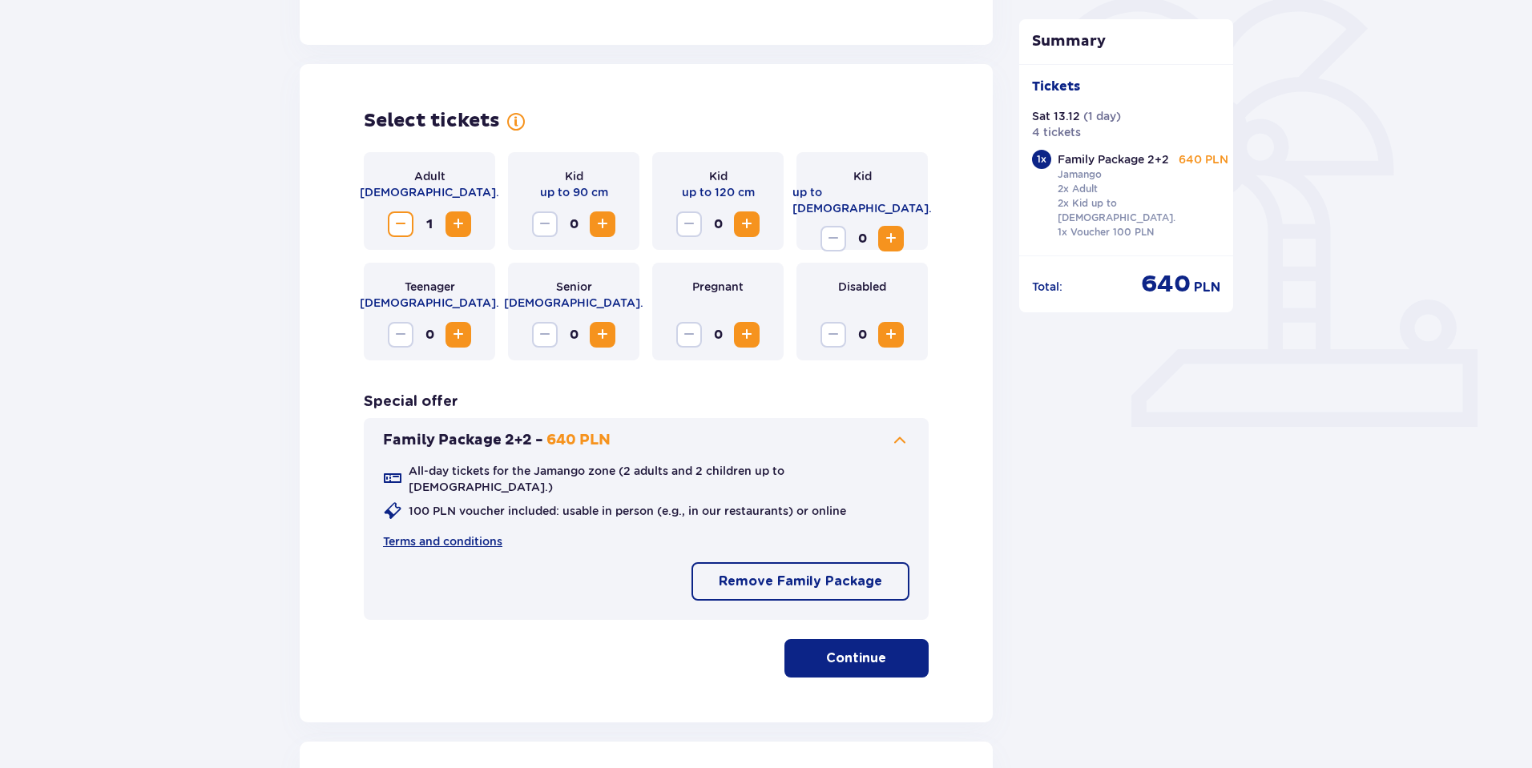
click at [835, 650] on p "Continue" at bounding box center [856, 659] width 60 height 18
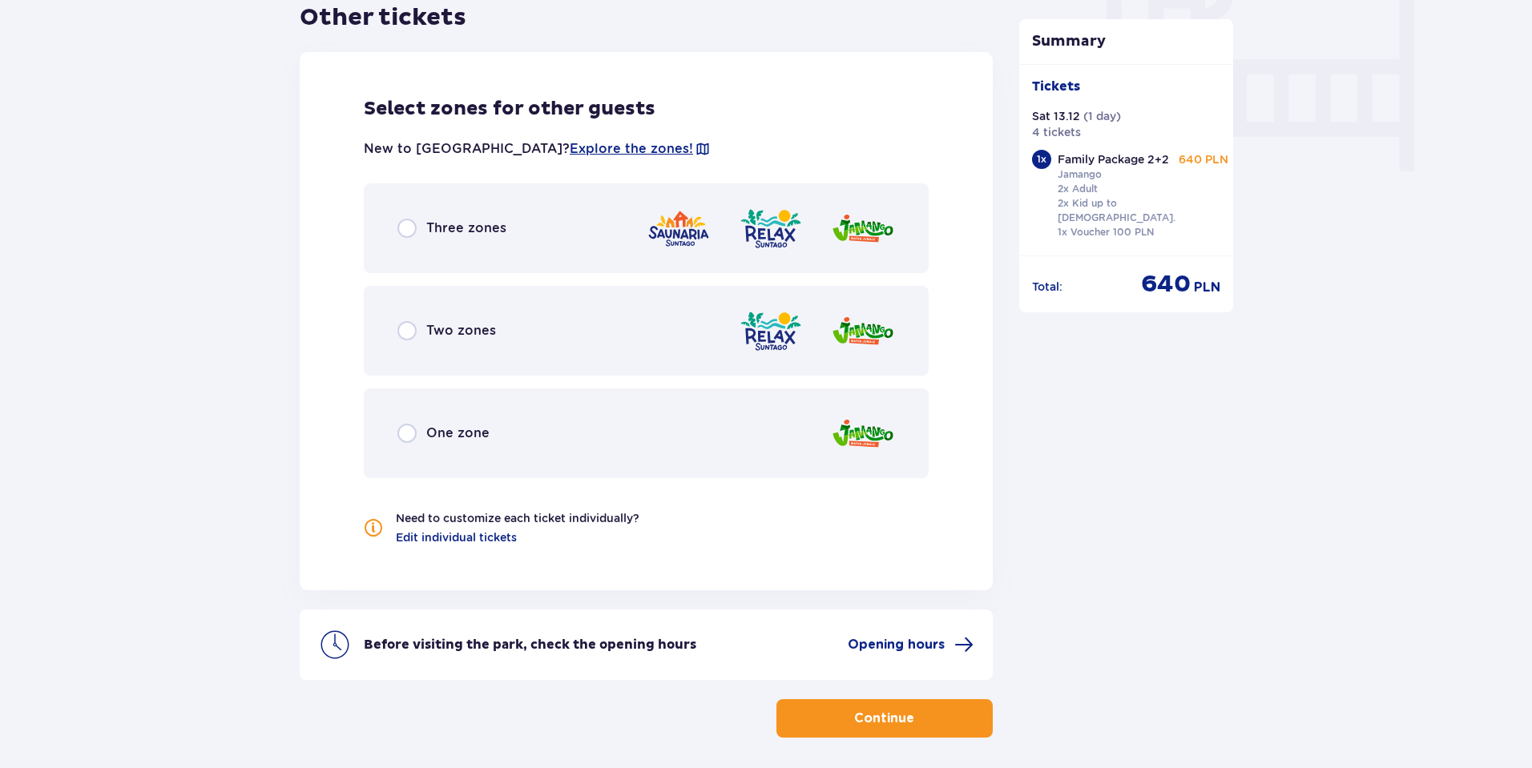
scroll to position [1557, 0]
click at [405, 423] on input "radio" at bounding box center [406, 432] width 19 height 19
radio input "true"
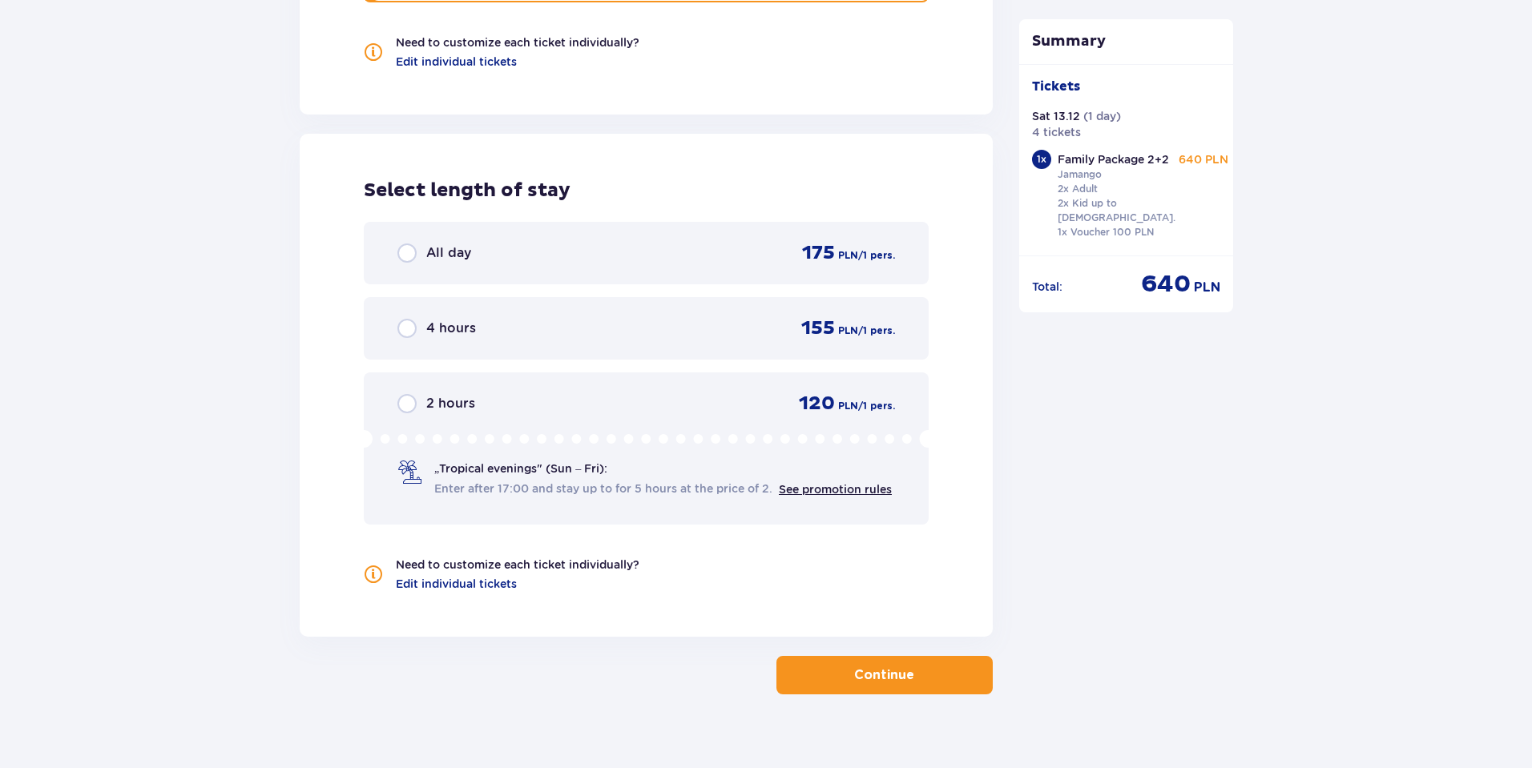
scroll to position [2042, 0]
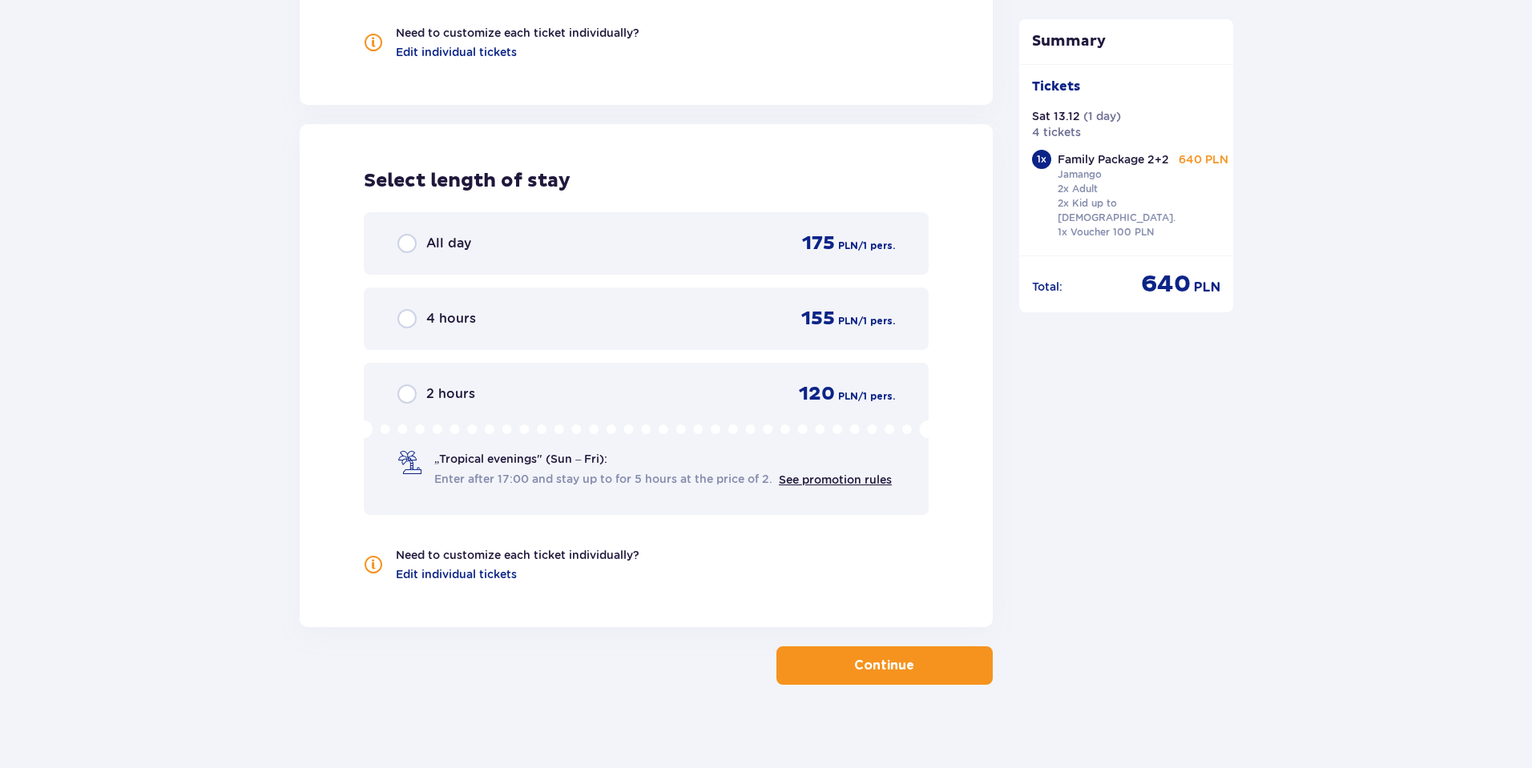
click at [405, 234] on input "radio" at bounding box center [406, 243] width 19 height 19
radio input "true"
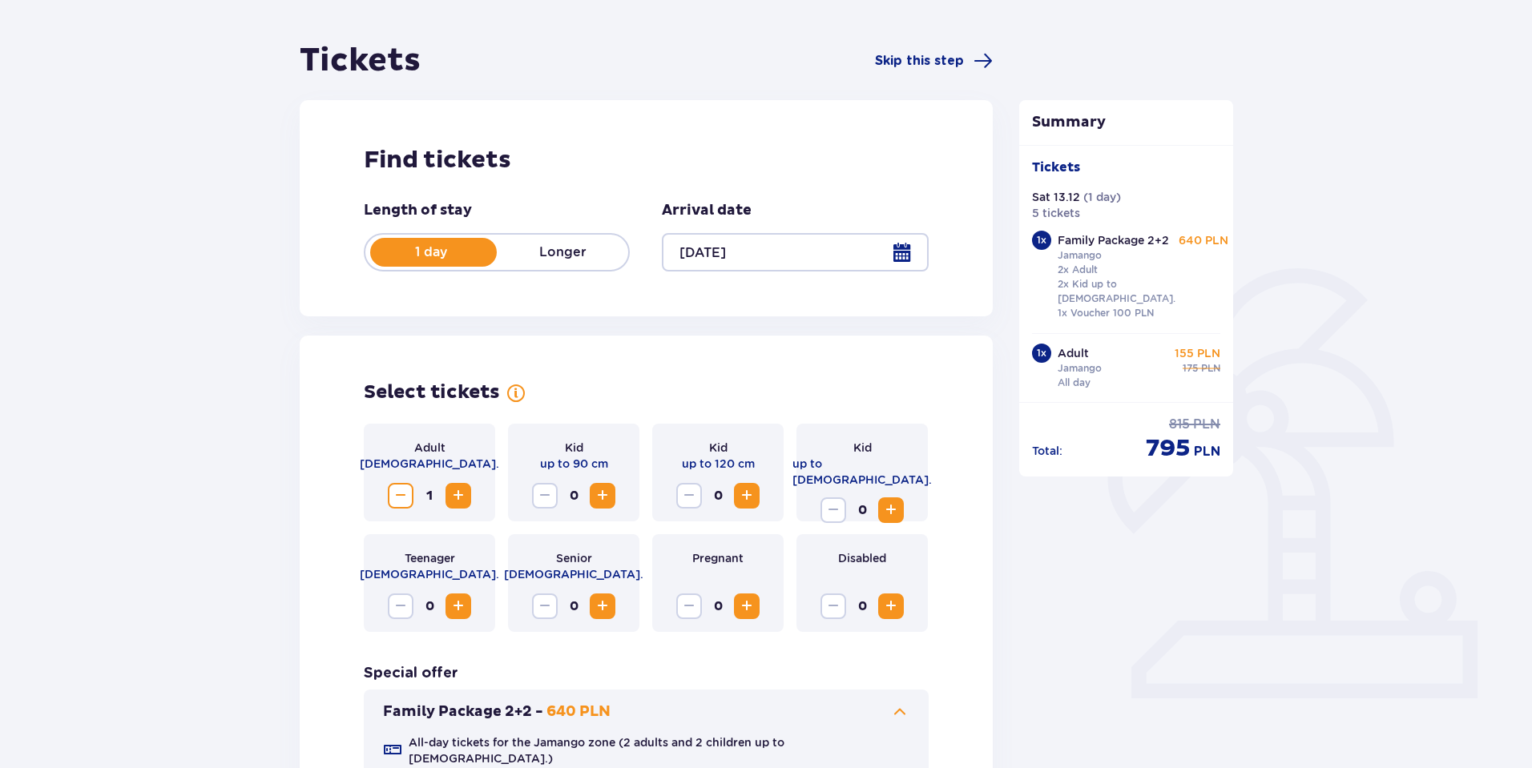
scroll to position [0, 0]
